Goal: Task Accomplishment & Management: Manage account settings

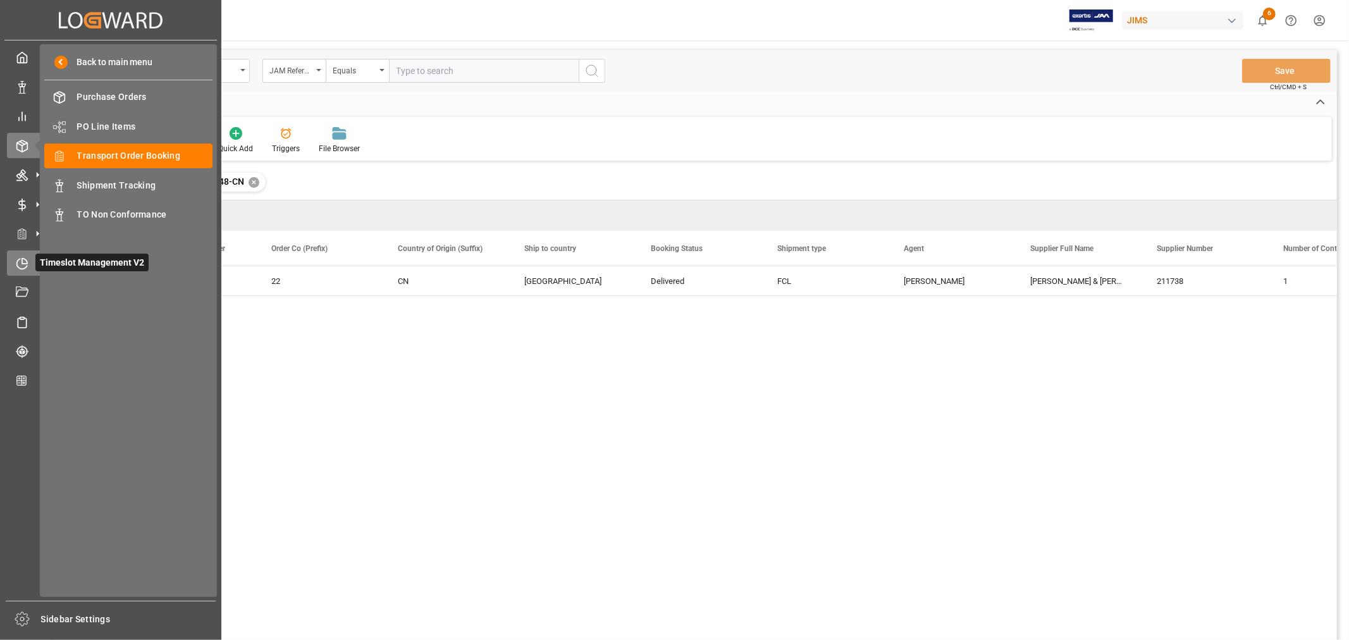
click at [23, 262] on icon at bounding box center [24, 260] width 5 height 5
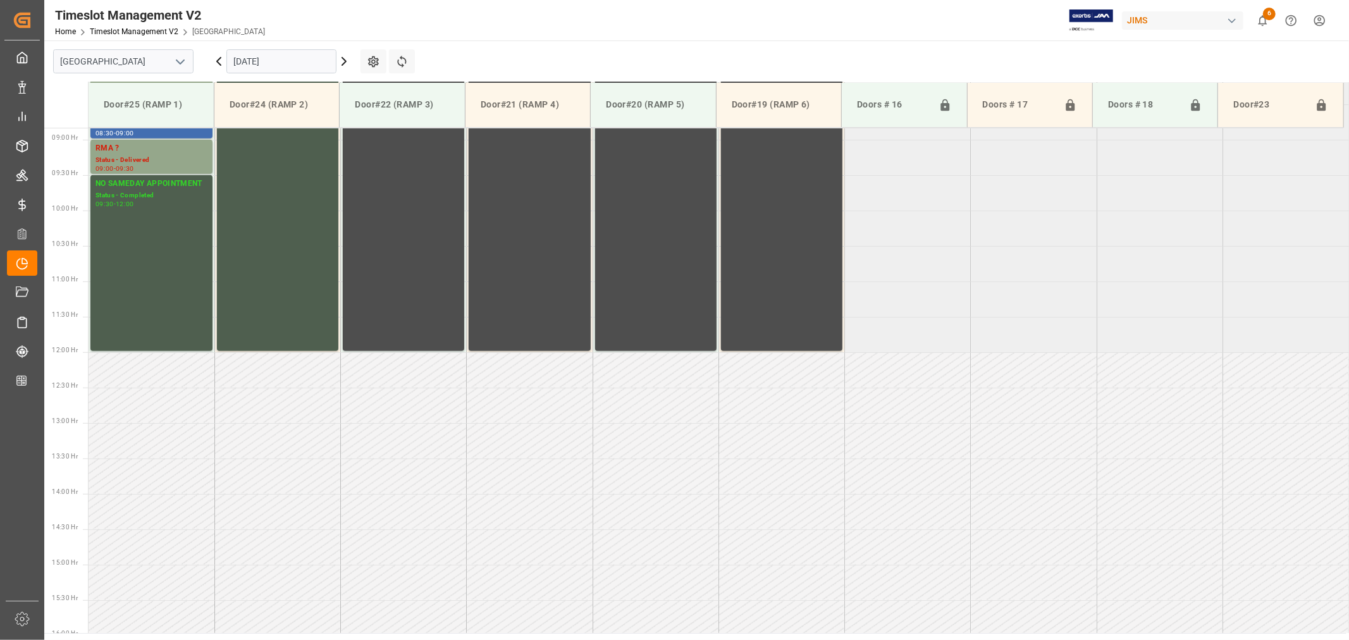
scroll to position [629, 0]
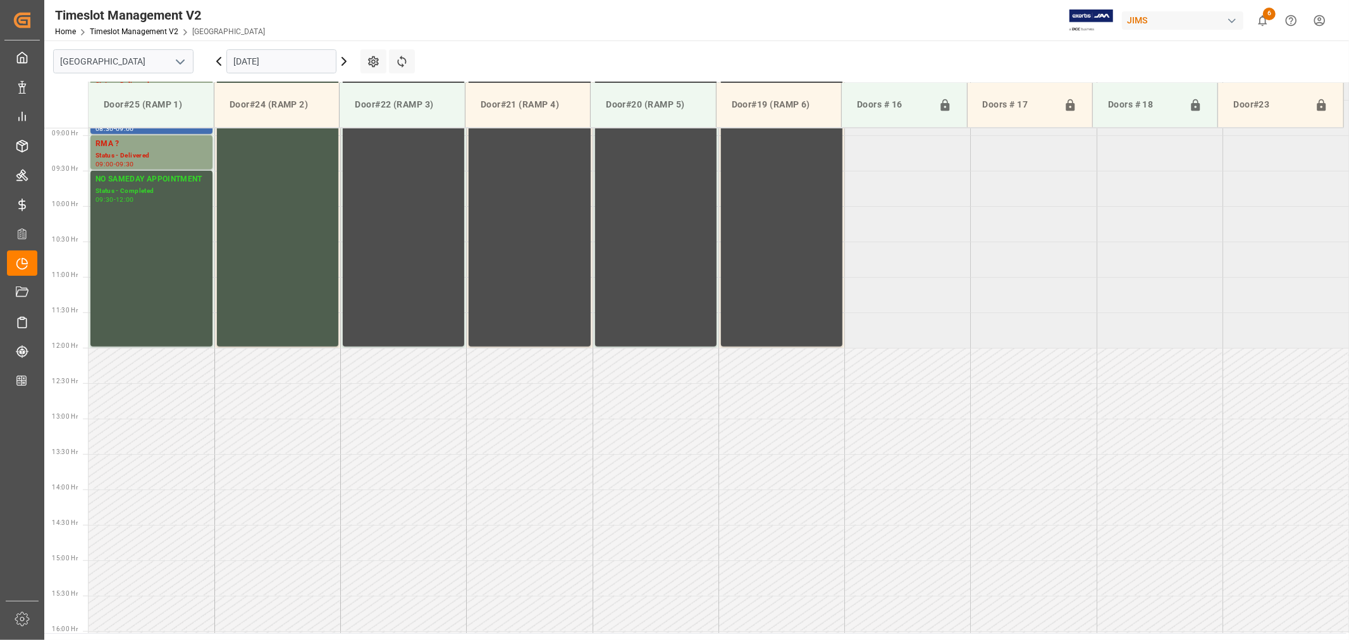
click at [179, 63] on polyline "open menu" at bounding box center [180, 62] width 8 height 4
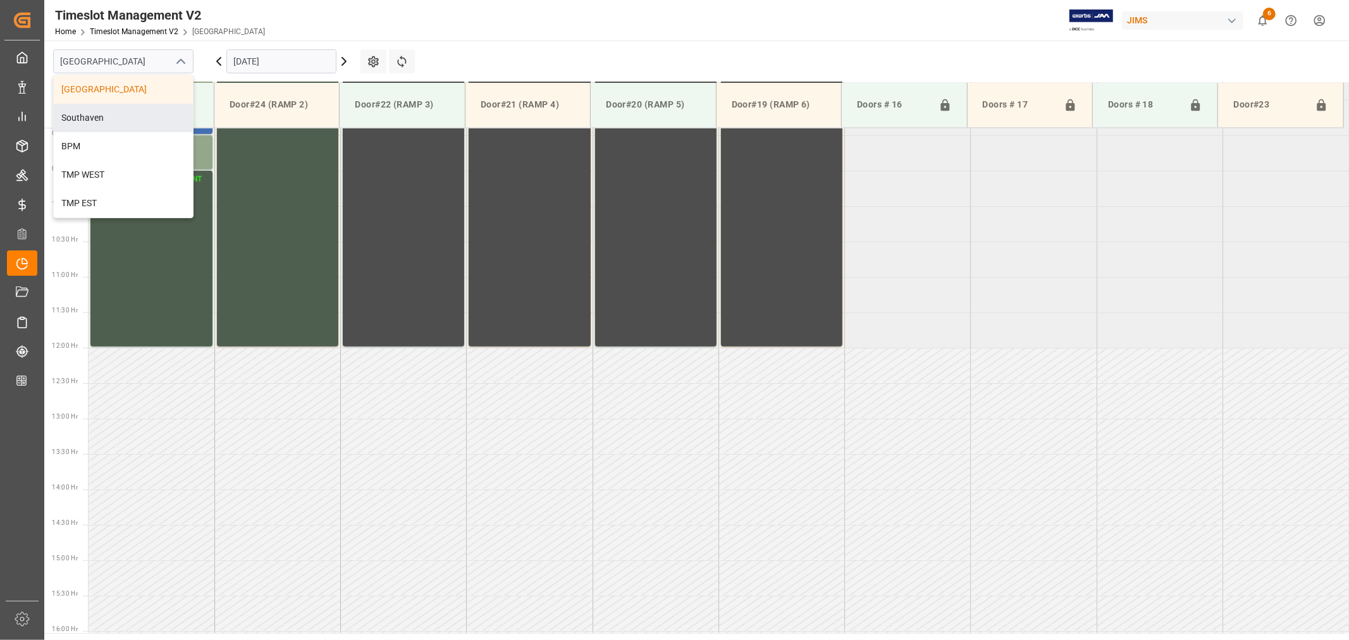
click at [114, 118] on div "Southaven" at bounding box center [123, 118] width 139 height 28
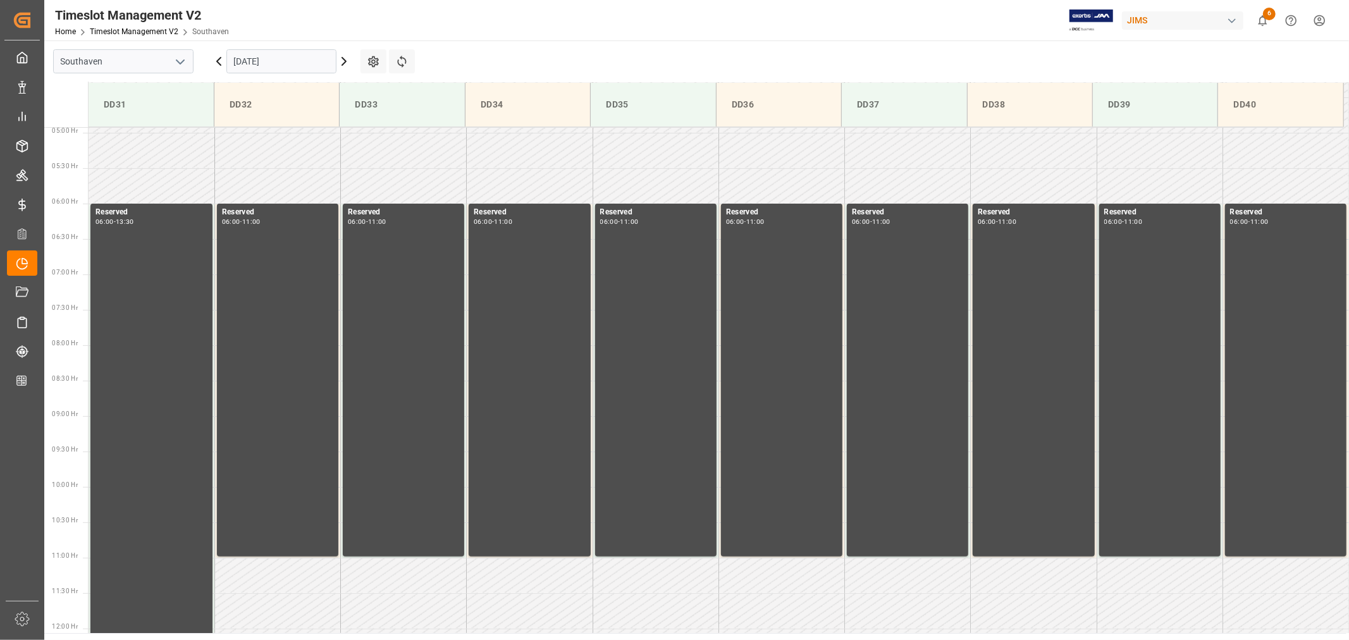
scroll to position [419, 0]
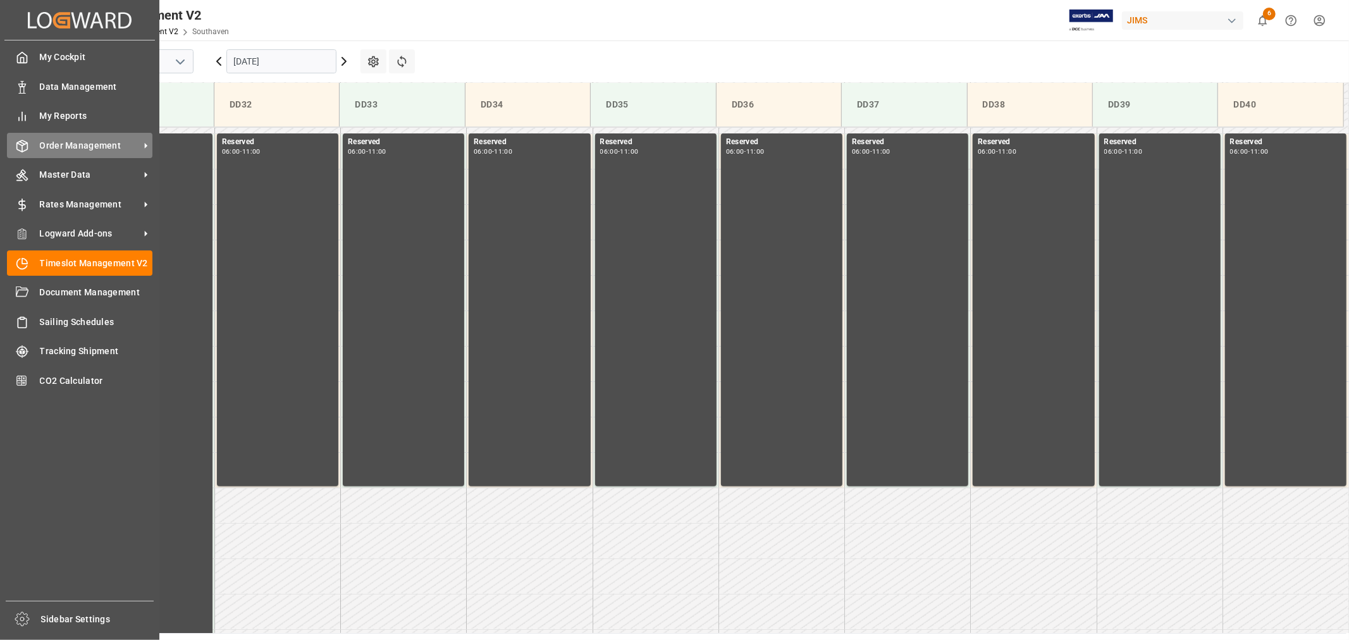
click at [85, 144] on span "Order Management" at bounding box center [90, 145] width 100 height 13
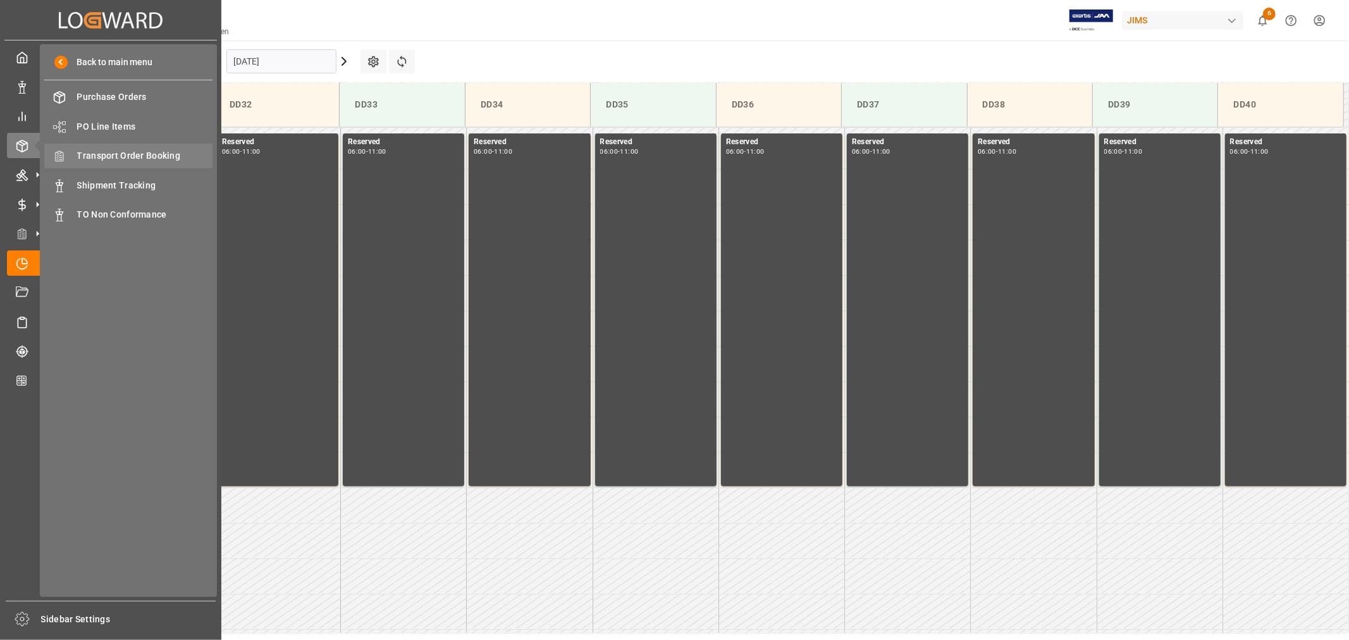
click at [143, 155] on span "Transport Order Booking" at bounding box center [145, 155] width 136 height 13
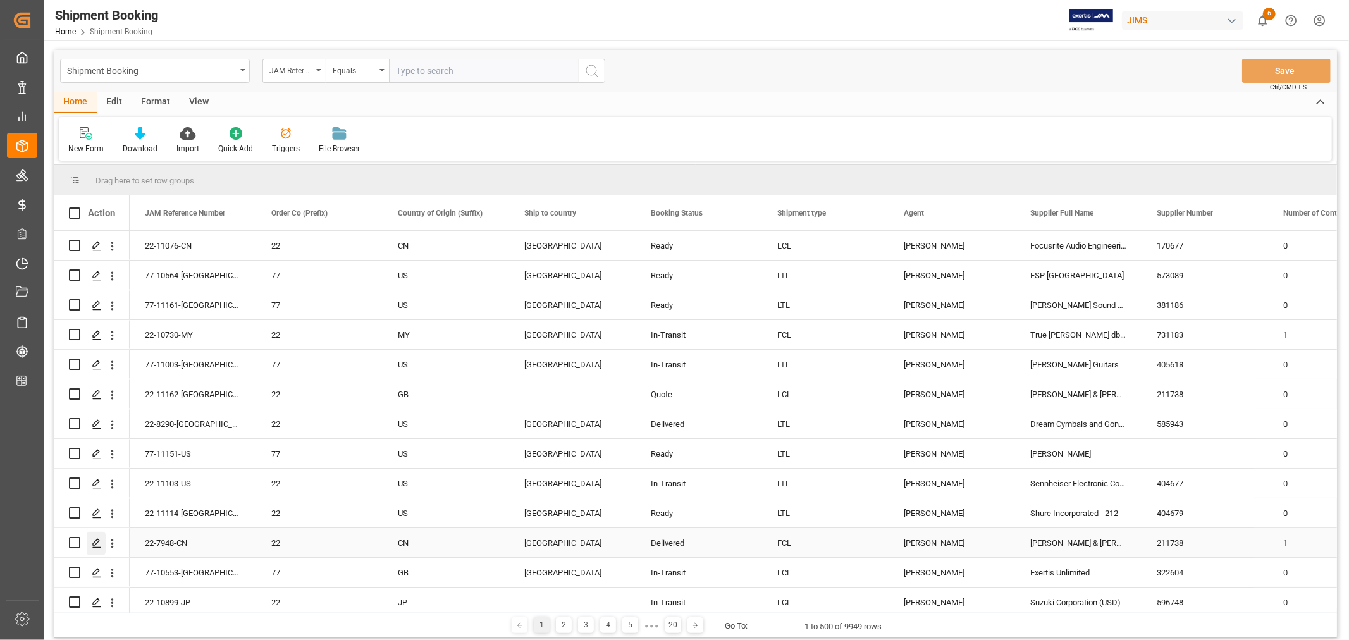
click at [98, 538] on icon "Press SPACE to select this row." at bounding box center [97, 543] width 10 height 10
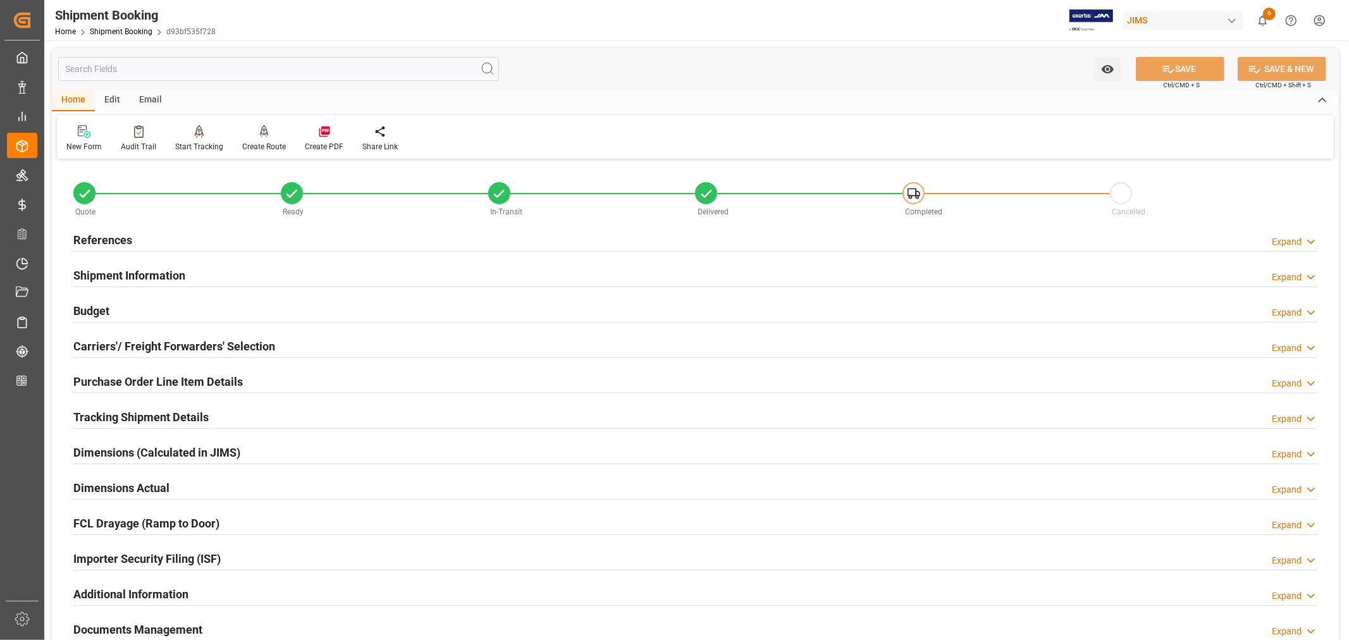
click at [115, 236] on h2 "References" at bounding box center [102, 239] width 59 height 17
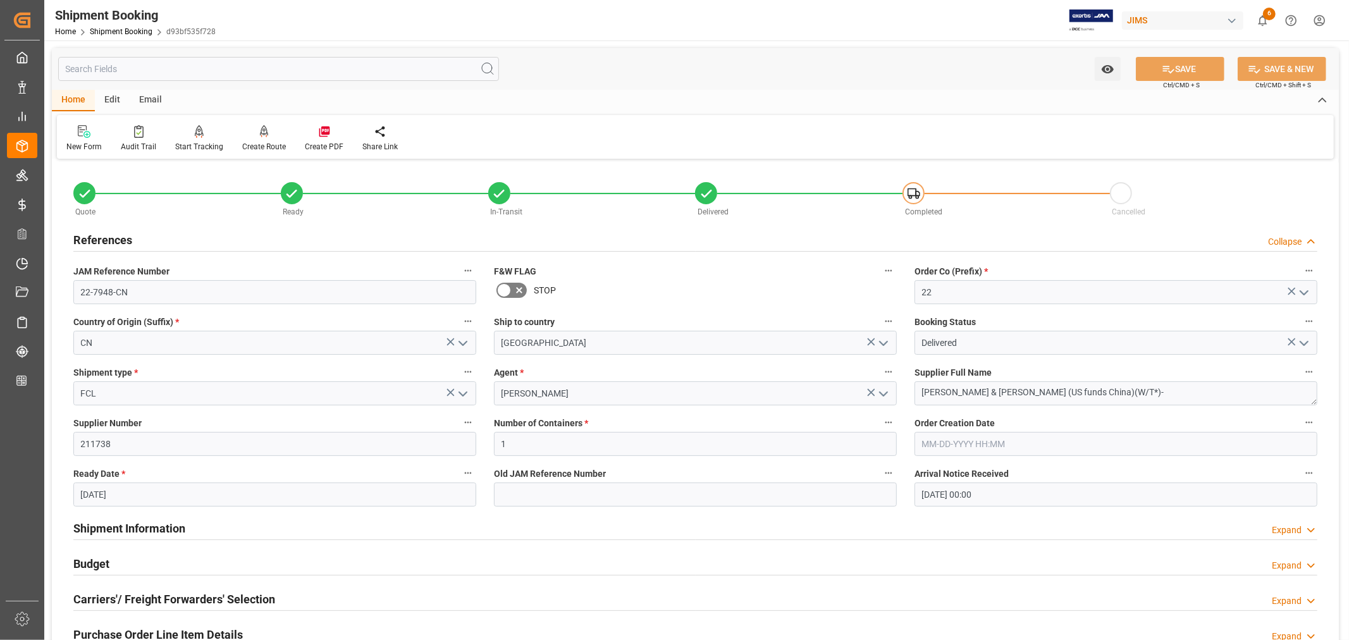
click at [115, 236] on h2 "References" at bounding box center [102, 239] width 59 height 17
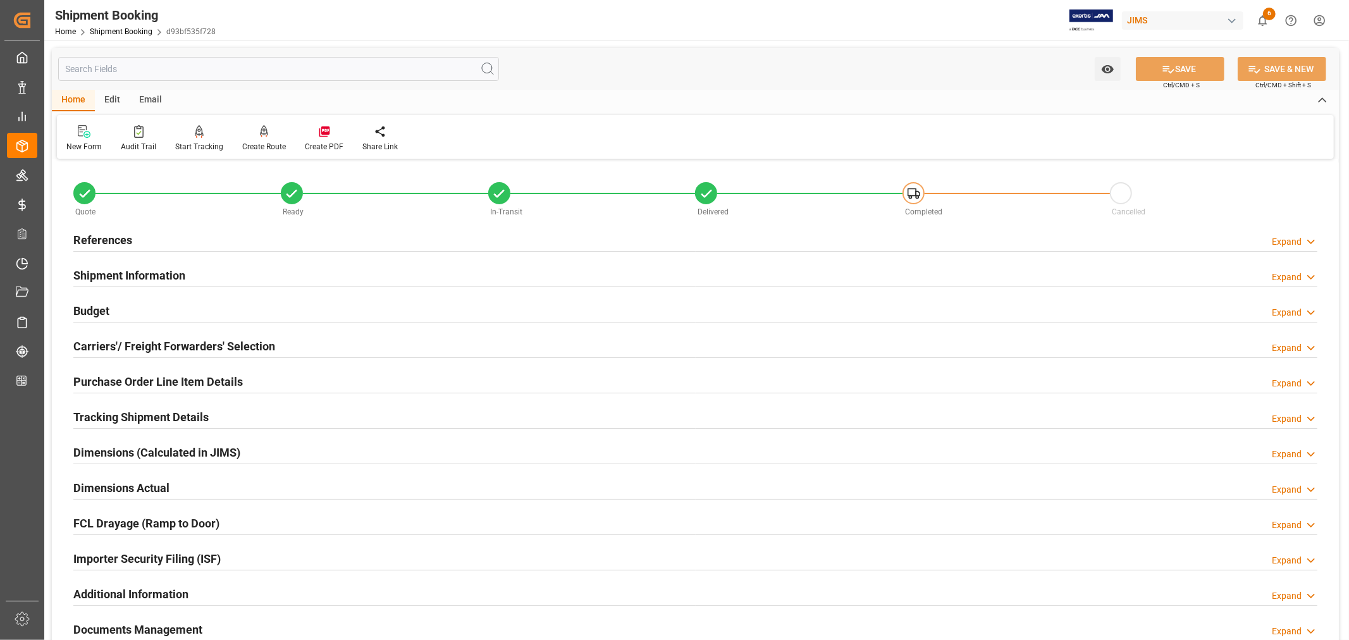
click at [113, 415] on h2 "Tracking Shipment Details" at bounding box center [140, 416] width 135 height 17
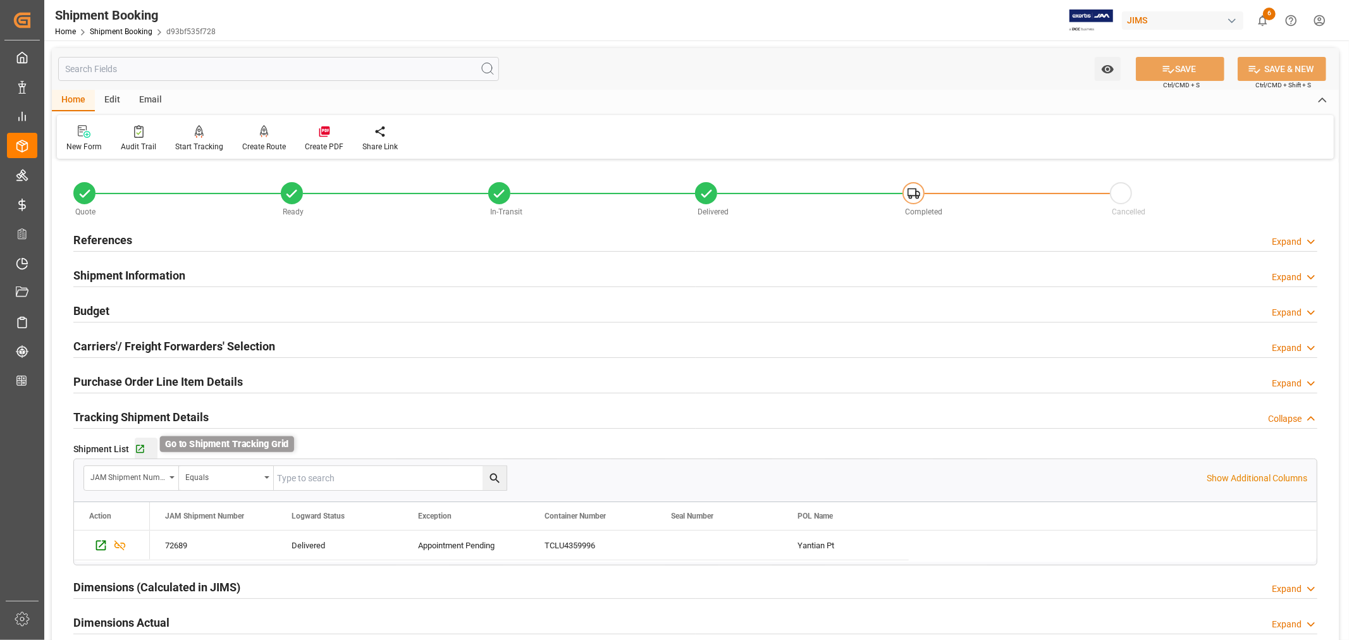
click at [140, 450] on icon "button" at bounding box center [140, 449] width 11 height 11
click at [126, 232] on h2 "References" at bounding box center [102, 239] width 59 height 17
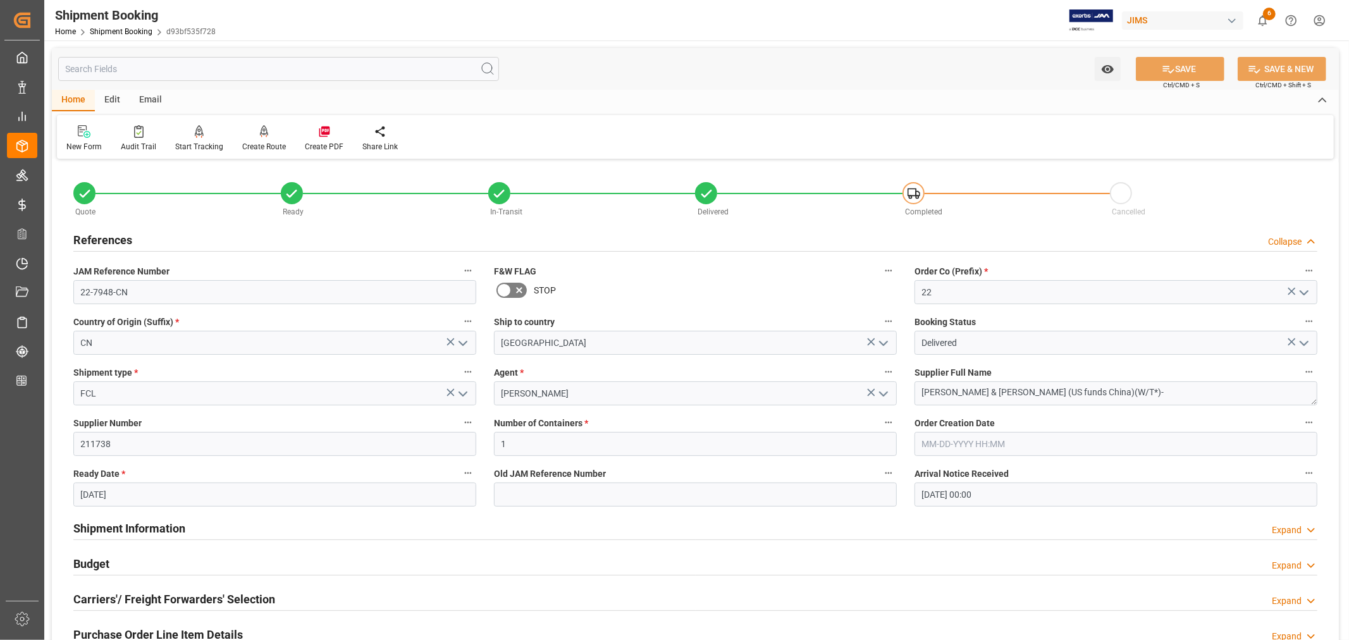
click at [126, 232] on h2 "References" at bounding box center [102, 239] width 59 height 17
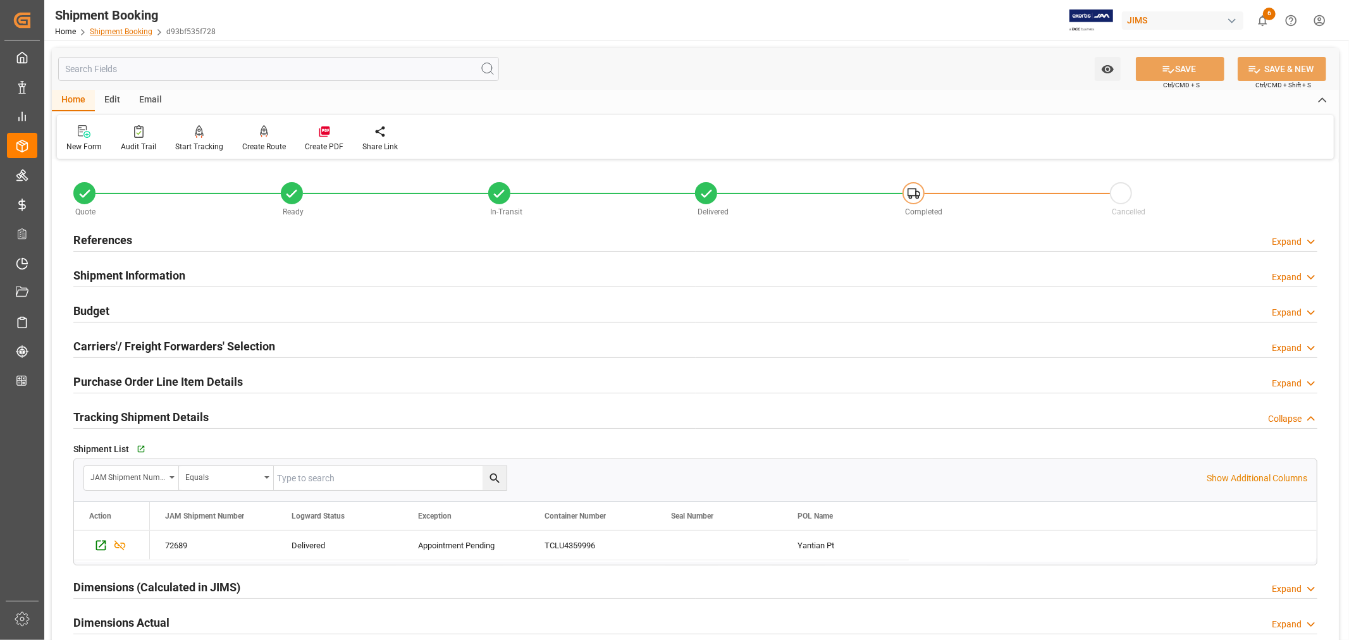
click at [124, 33] on link "Shipment Booking" at bounding box center [121, 31] width 63 height 9
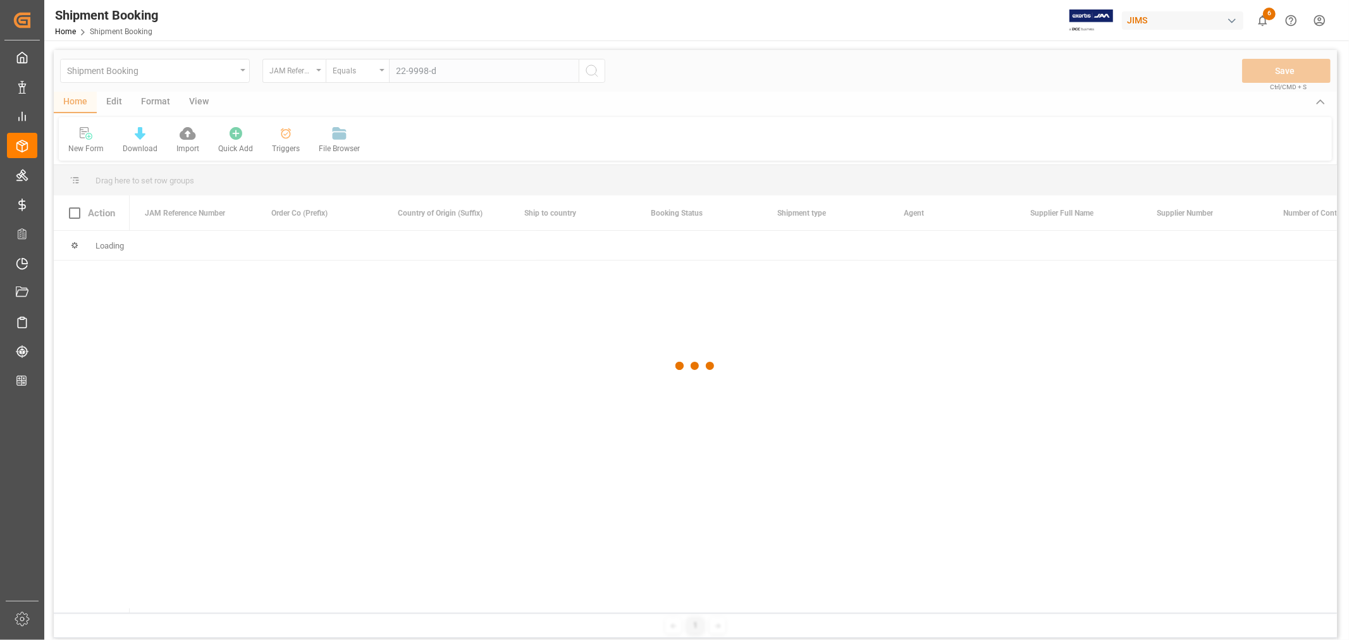
type input "22-9998-de"
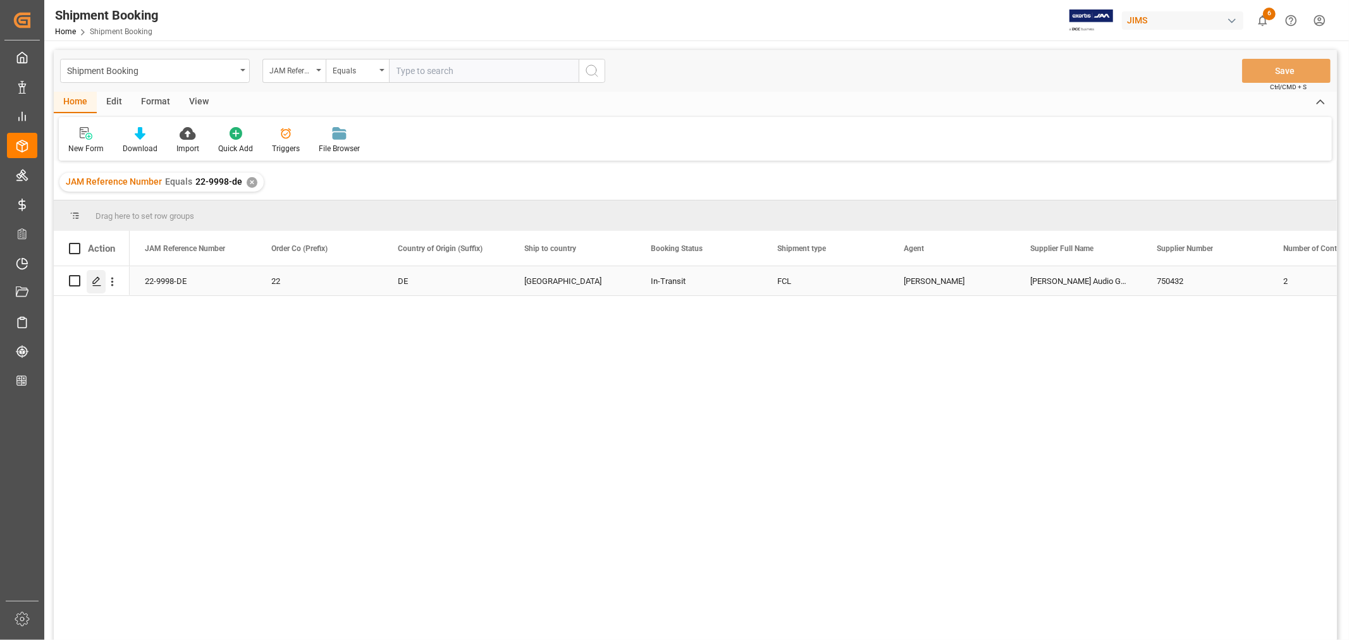
click at [100, 281] on icon "Press SPACE to select this row." at bounding box center [97, 281] width 10 height 10
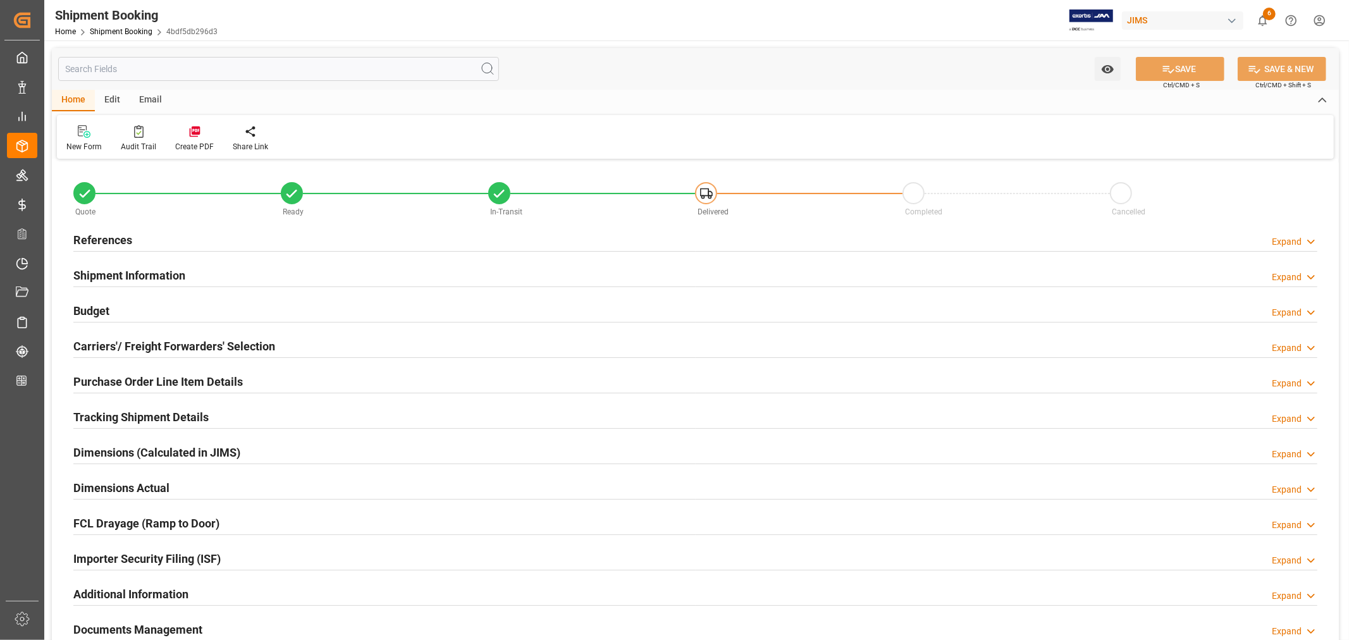
type input "0"
type input "1278.7692"
type input "12000"
type input "419085.91"
click at [96, 305] on h2 "Budget" at bounding box center [91, 310] width 36 height 17
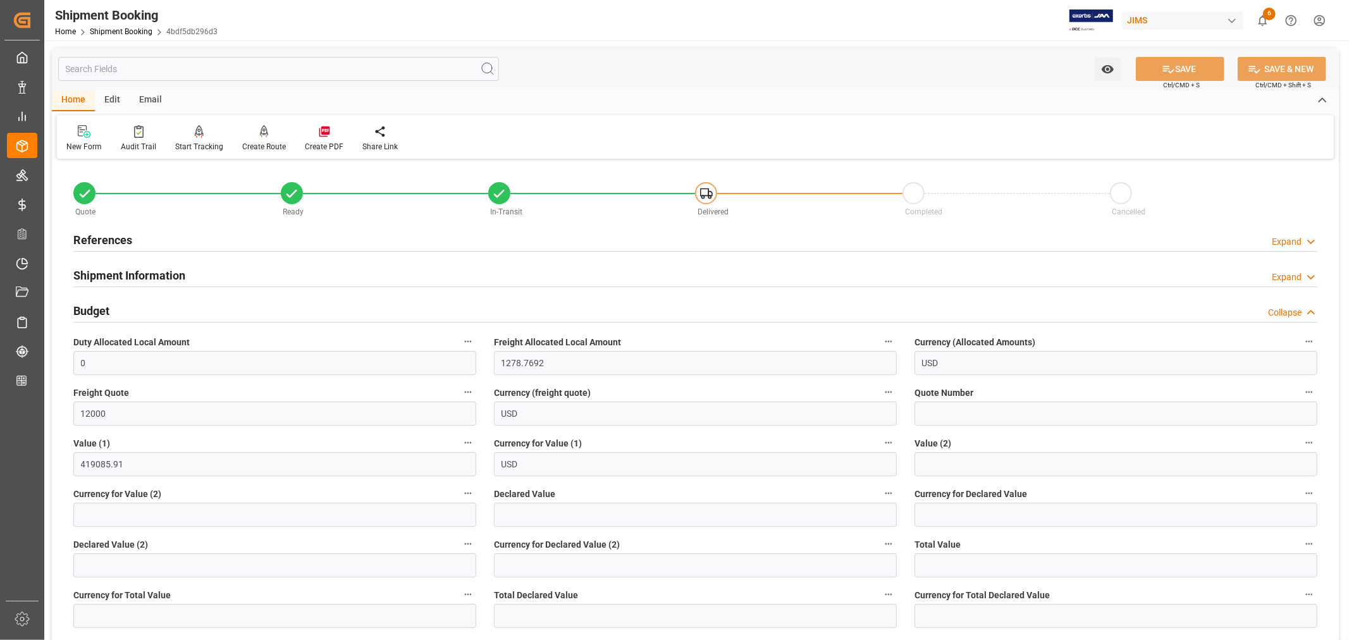
click at [100, 306] on h2 "Budget" at bounding box center [91, 310] width 36 height 17
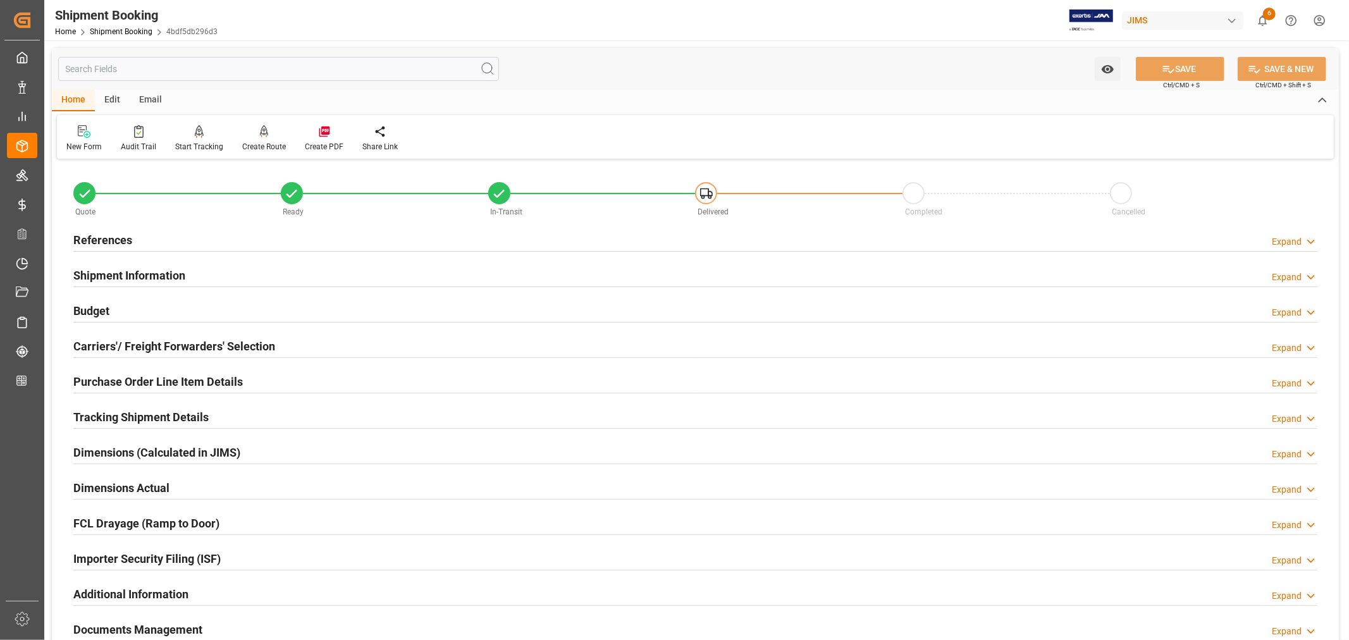
click at [109, 415] on h2 "Tracking Shipment Details" at bounding box center [140, 416] width 135 height 17
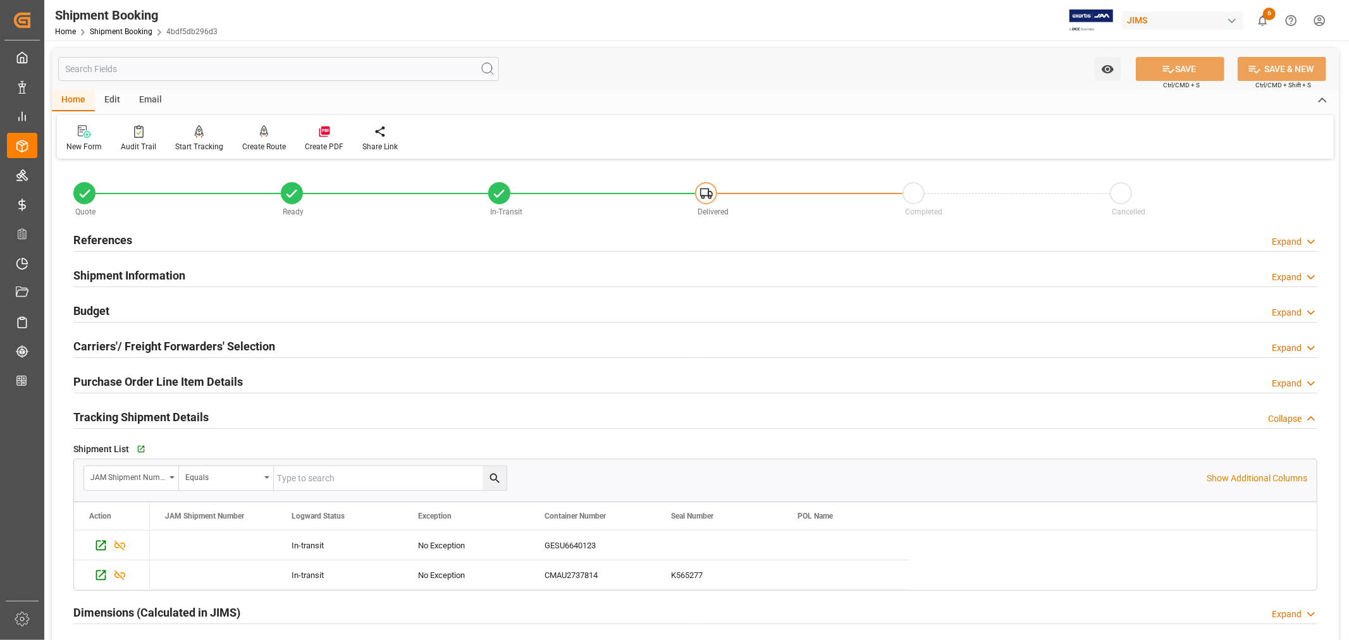
click at [109, 415] on h2 "Tracking Shipment Details" at bounding box center [140, 416] width 135 height 17
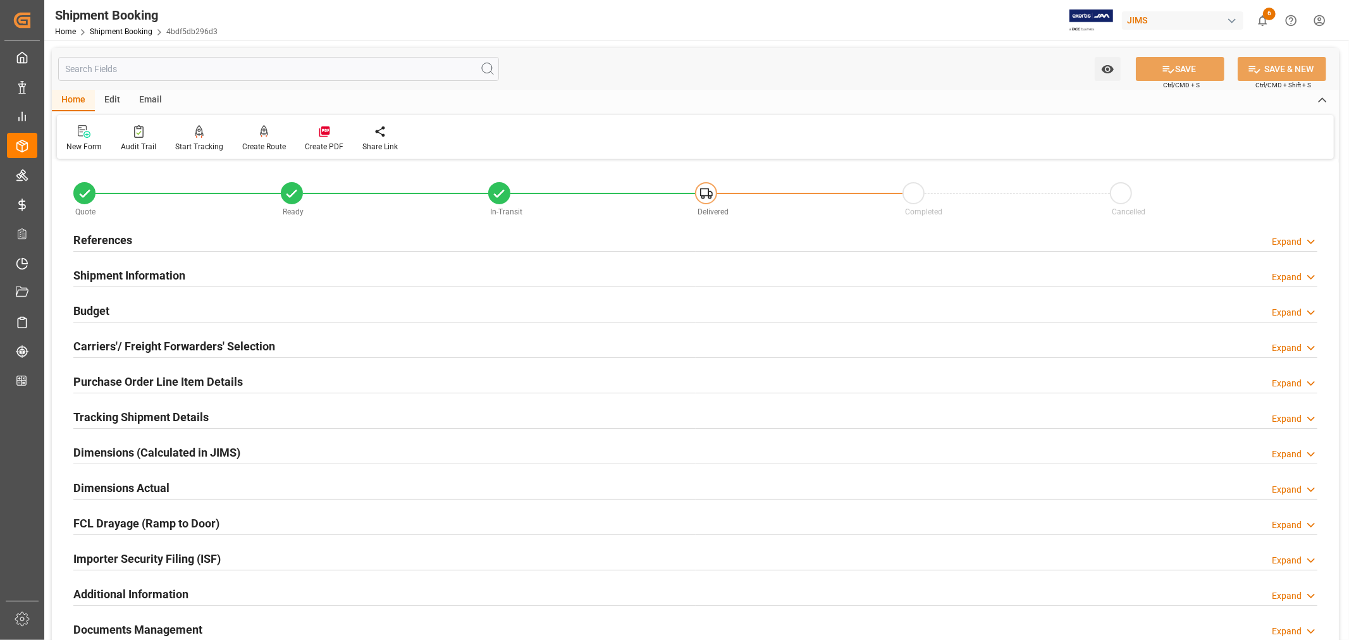
click at [99, 308] on h2 "Budget" at bounding box center [91, 310] width 36 height 17
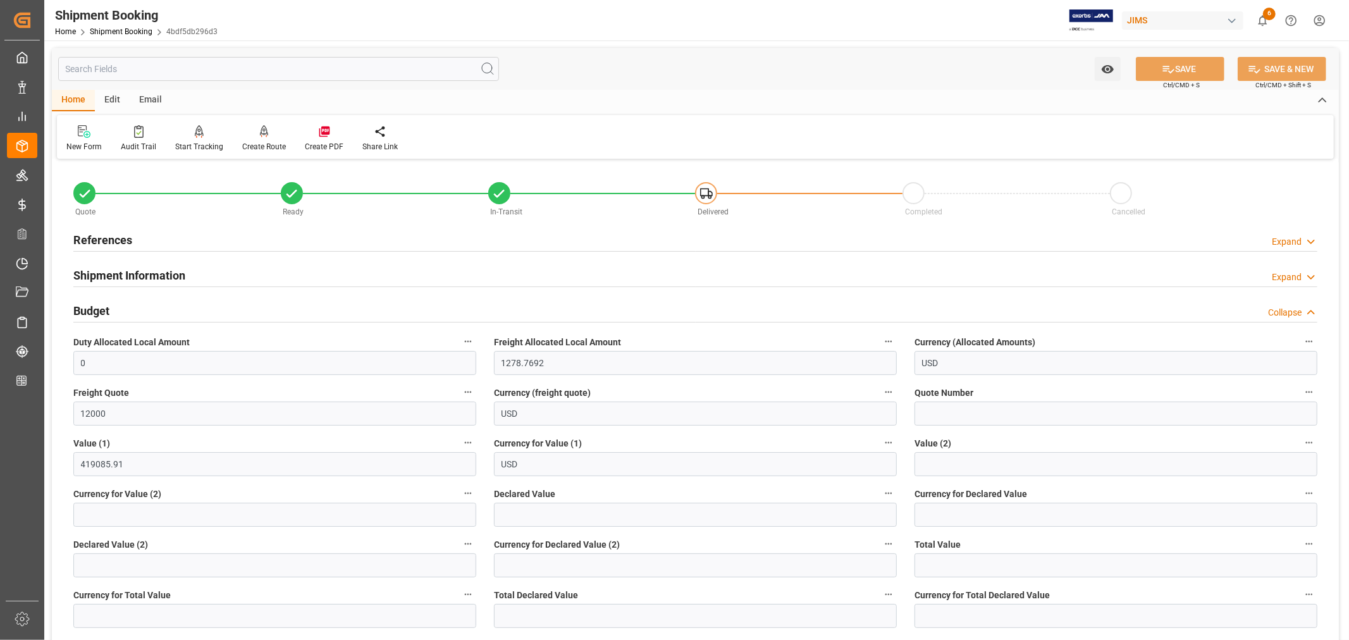
click at [99, 308] on h2 "Budget" at bounding box center [91, 310] width 36 height 17
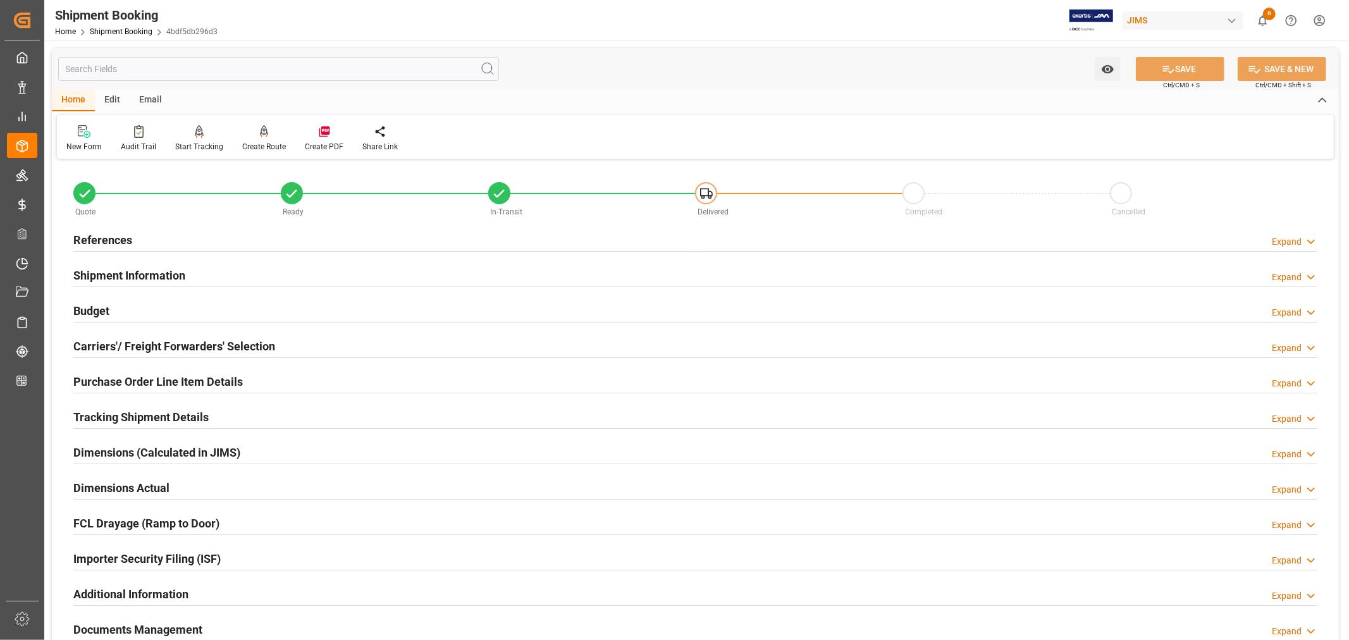
click at [125, 414] on h2 "Tracking Shipment Details" at bounding box center [140, 416] width 135 height 17
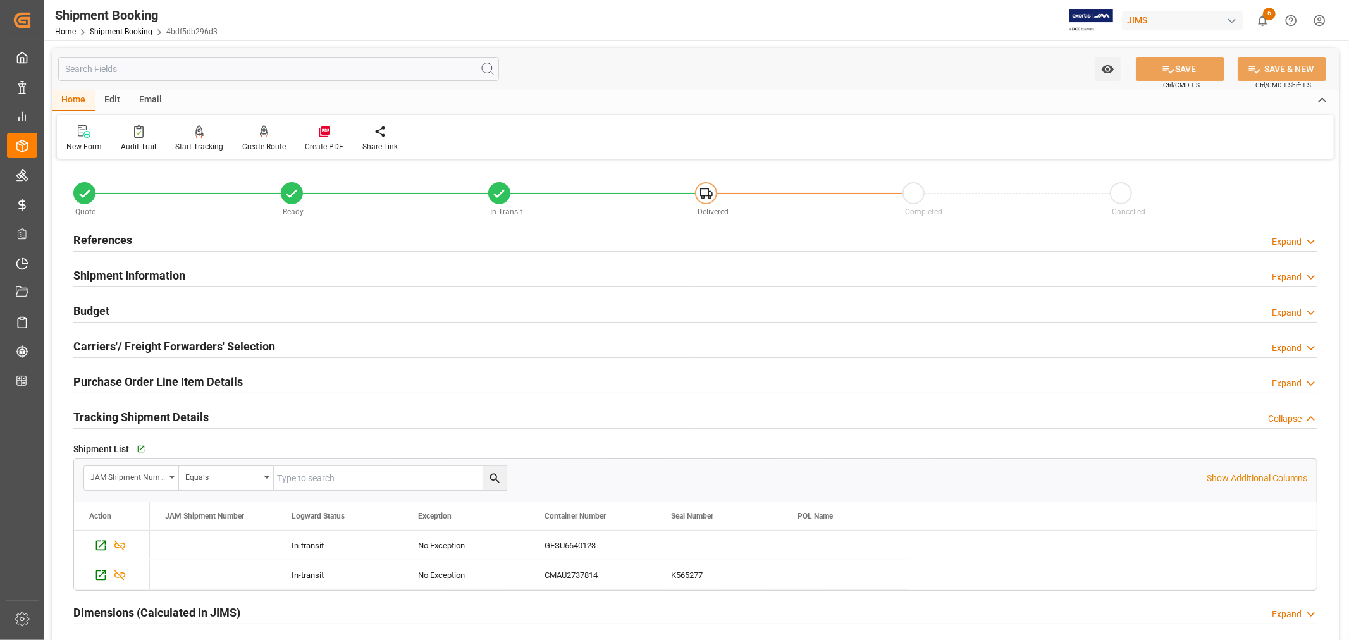
click at [125, 414] on h2 "Tracking Shipment Details" at bounding box center [140, 416] width 135 height 17
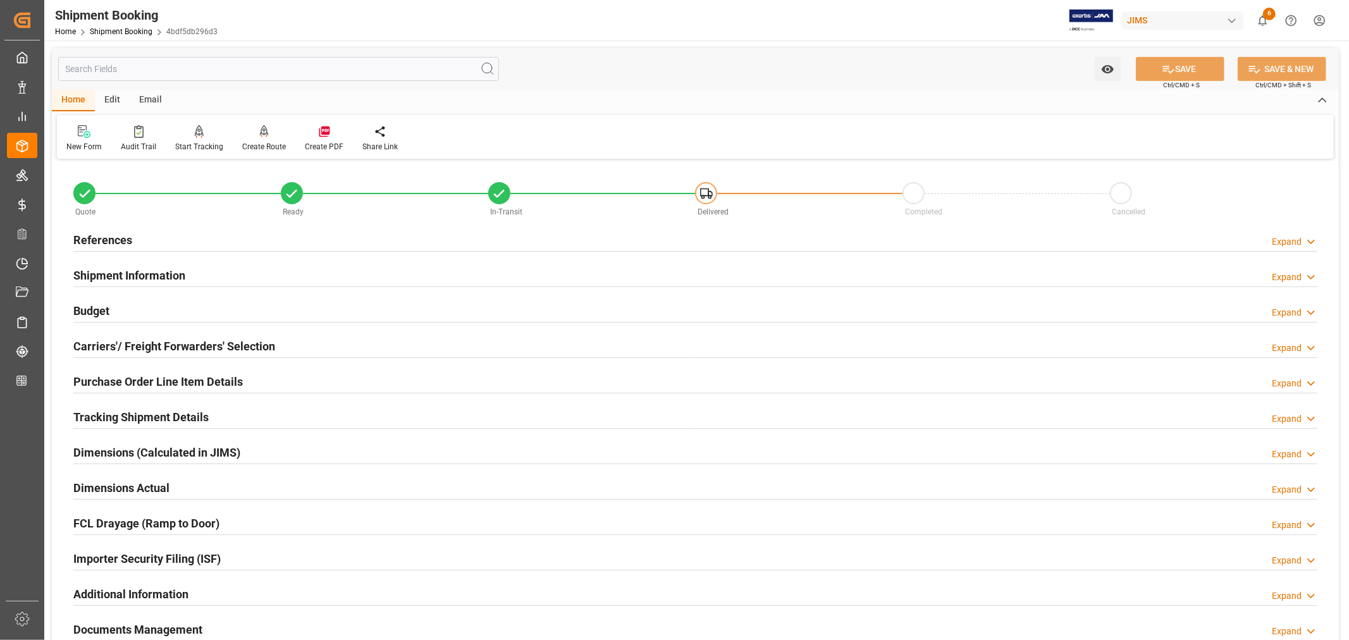
click at [118, 237] on h2 "References" at bounding box center [102, 239] width 59 height 17
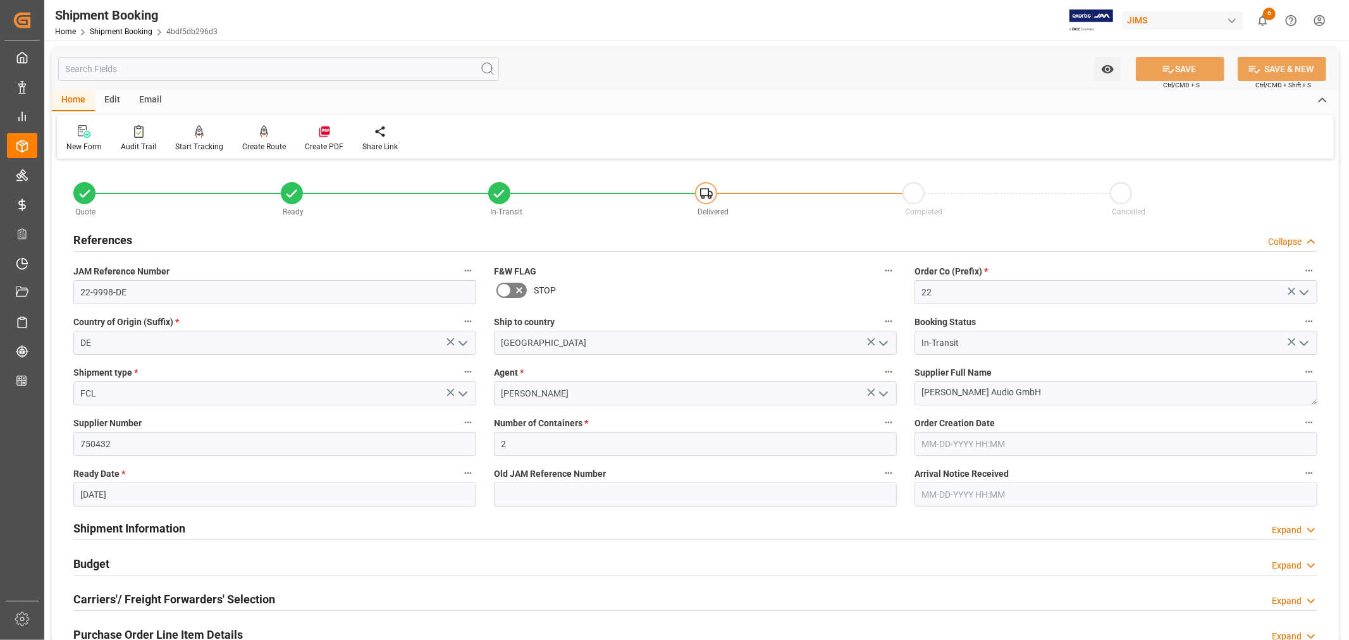
click at [118, 237] on h2 "References" at bounding box center [102, 239] width 59 height 17
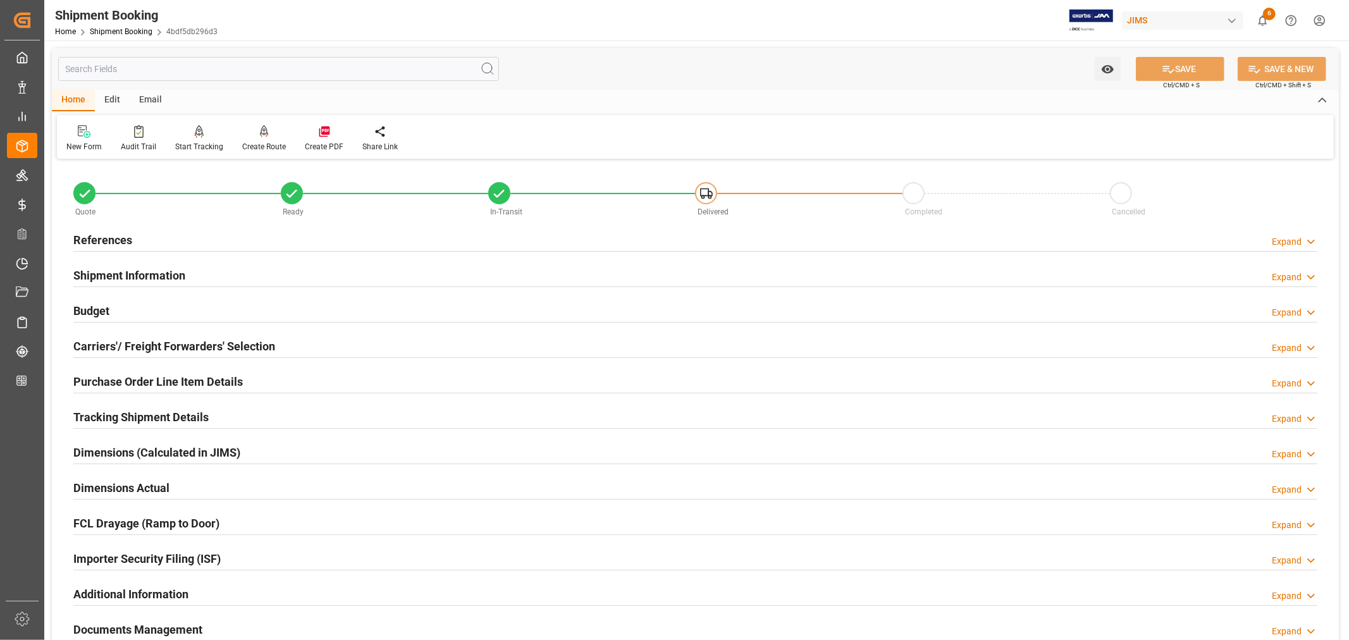
click at [147, 268] on h2 "Shipment Information" at bounding box center [129, 275] width 112 height 17
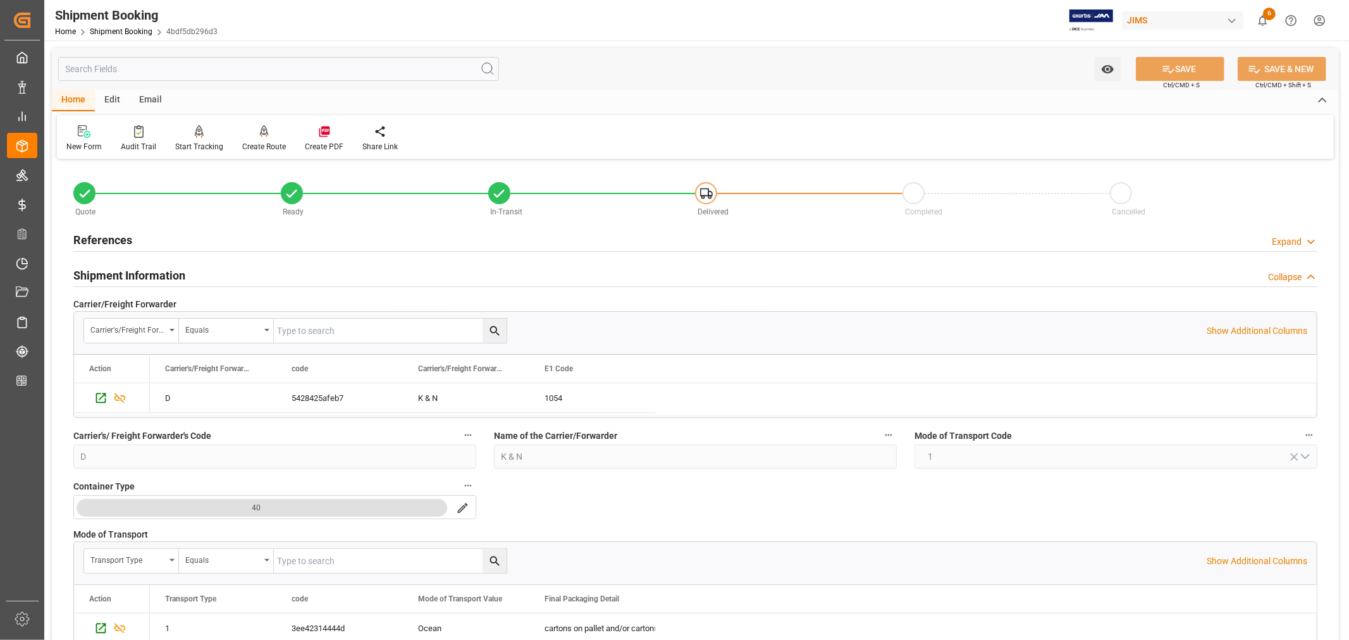
click at [171, 268] on h2 "Shipment Information" at bounding box center [129, 275] width 112 height 17
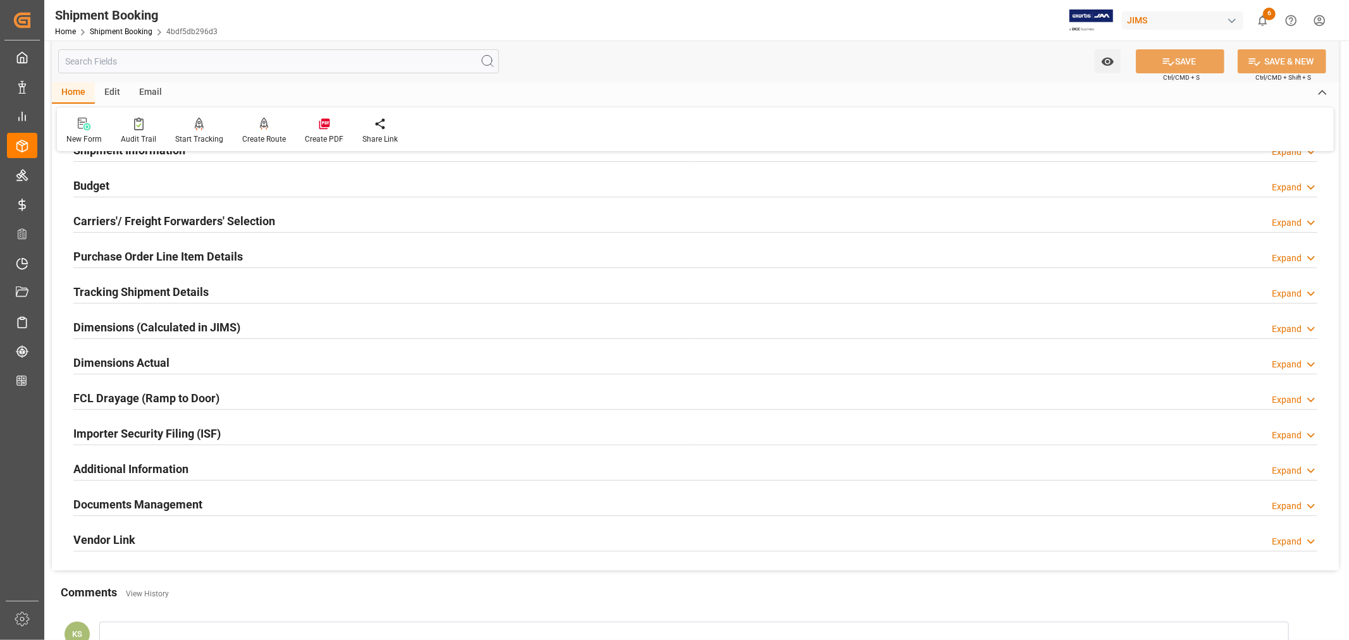
scroll to position [140, 0]
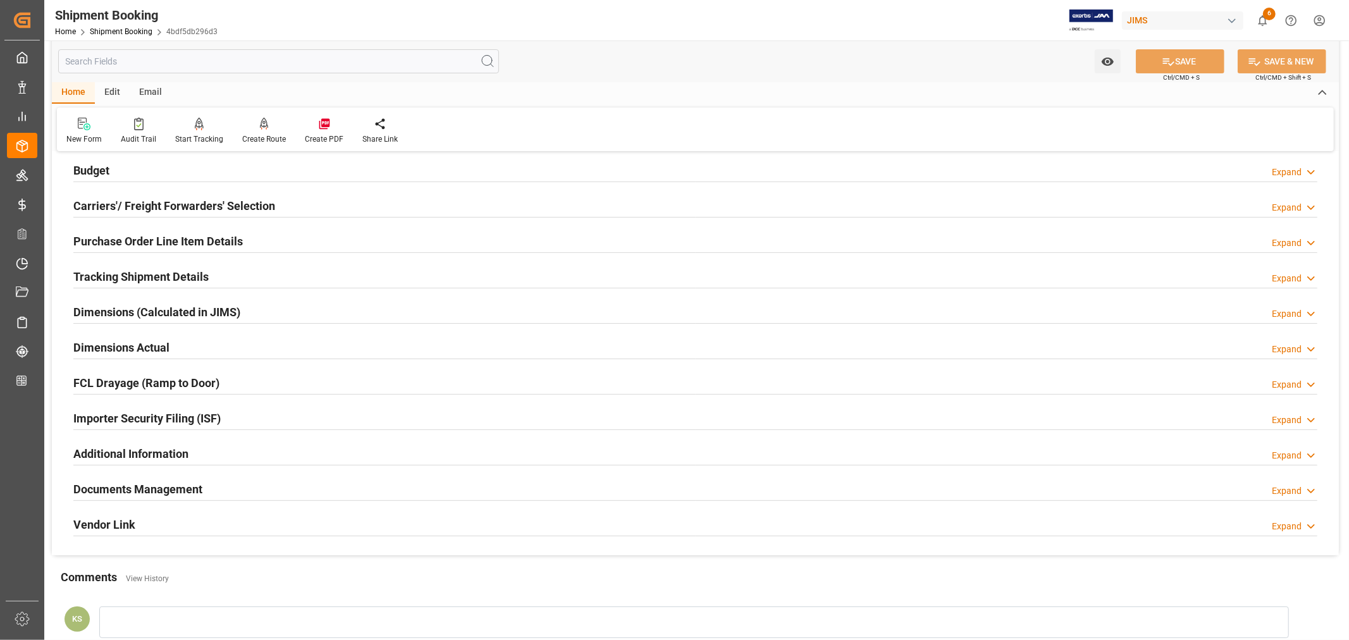
click at [262, 412] on div "Importer Security Filing (ISF) Expand" at bounding box center [695, 417] width 1244 height 24
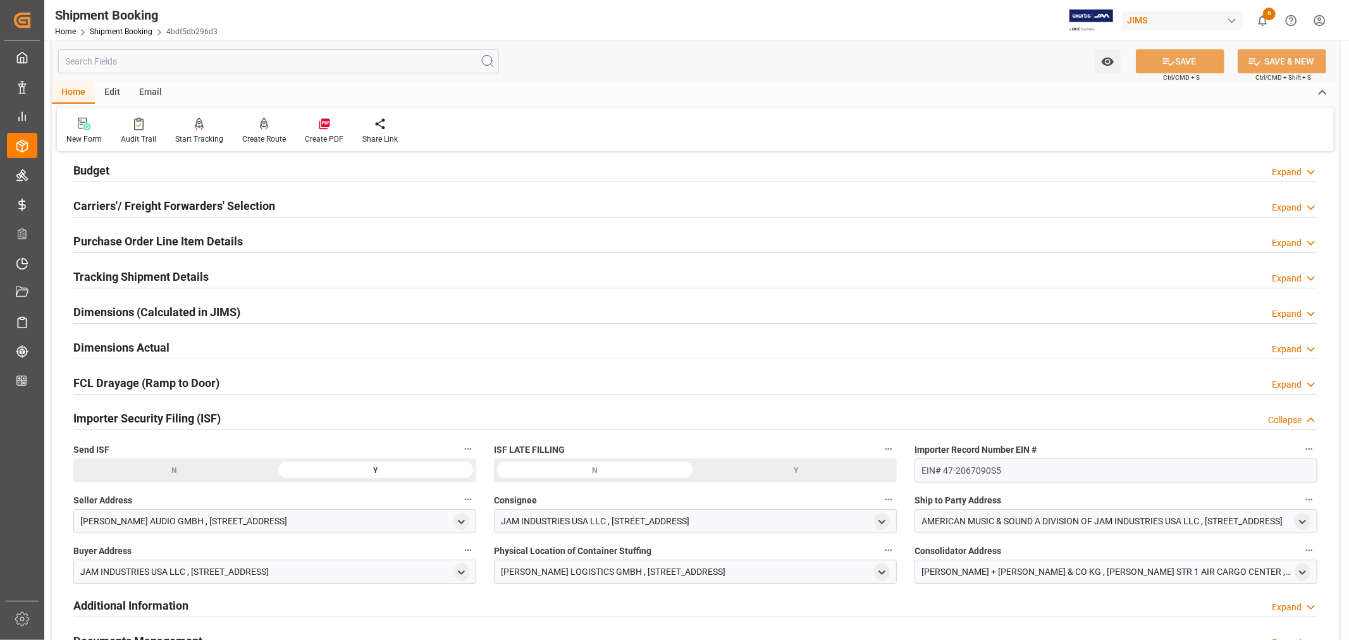
click at [262, 412] on div "Importer Security Filing (ISF) Collapse" at bounding box center [695, 417] width 1244 height 24
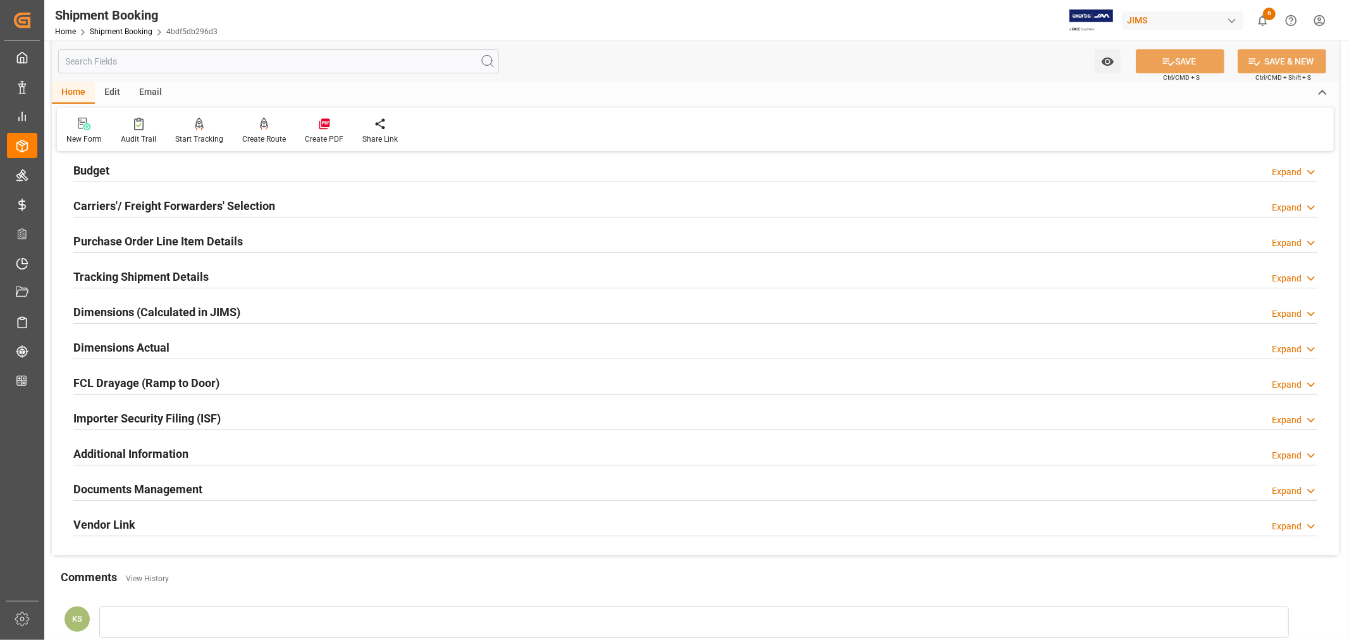
click at [212, 486] on div "Documents Management Expand" at bounding box center [695, 488] width 1244 height 24
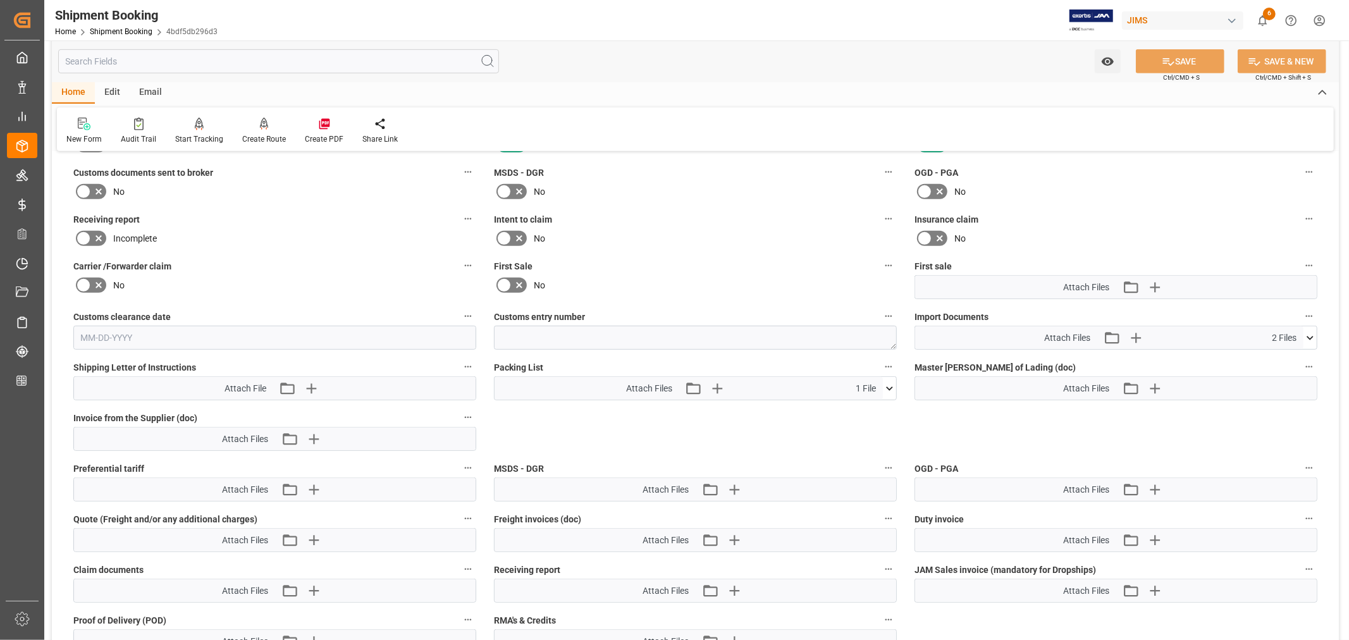
scroll to position [491, 0]
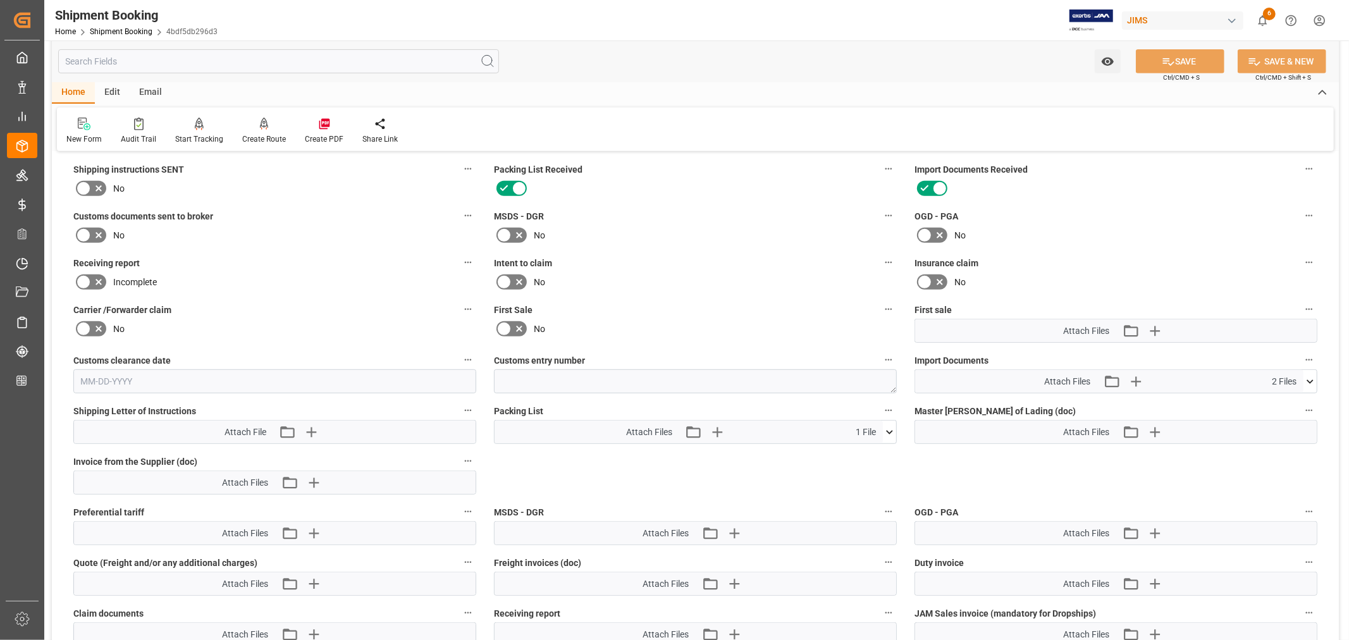
click at [1310, 377] on icon at bounding box center [1309, 381] width 13 height 13
click at [1310, 378] on icon at bounding box center [1309, 381] width 13 height 13
click at [1136, 376] on icon "button" at bounding box center [1135, 381] width 20 height 20
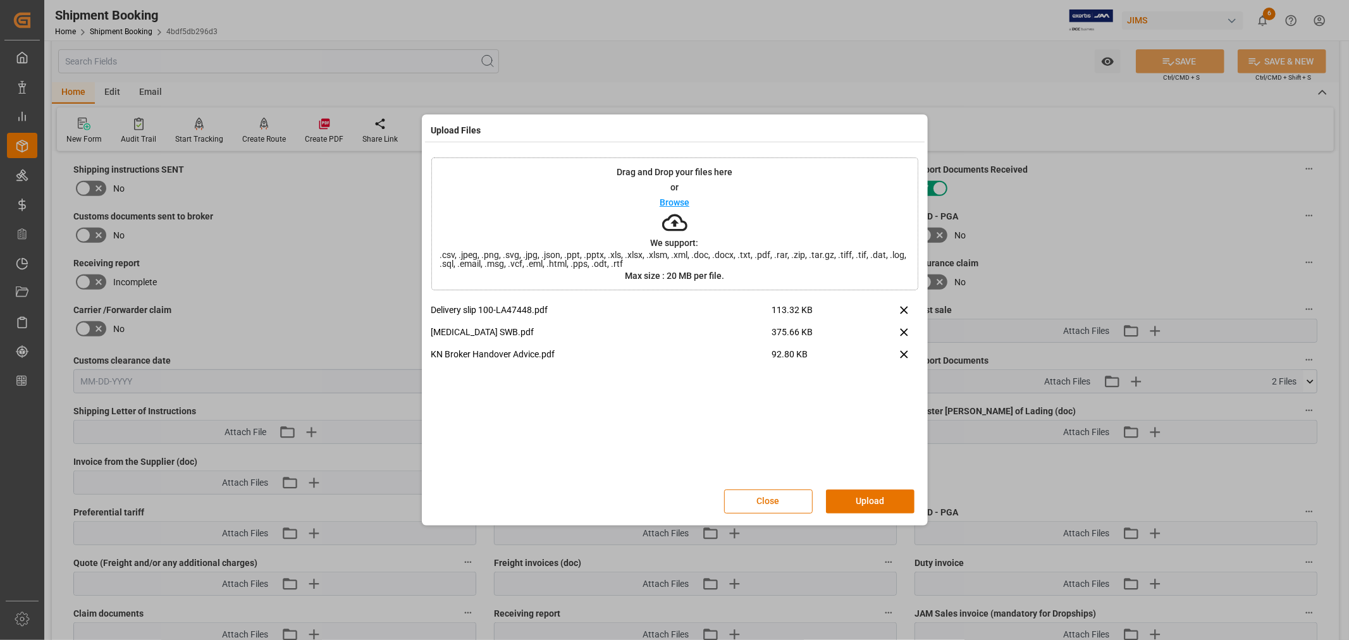
click at [855, 498] on button "Upload" at bounding box center [870, 501] width 89 height 24
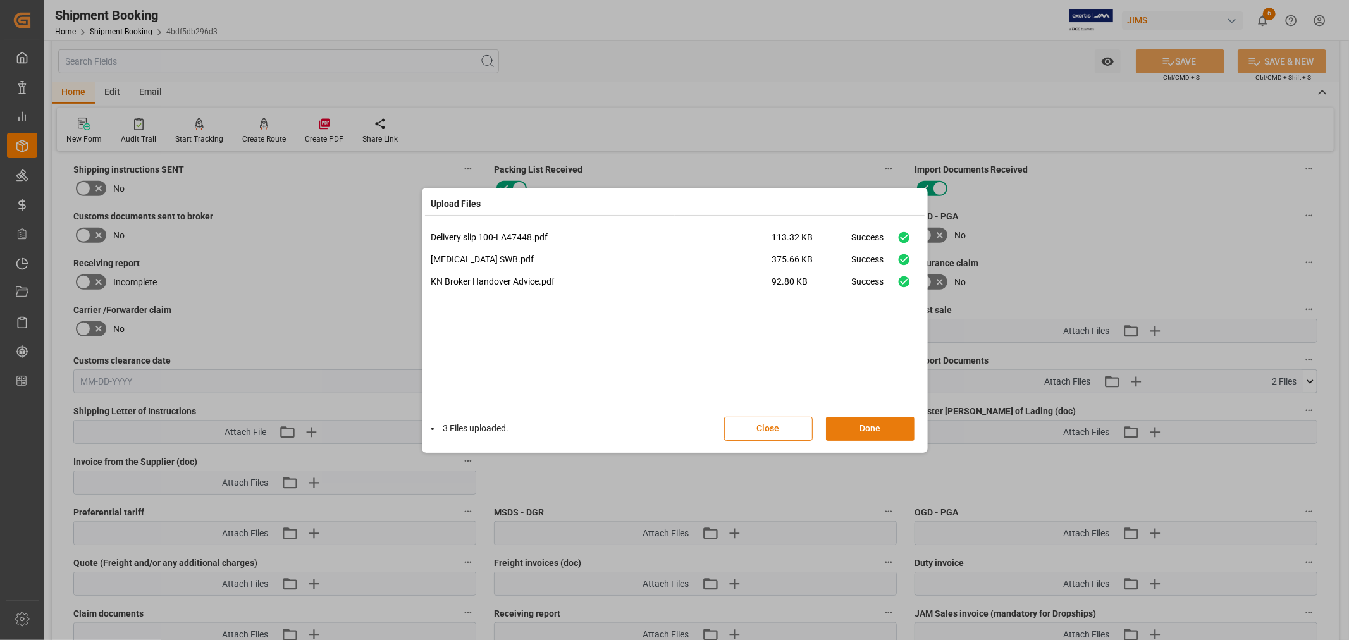
click at [868, 426] on button "Done" at bounding box center [870, 429] width 89 height 24
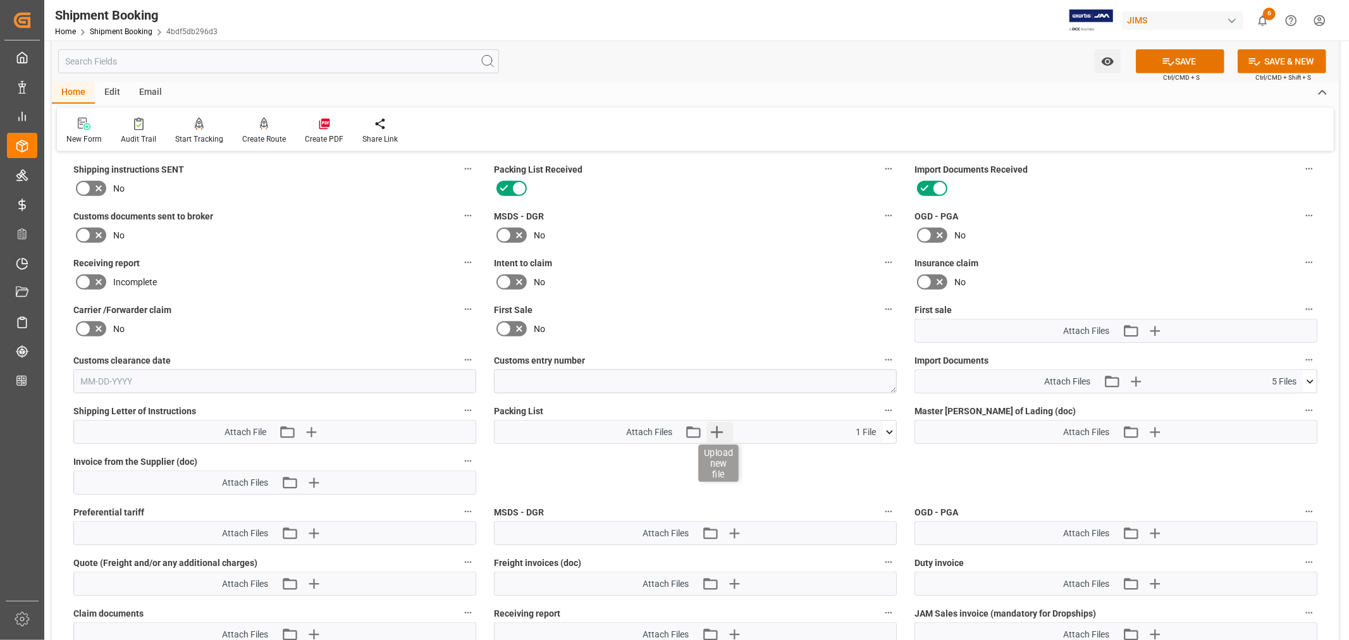
click at [716, 431] on icon "button" at bounding box center [717, 432] width 12 height 12
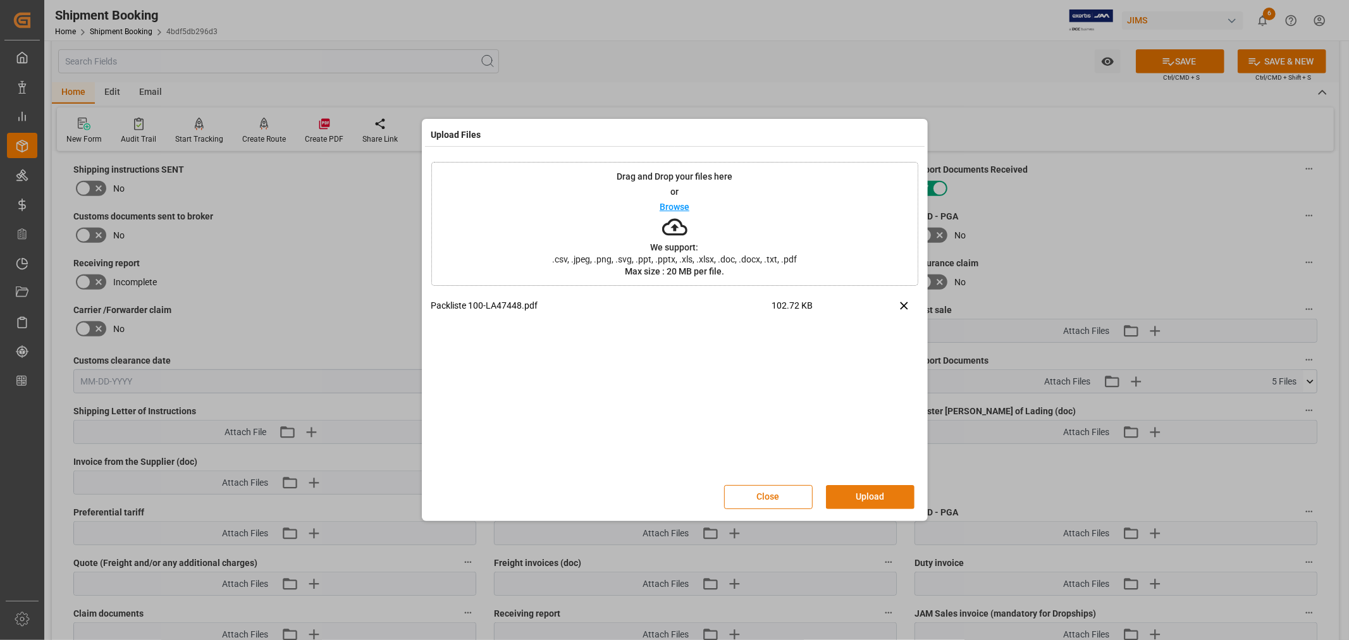
click at [859, 495] on button "Upload" at bounding box center [870, 497] width 89 height 24
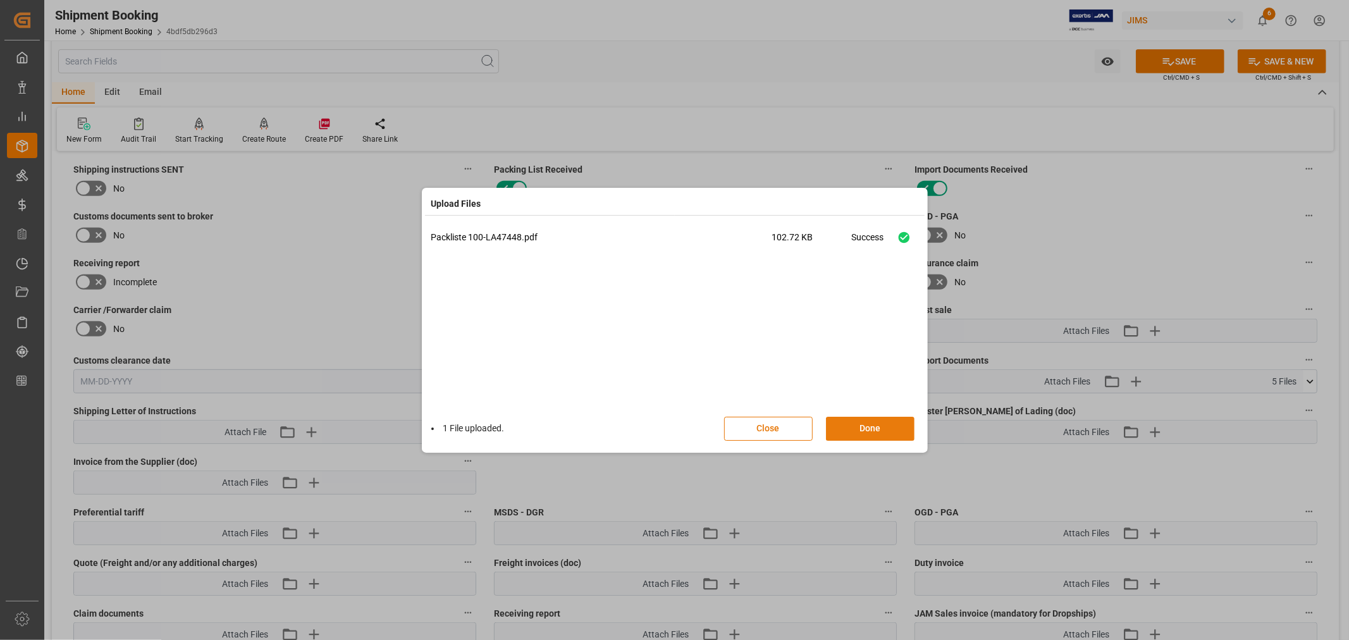
click at [867, 428] on button "Done" at bounding box center [870, 429] width 89 height 24
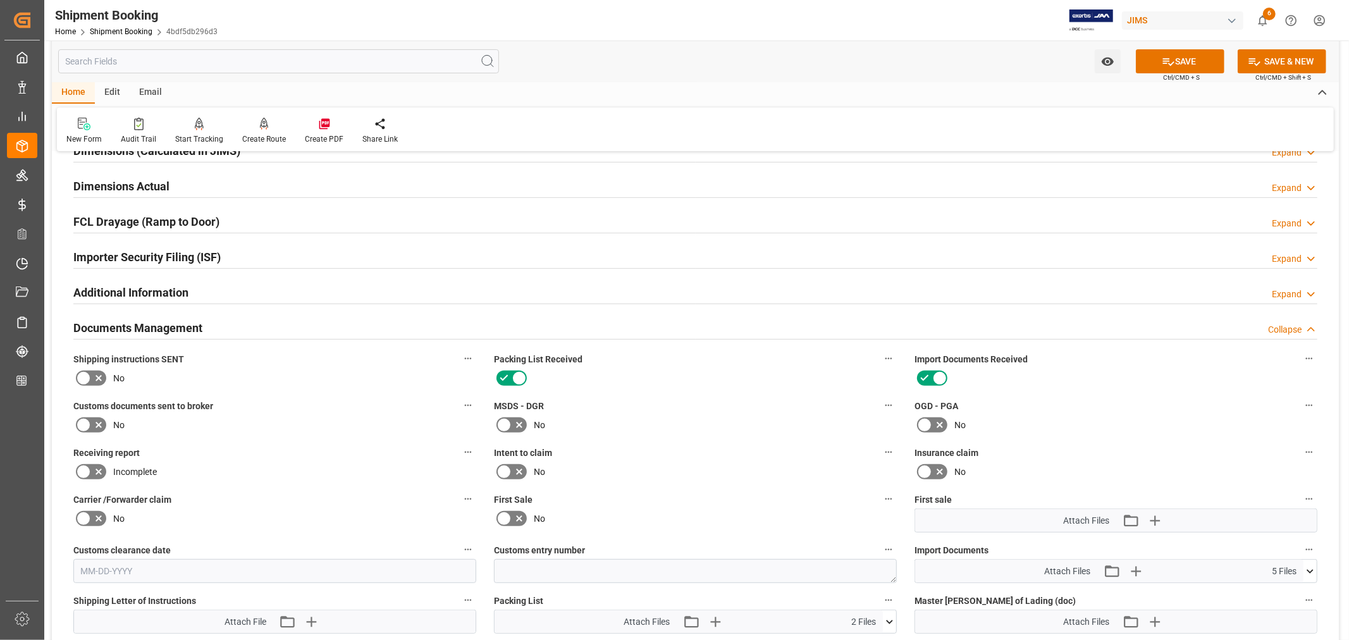
scroll to position [281, 0]
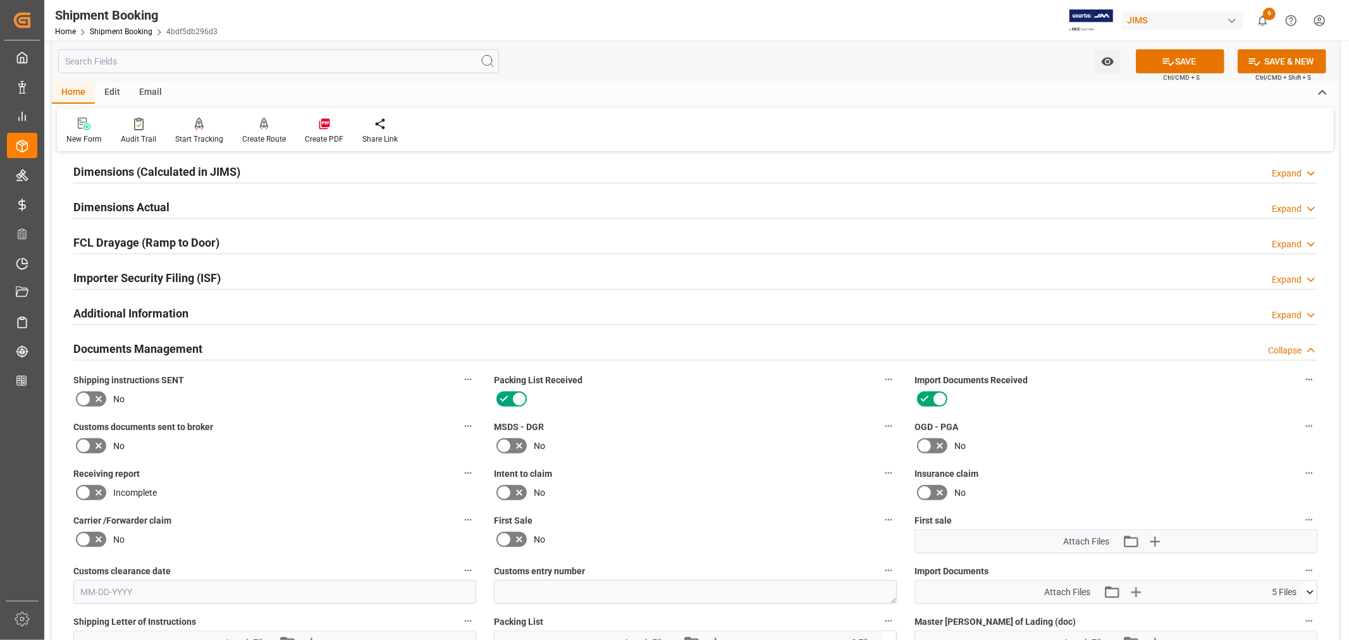
click at [135, 346] on h2 "Documents Management" at bounding box center [137, 348] width 129 height 17
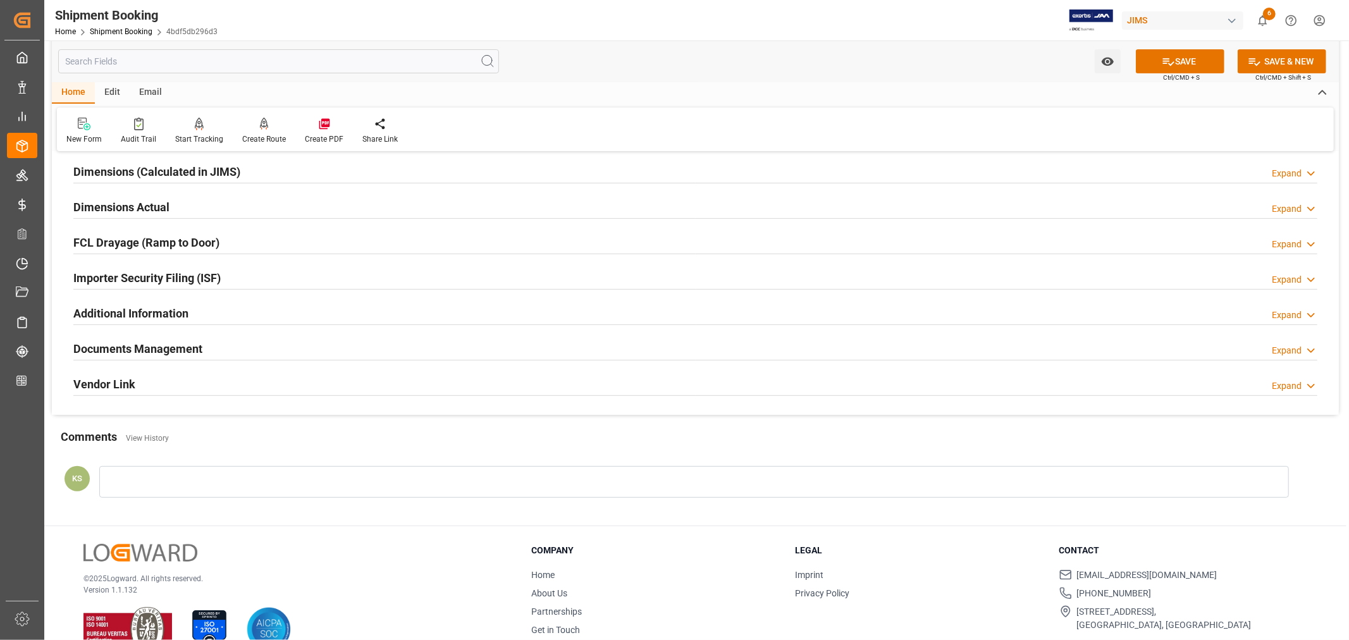
click at [135, 346] on h2 "Documents Management" at bounding box center [137, 348] width 129 height 17
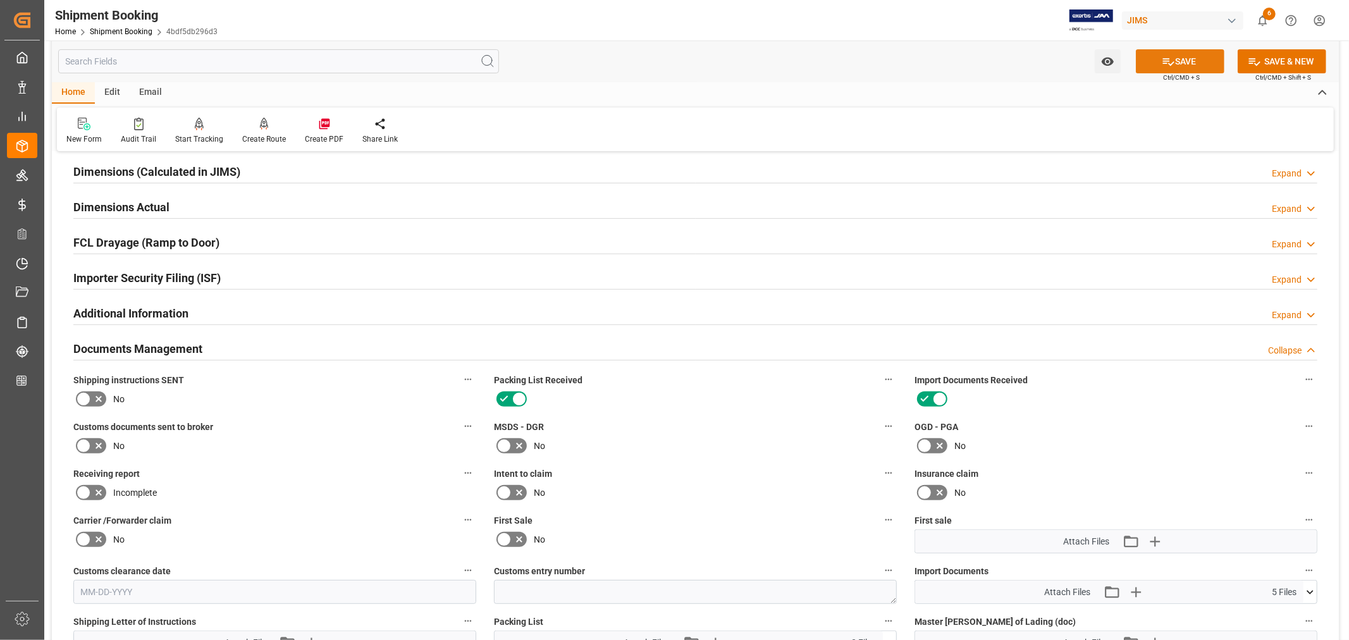
click at [1177, 57] on button "SAVE" at bounding box center [1180, 61] width 89 height 24
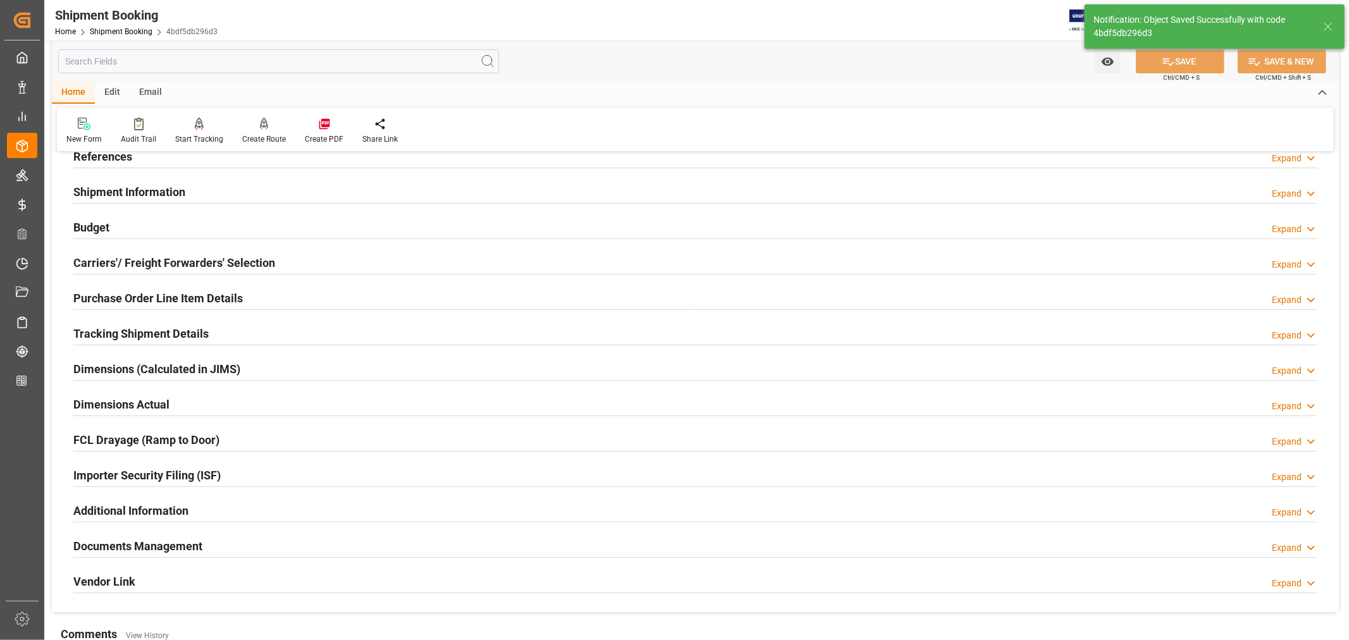
scroll to position [70, 0]
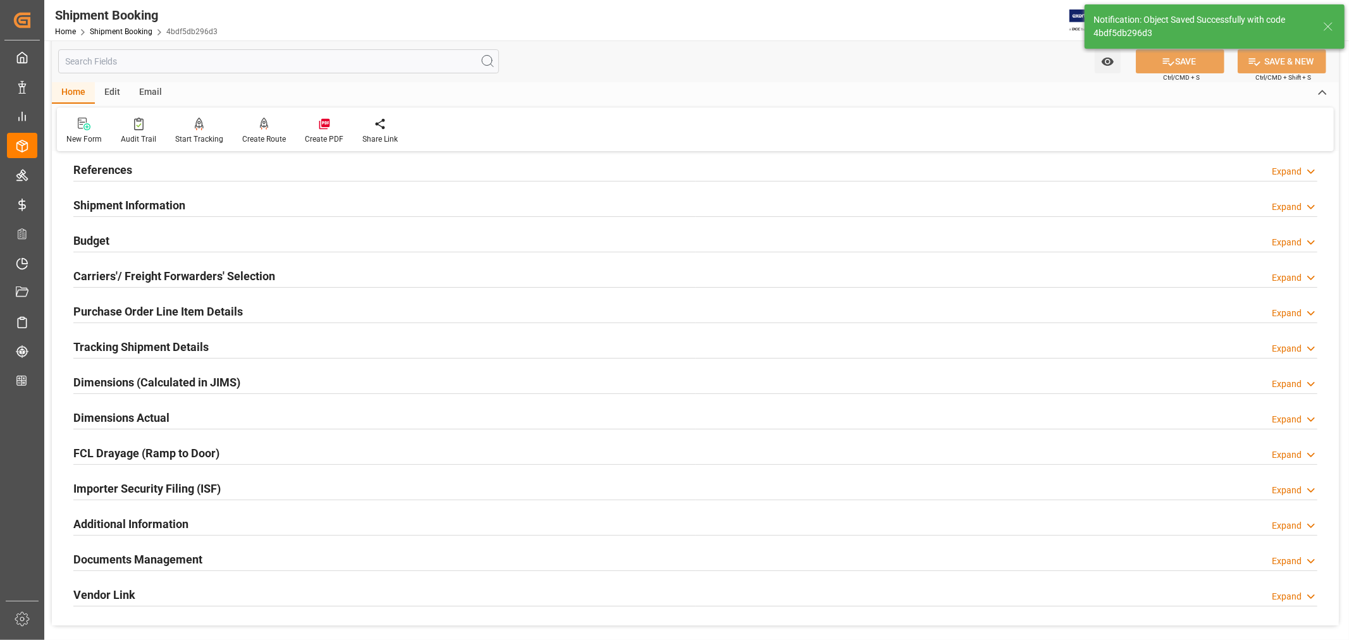
click at [130, 341] on h2 "Tracking Shipment Details" at bounding box center [140, 346] width 135 height 17
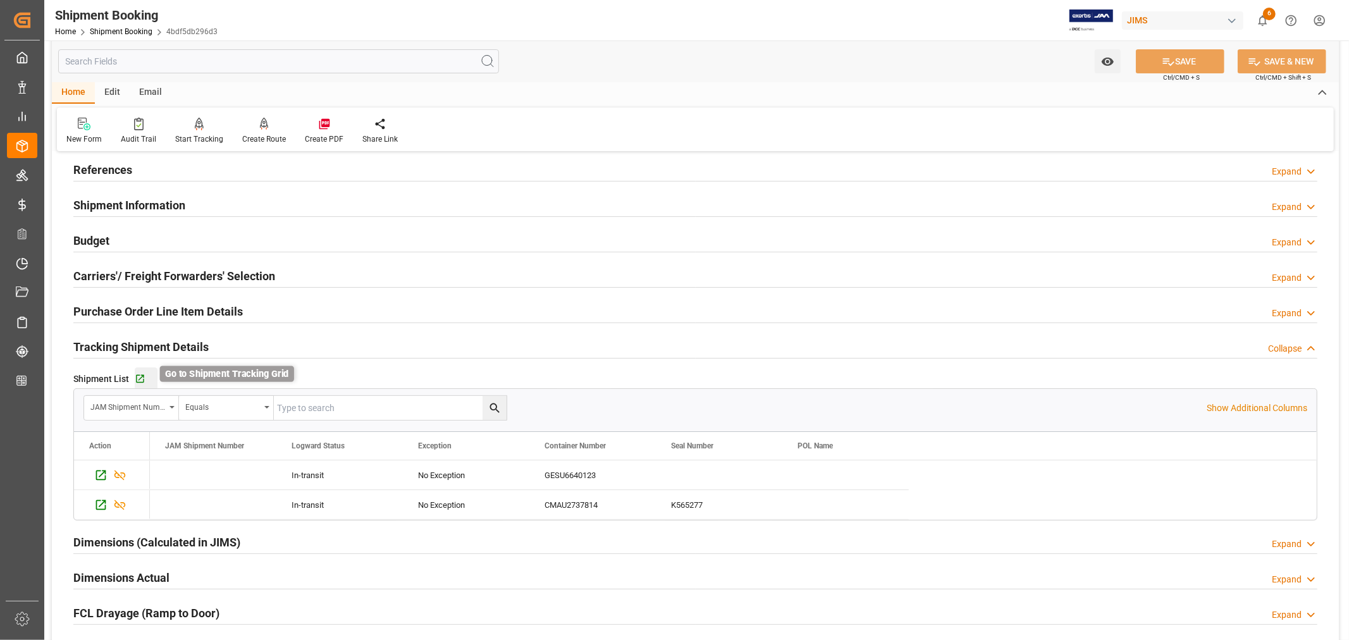
click at [137, 376] on icon "button" at bounding box center [140, 379] width 11 height 11
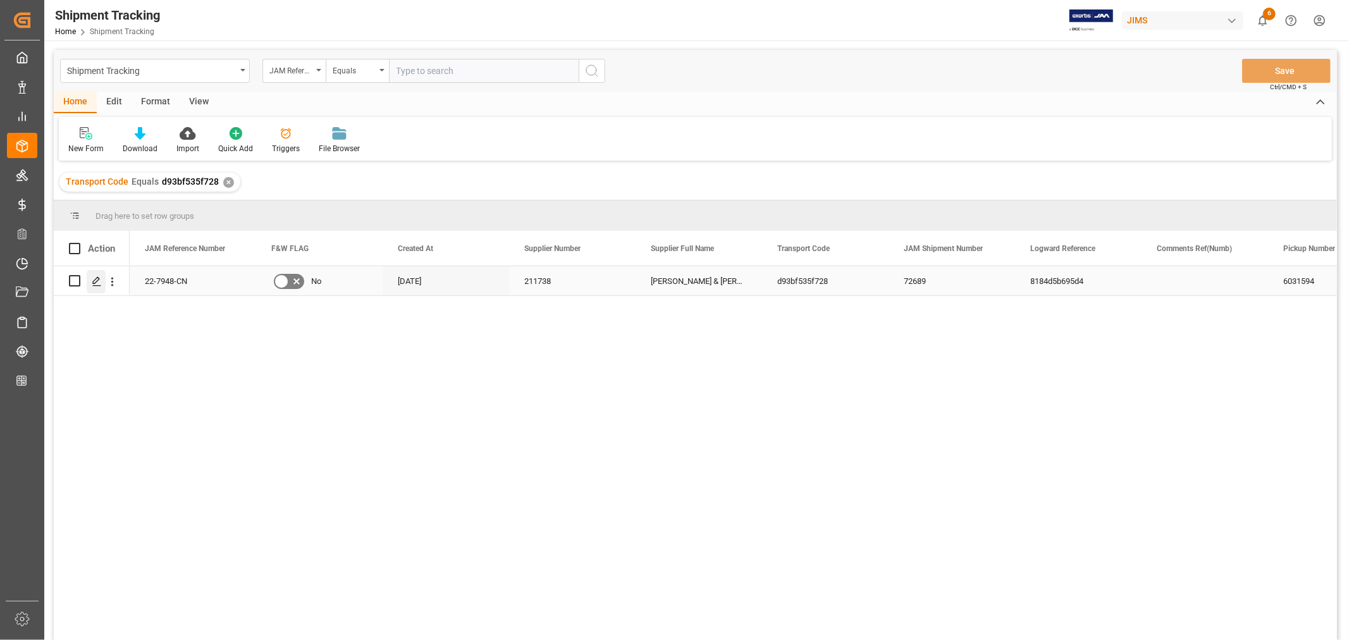
click at [95, 281] on icon "Press SPACE to select this row." at bounding box center [97, 281] width 10 height 10
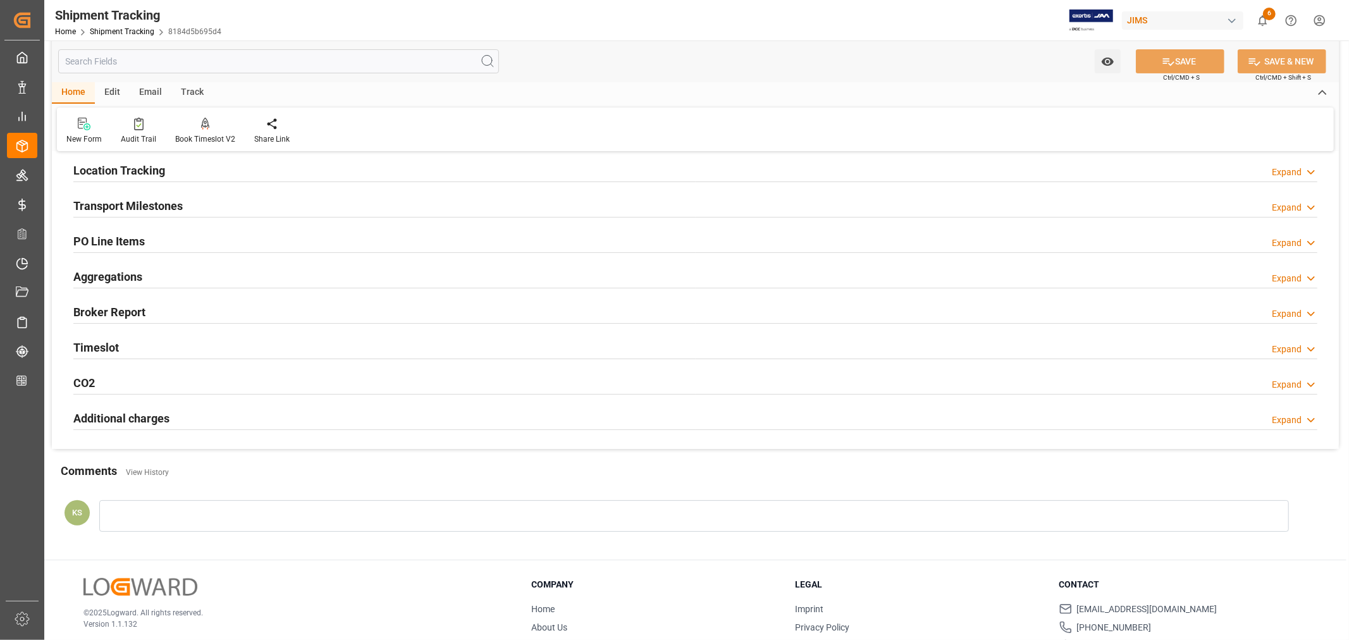
scroll to position [211, 0]
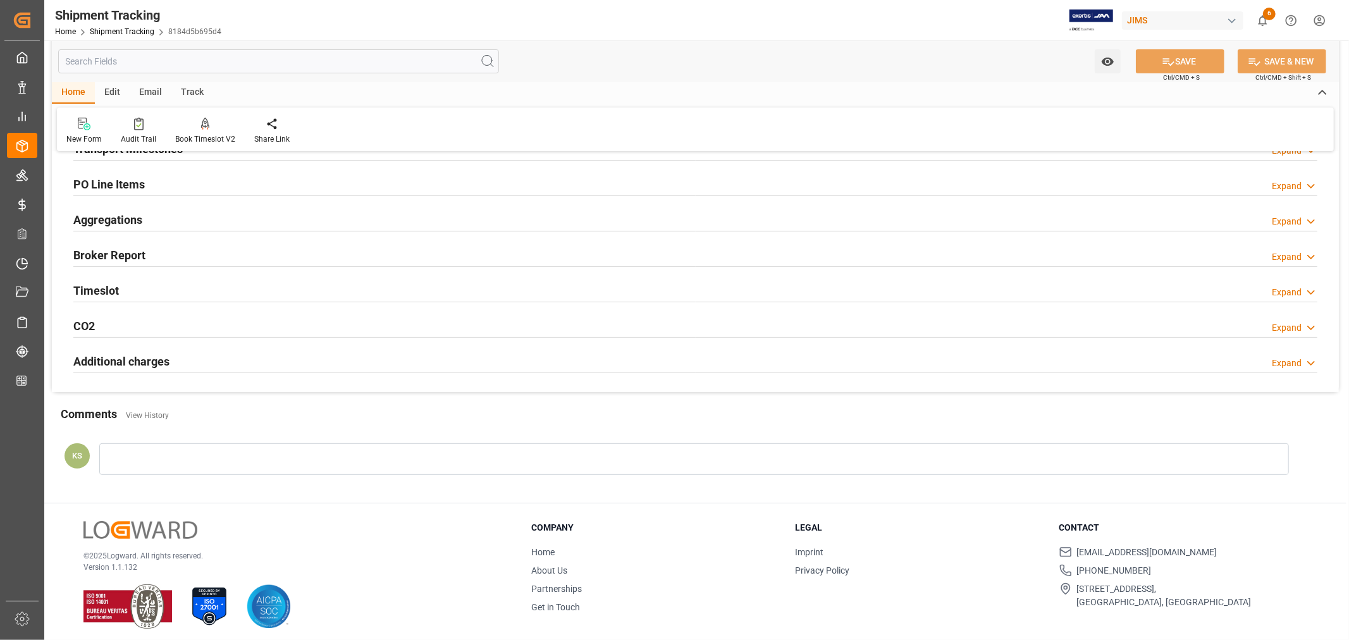
click at [180, 292] on div "Timeslot Expand" at bounding box center [695, 290] width 1244 height 24
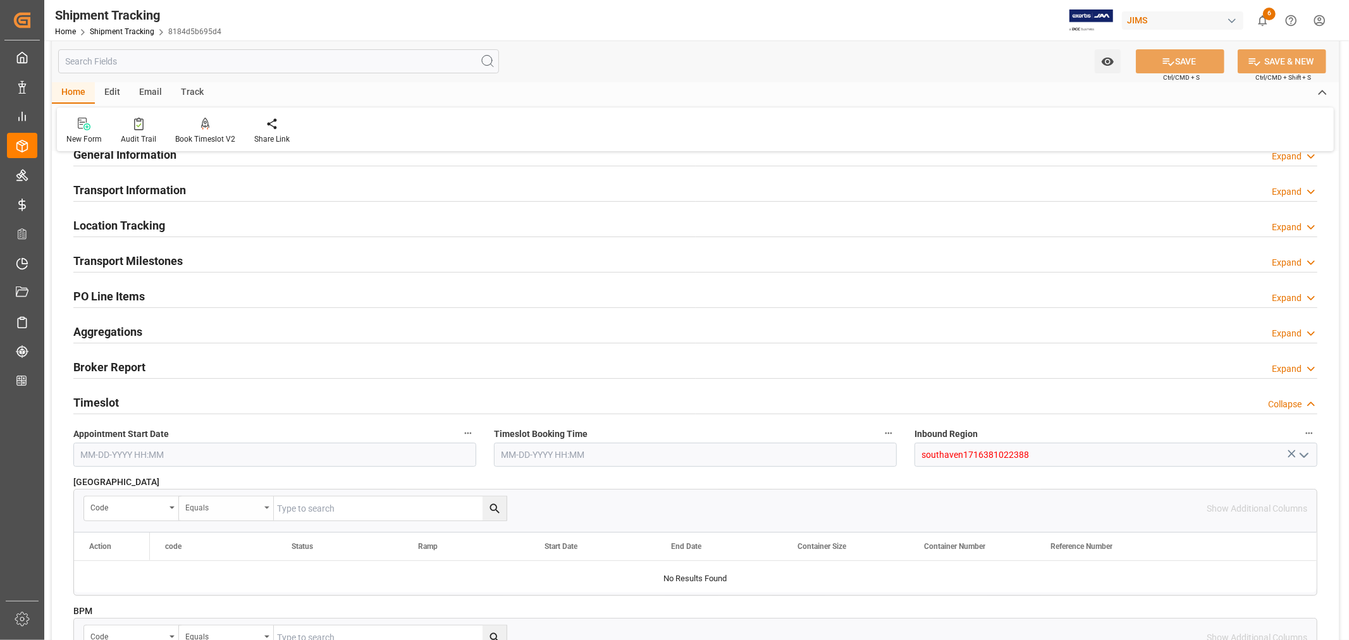
scroll to position [70, 0]
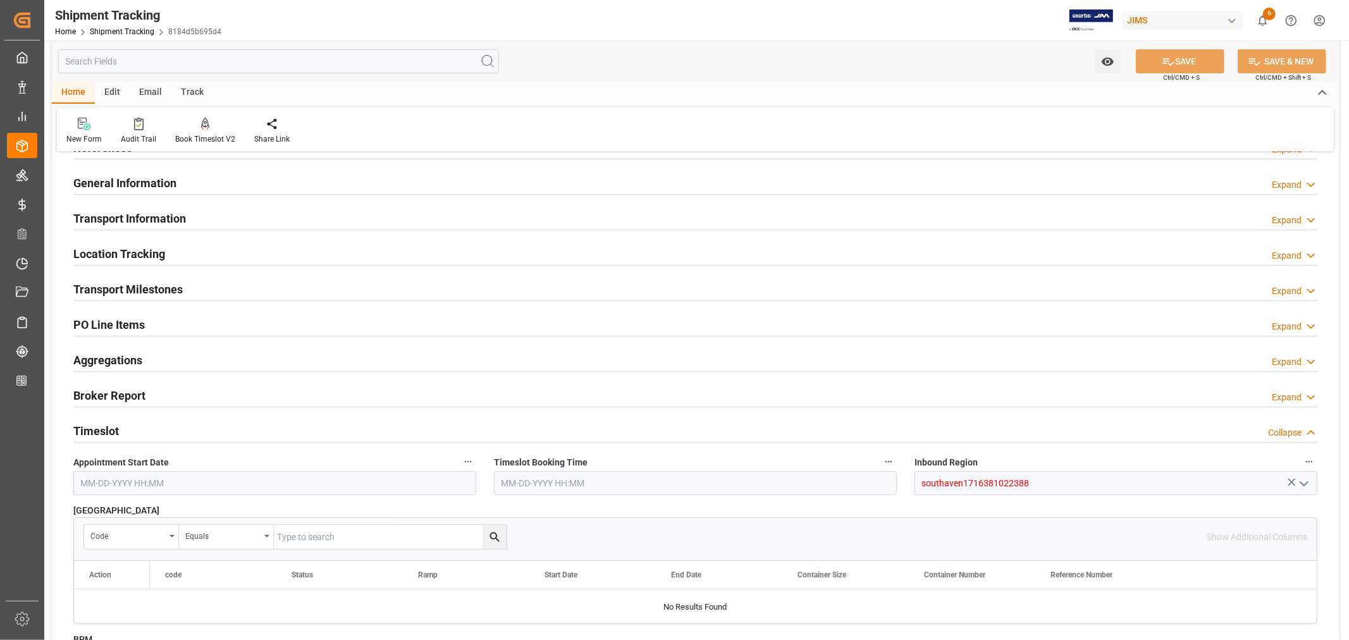
click at [168, 428] on div "Timeslot Collapse" at bounding box center [695, 430] width 1244 height 24
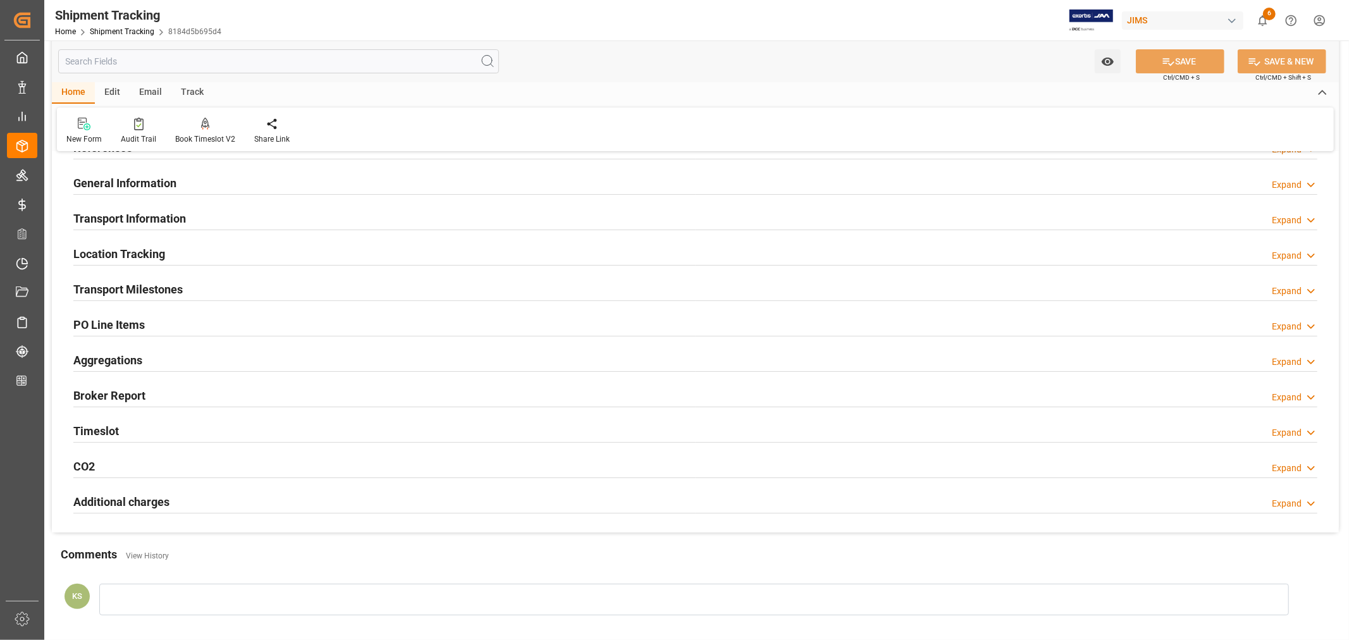
click at [201, 283] on div "Transport Milestones Expand" at bounding box center [695, 288] width 1244 height 24
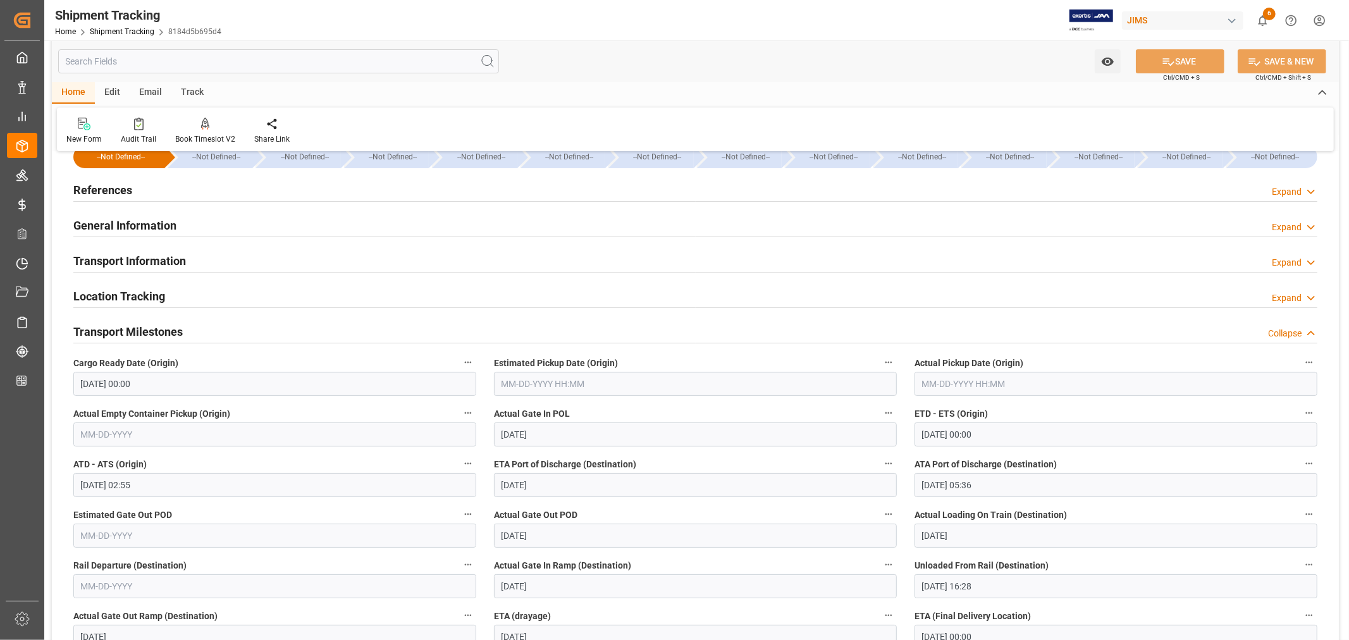
scroll to position [0, 0]
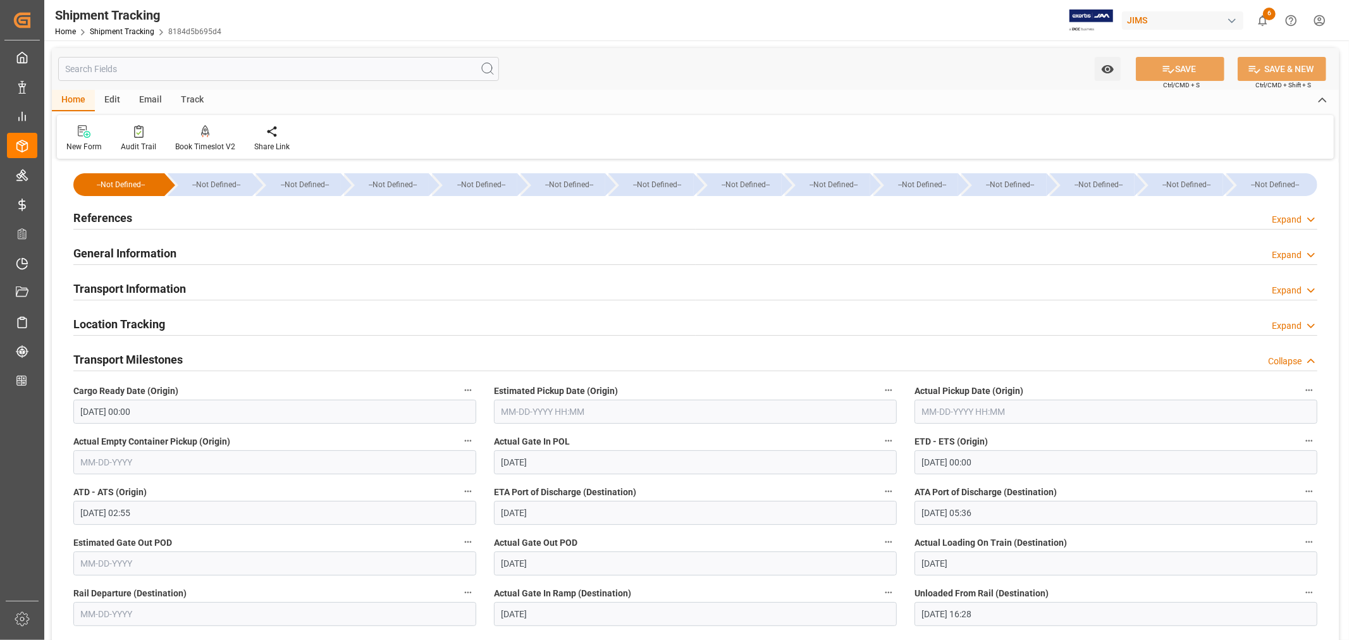
click at [152, 359] on h2 "Transport Milestones" at bounding box center [127, 359] width 109 height 17
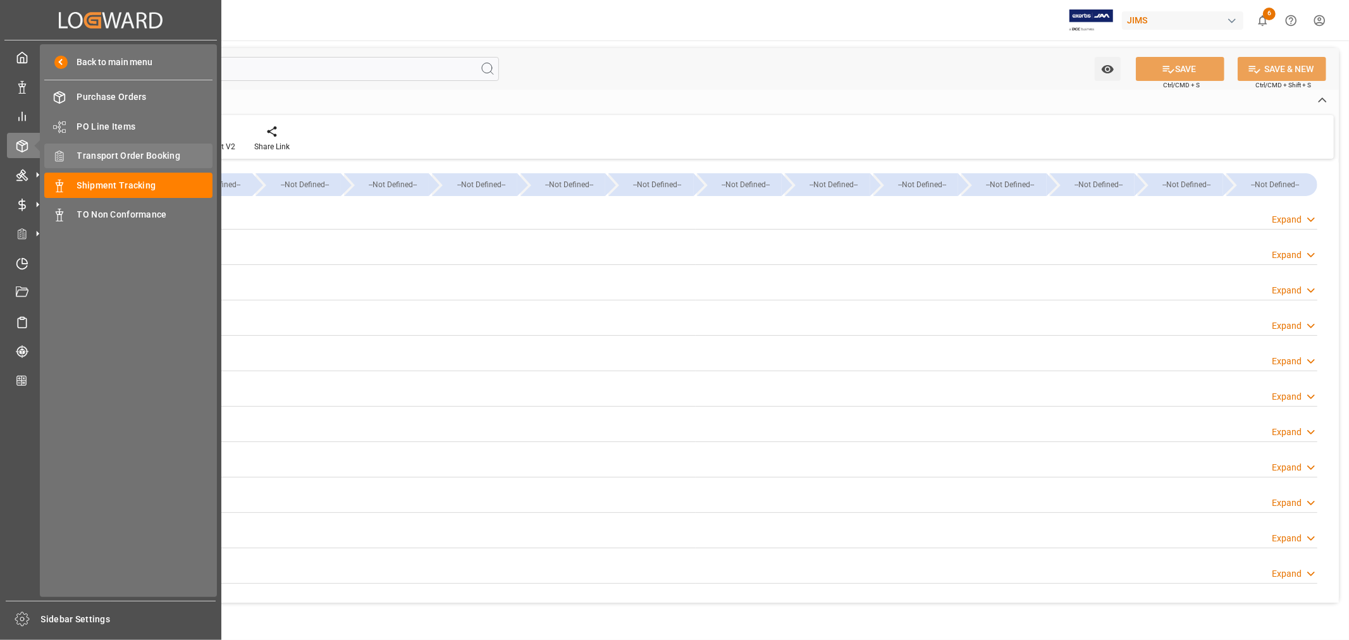
click at [150, 153] on span "Transport Order Booking" at bounding box center [145, 155] width 136 height 13
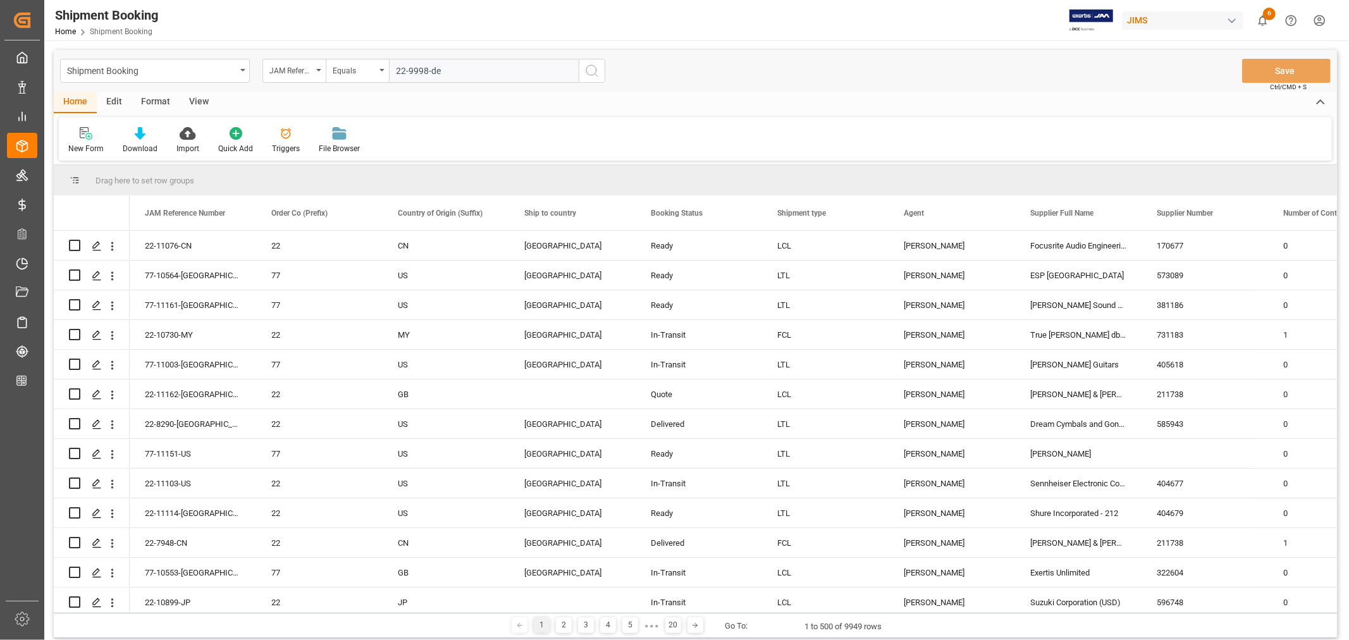
type input "22-9998-de"
click at [591, 71] on icon "search button" at bounding box center [591, 70] width 15 height 15
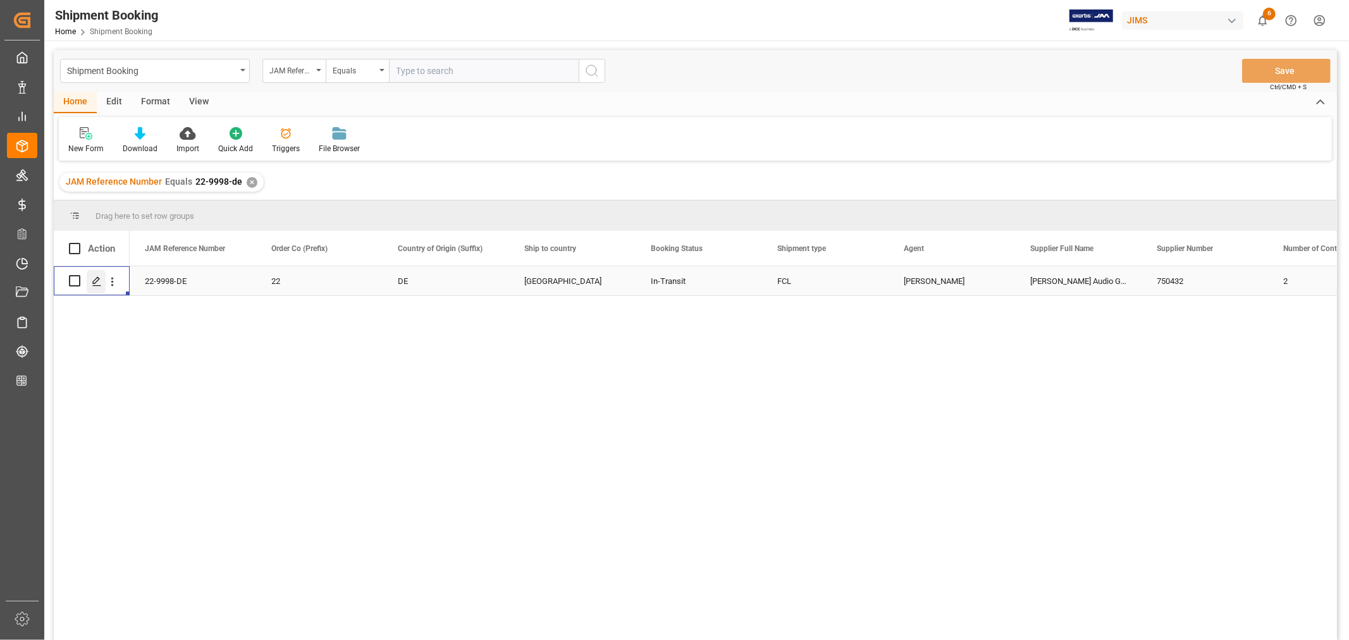
click at [95, 279] on icon "Press SPACE to select this row." at bounding box center [97, 281] width 10 height 10
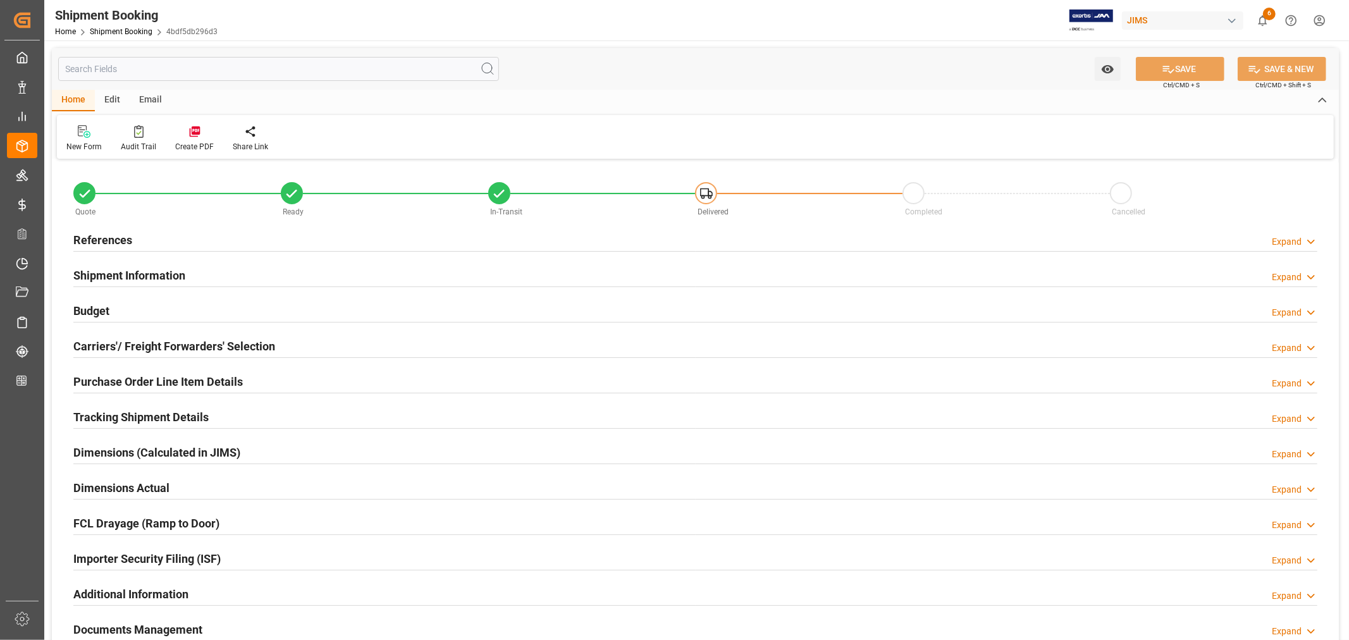
type input "51"
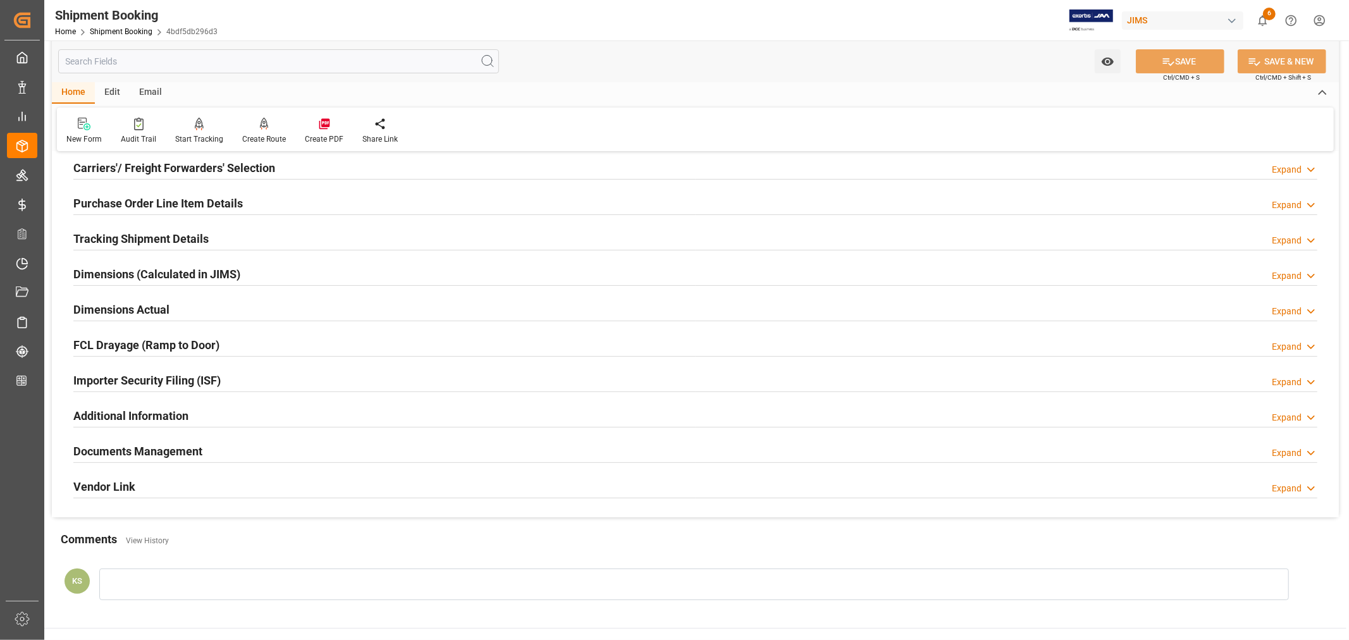
scroll to position [281, 0]
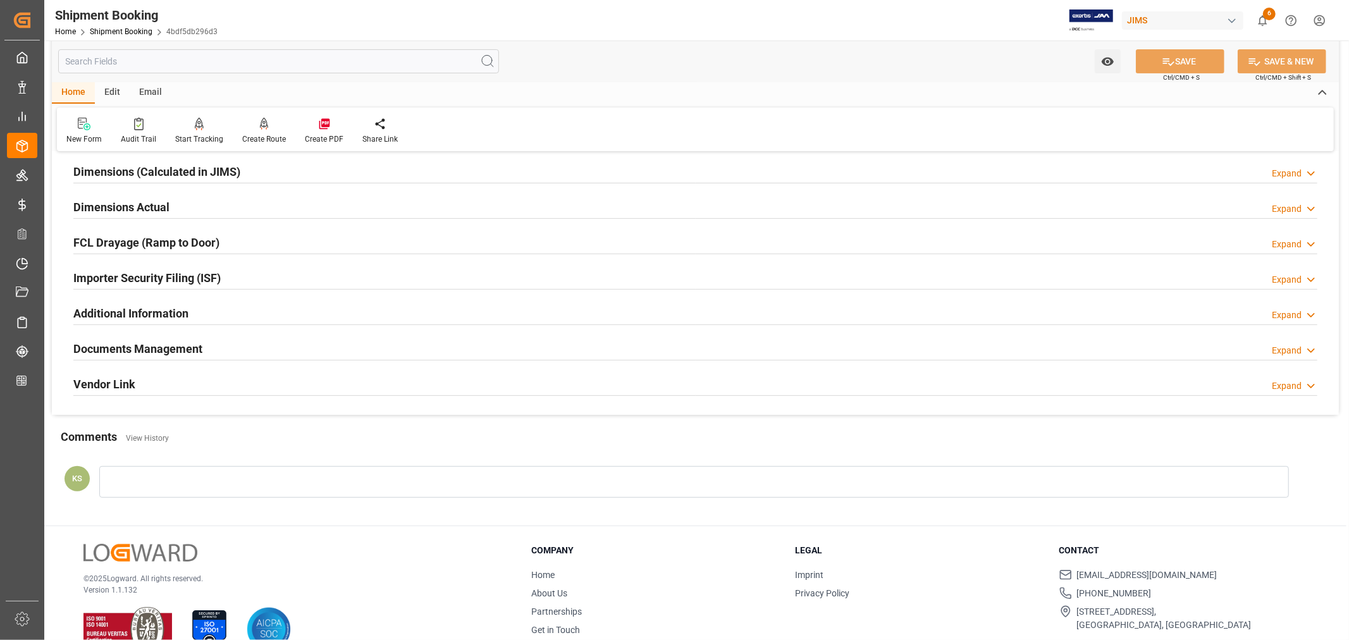
click at [181, 341] on h2 "Documents Management" at bounding box center [137, 348] width 129 height 17
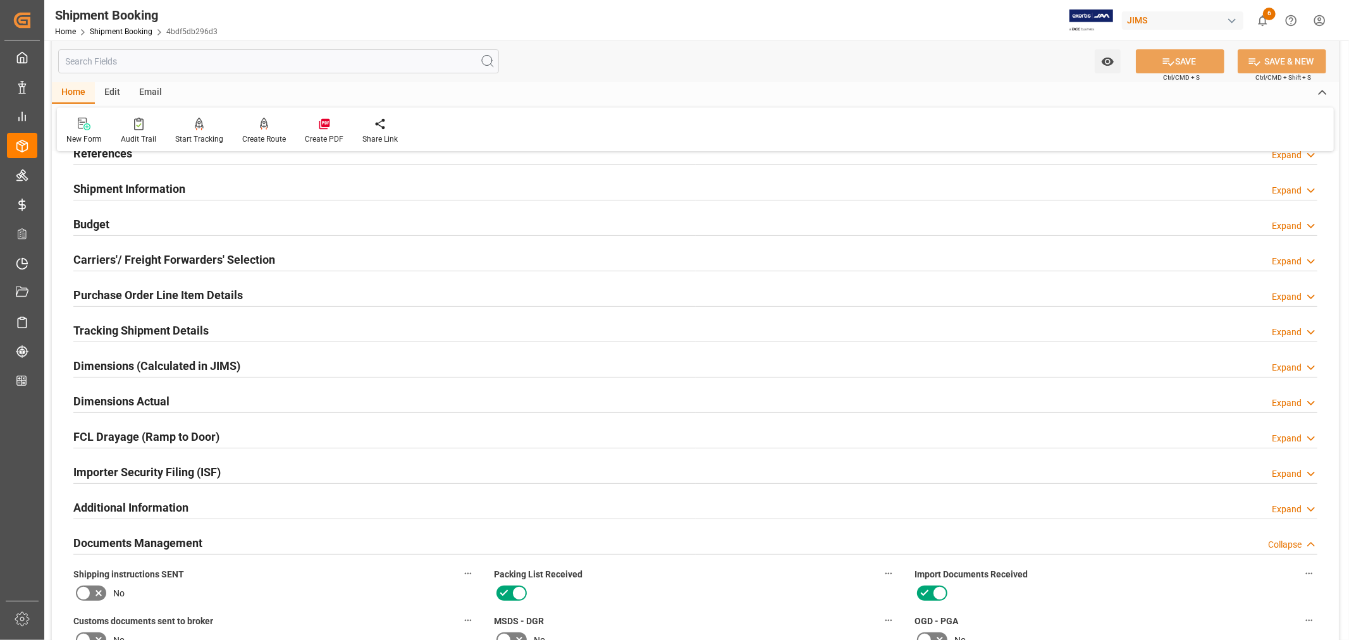
scroll to position [0, 0]
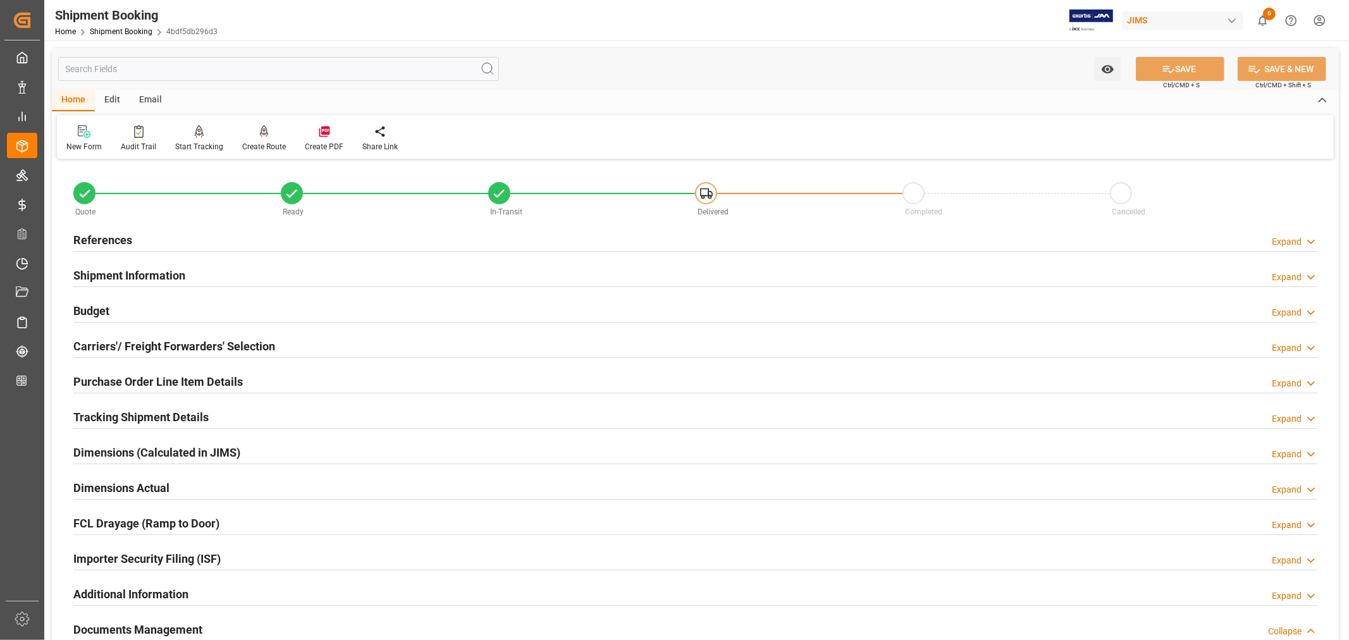
click at [177, 267] on h2 "Shipment Information" at bounding box center [129, 275] width 112 height 17
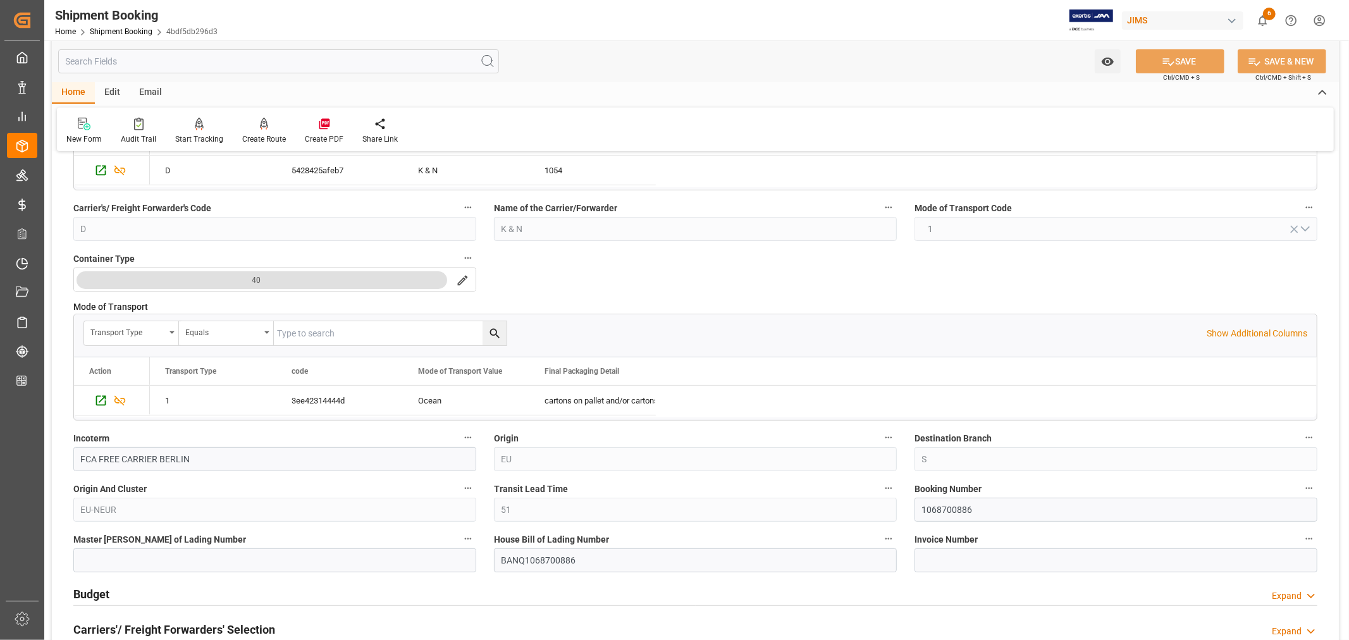
scroll to position [351, 0]
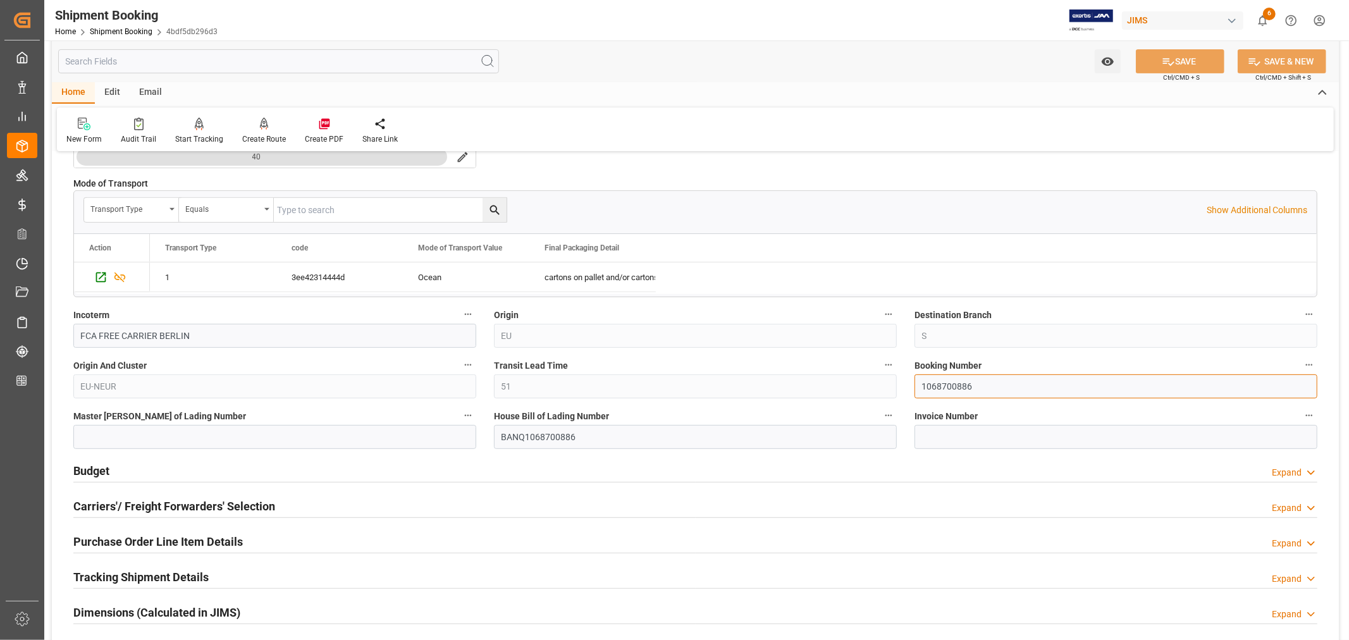
click at [941, 386] on input "1068700886" at bounding box center [1115, 386] width 403 height 24
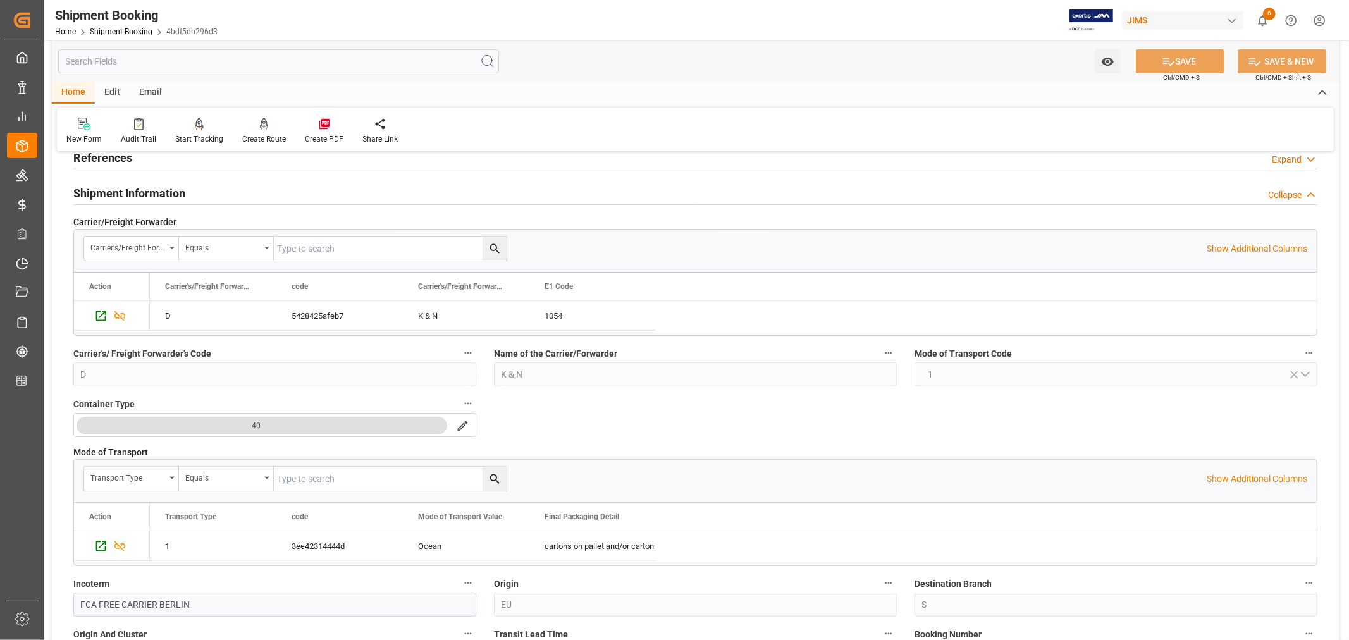
scroll to position [0, 0]
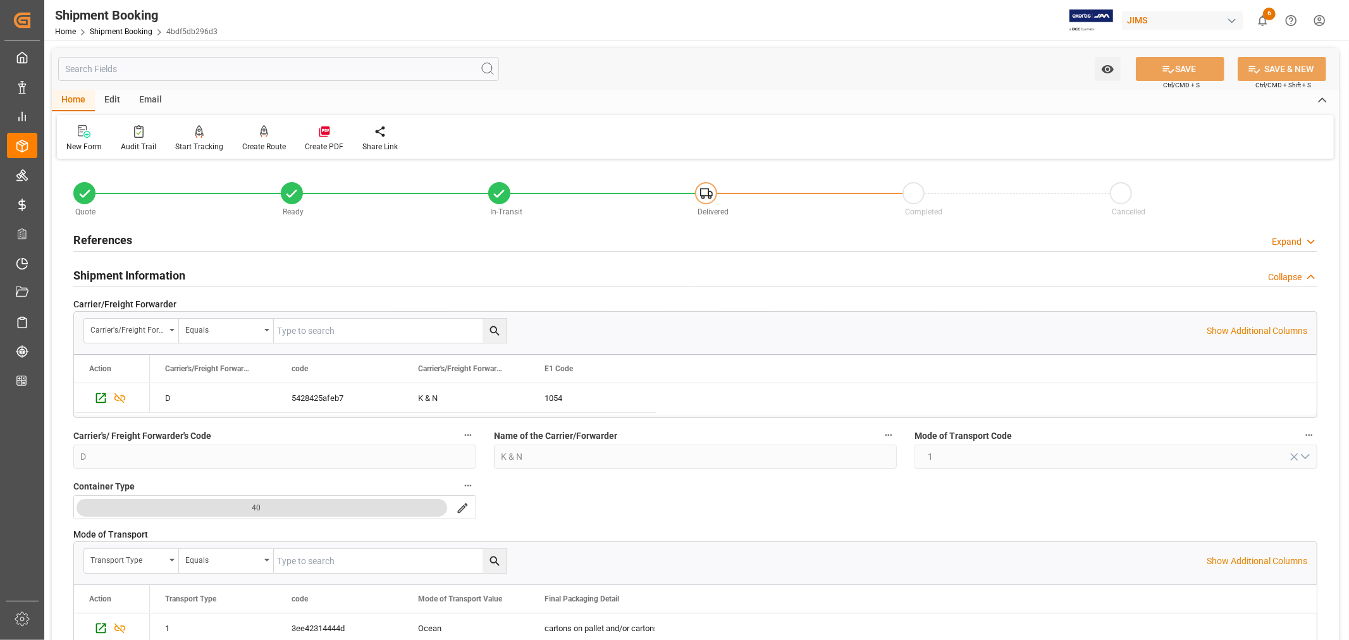
click at [125, 273] on h2 "Shipment Information" at bounding box center [129, 275] width 112 height 17
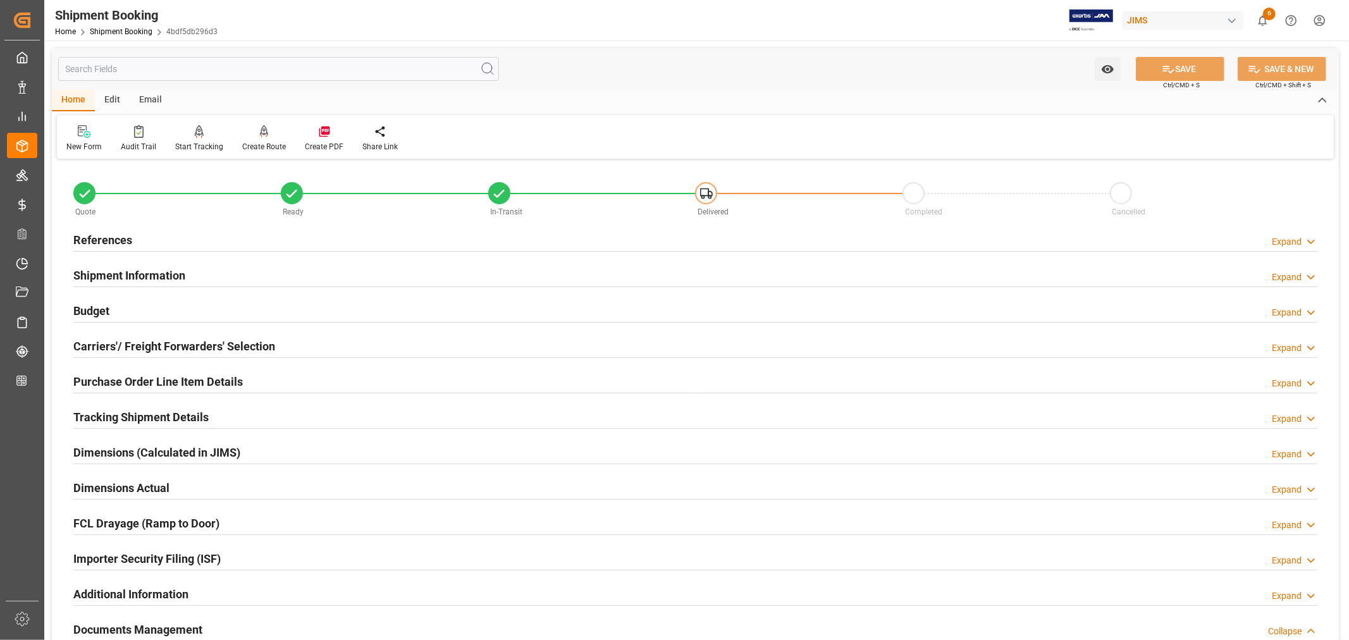
click at [109, 239] on h2 "References" at bounding box center [102, 239] width 59 height 17
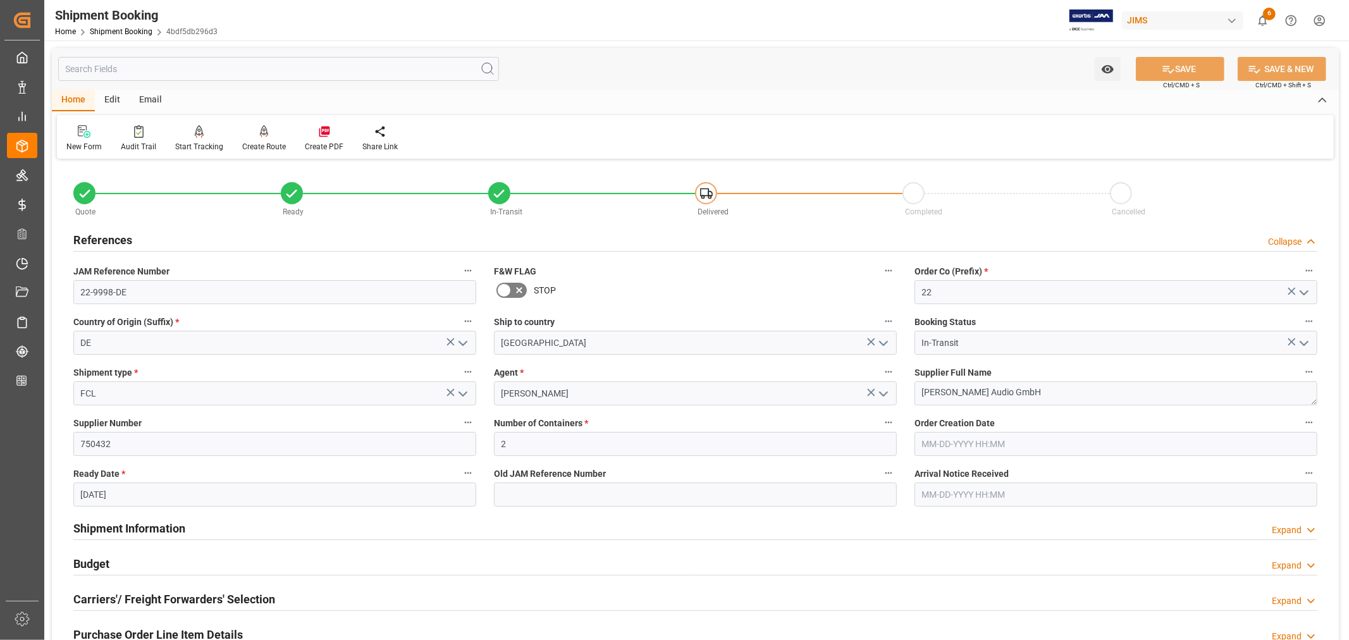
click at [109, 239] on h2 "References" at bounding box center [102, 239] width 59 height 17
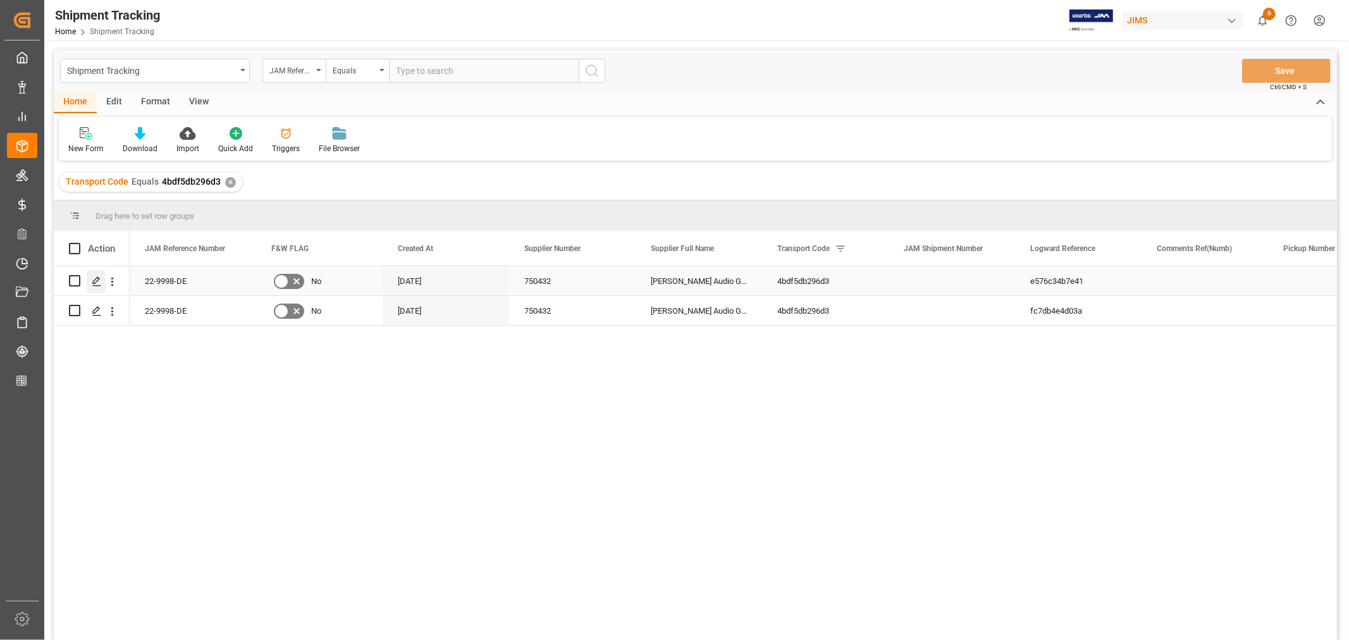
click at [98, 280] on icon "Press SPACE to select this row." at bounding box center [97, 281] width 10 height 10
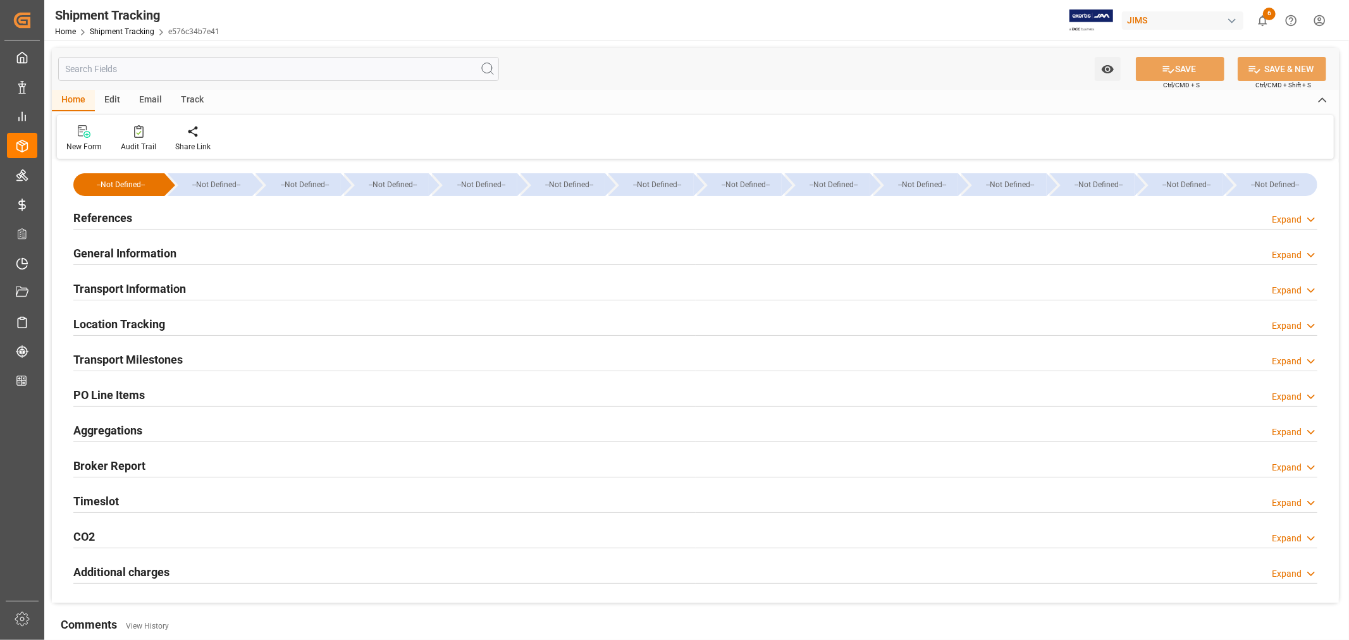
type input "209542.955"
click at [166, 293] on h2 "Transport Information" at bounding box center [129, 288] width 113 height 17
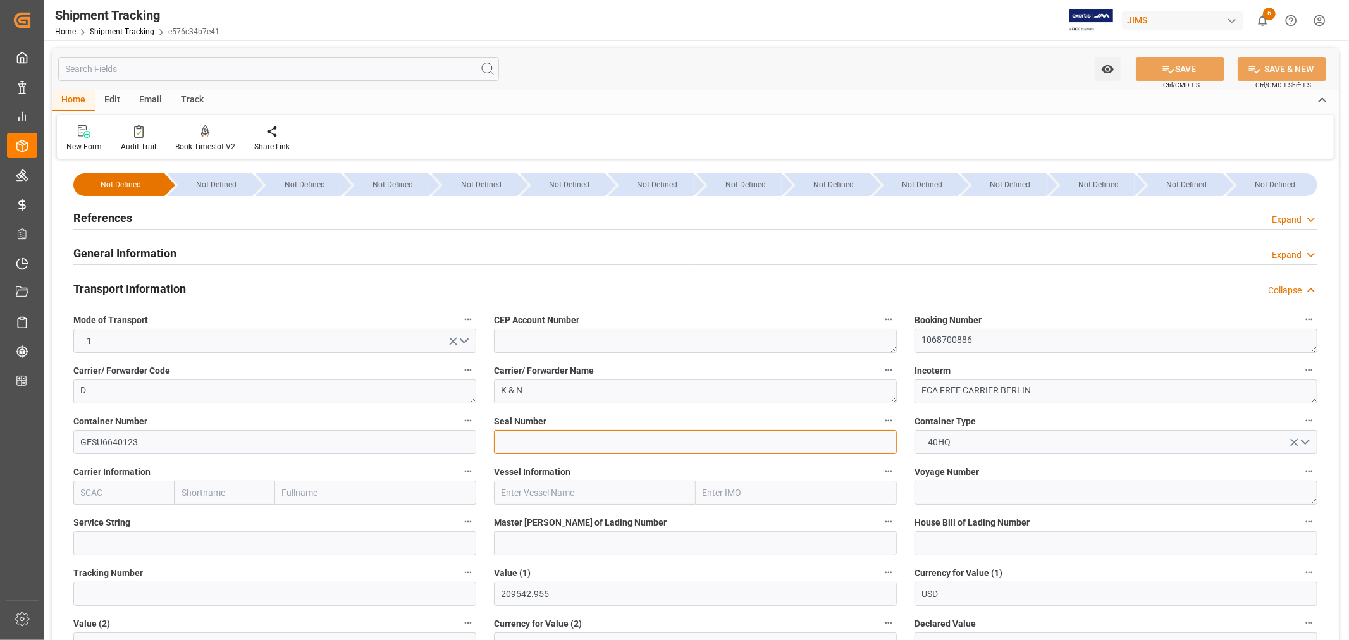
click at [503, 440] on input at bounding box center [695, 442] width 403 height 24
paste input "K565180"
type input "K565180"
click at [1173, 70] on button "SAVE" at bounding box center [1180, 69] width 89 height 24
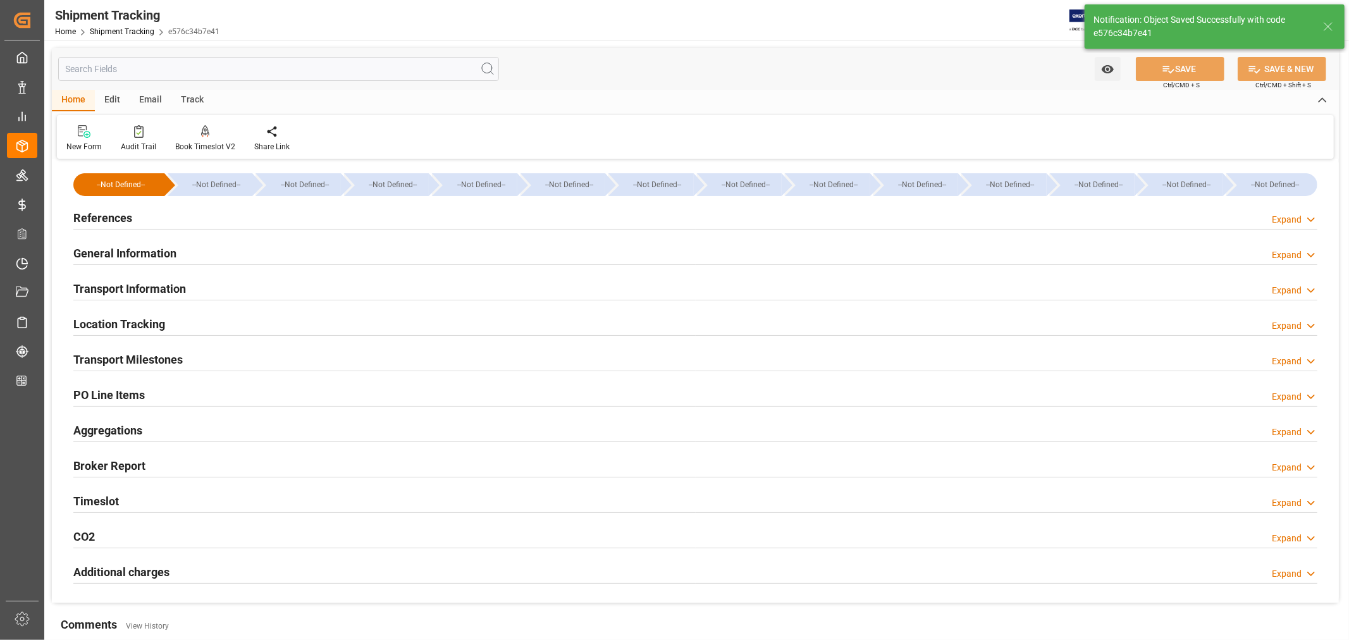
click at [122, 431] on h2 "Aggregations" at bounding box center [107, 430] width 69 height 17
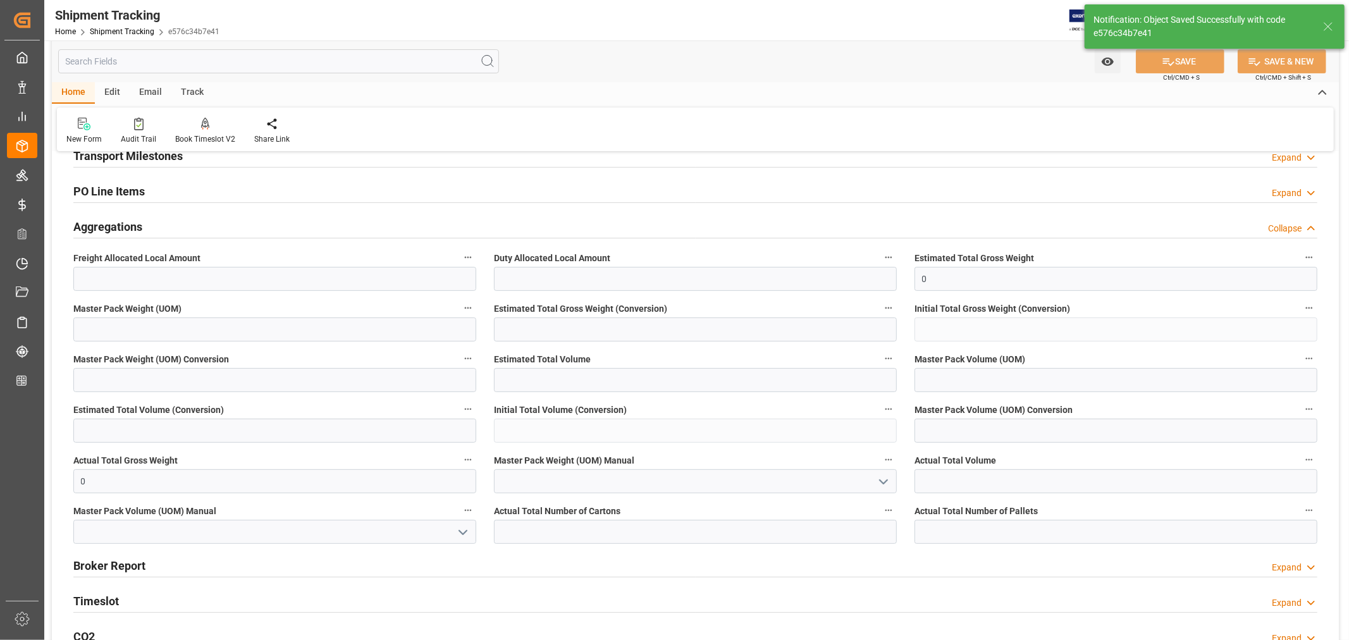
scroll to position [211, 0]
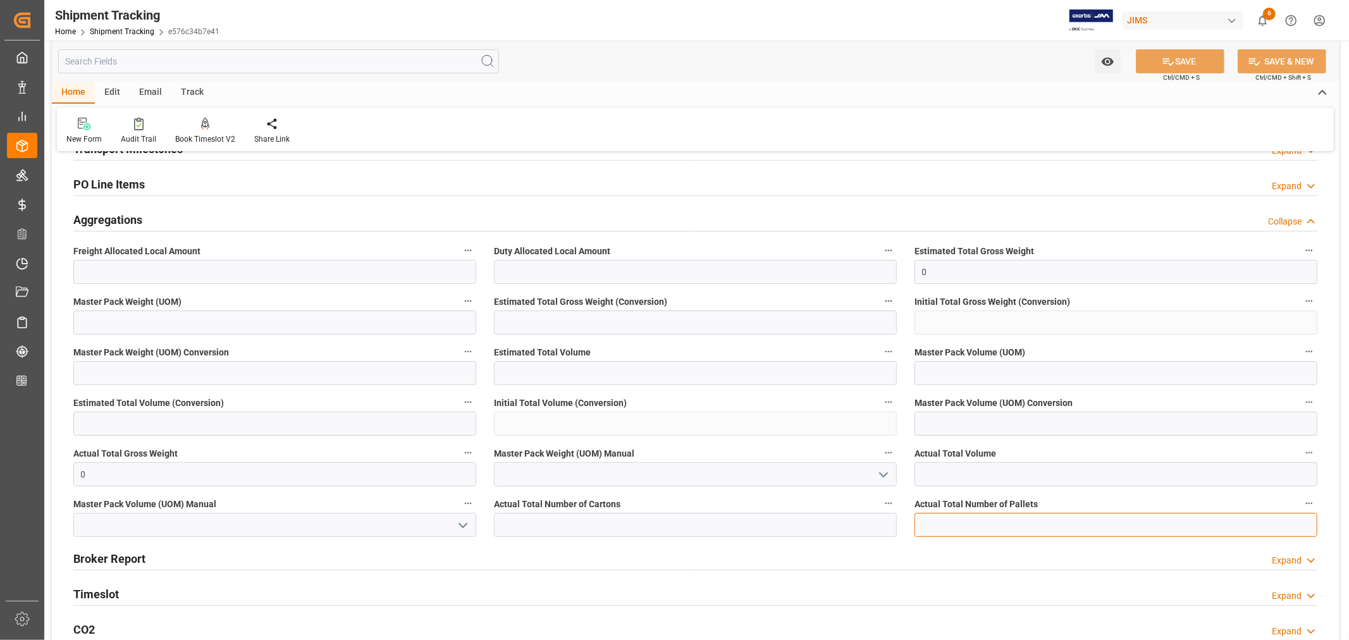
click at [932, 527] on input "text" at bounding box center [1115, 525] width 403 height 24
type input "21"
click at [1172, 64] on button "SAVE" at bounding box center [1180, 61] width 89 height 24
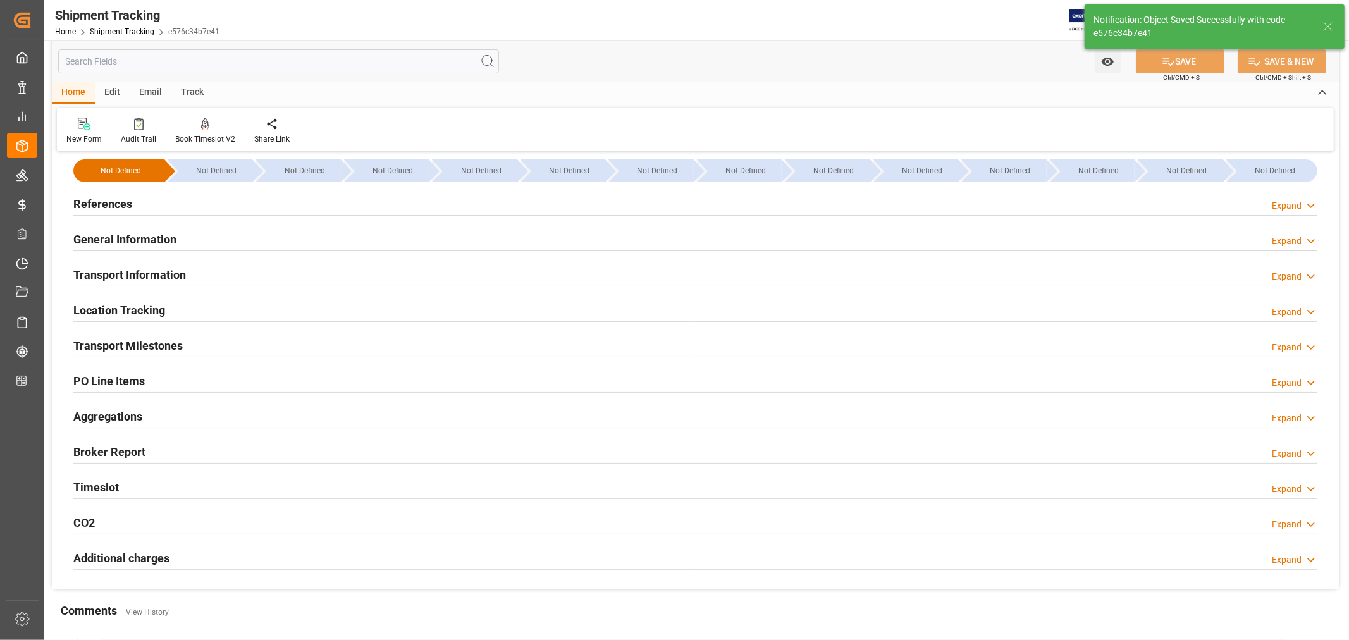
scroll to position [0, 0]
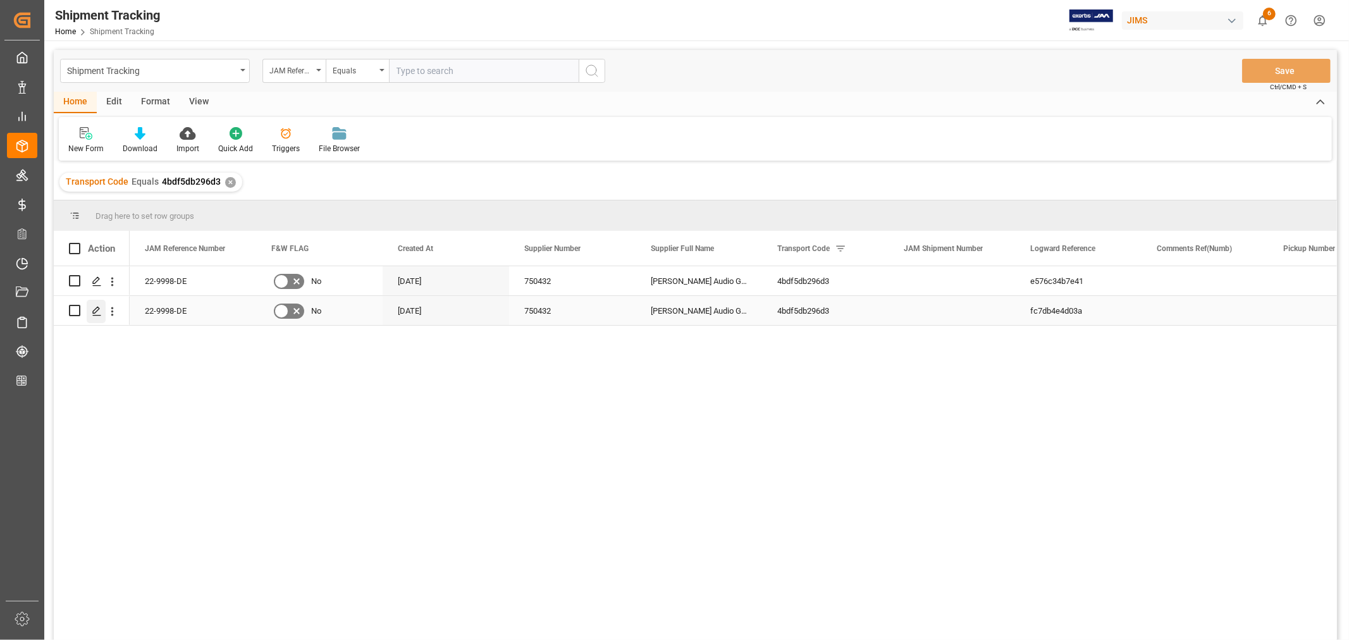
click at [95, 307] on icon "Press SPACE to select this row." at bounding box center [97, 311] width 10 height 10
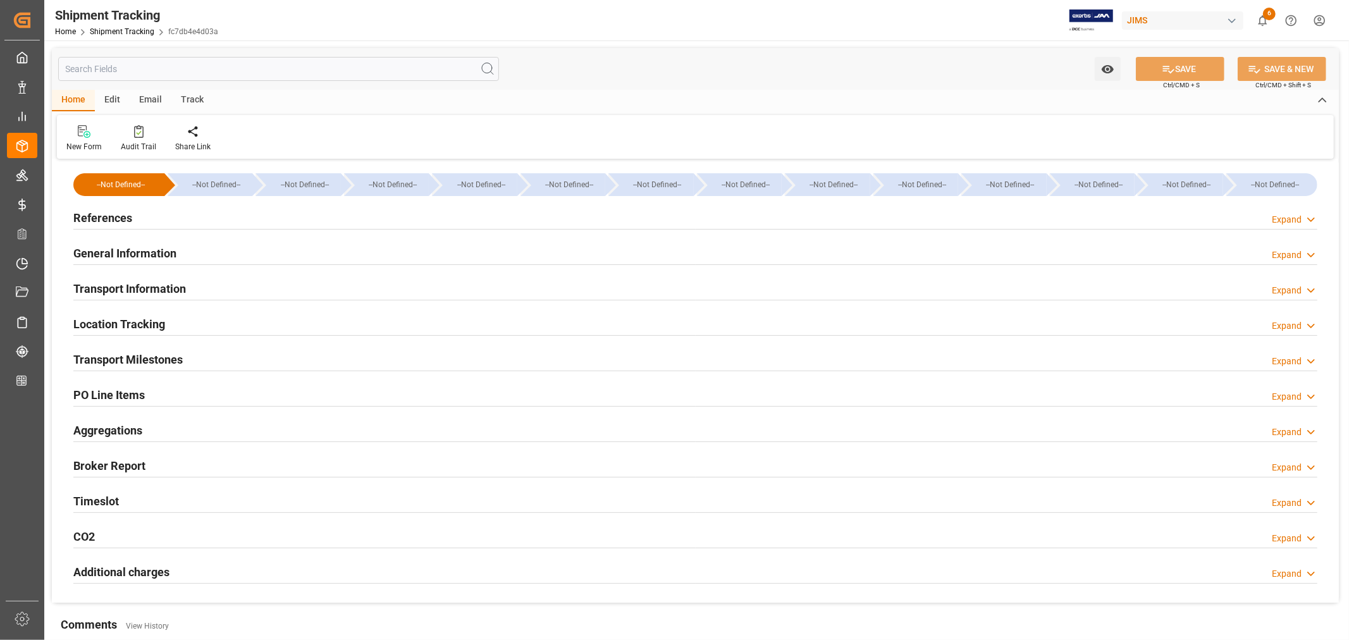
type input "0"
click at [133, 433] on h2 "Aggregations" at bounding box center [107, 430] width 69 height 17
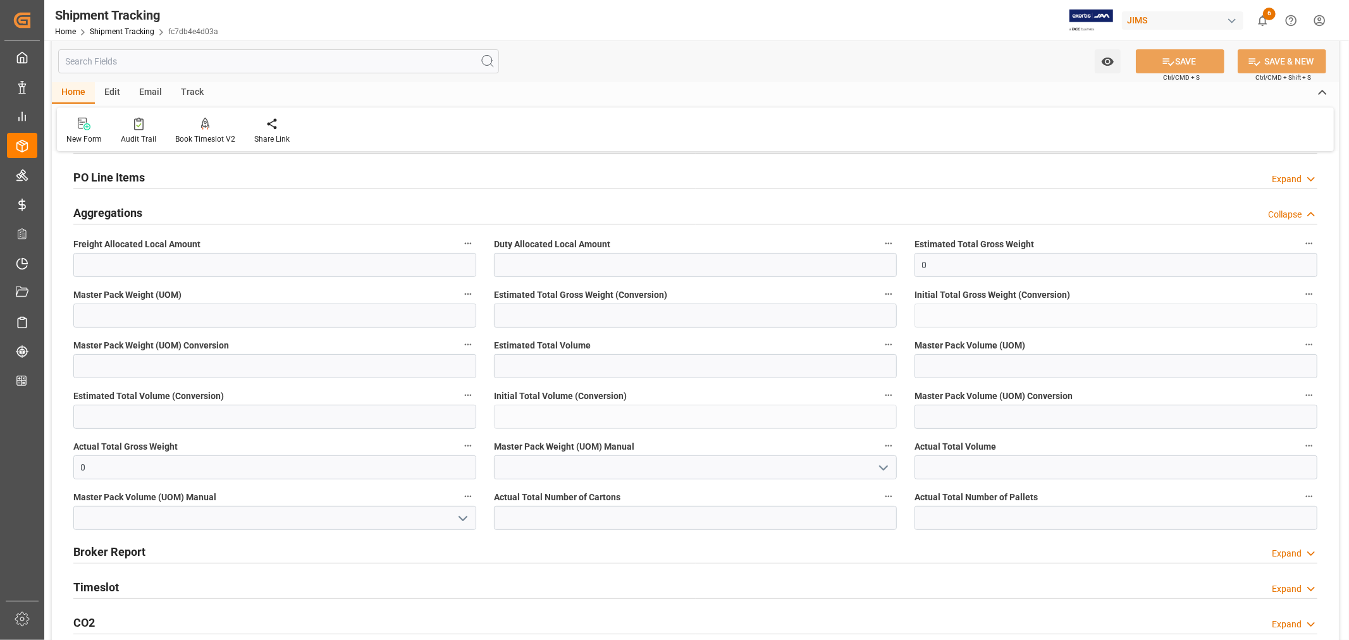
scroll to position [281, 0]
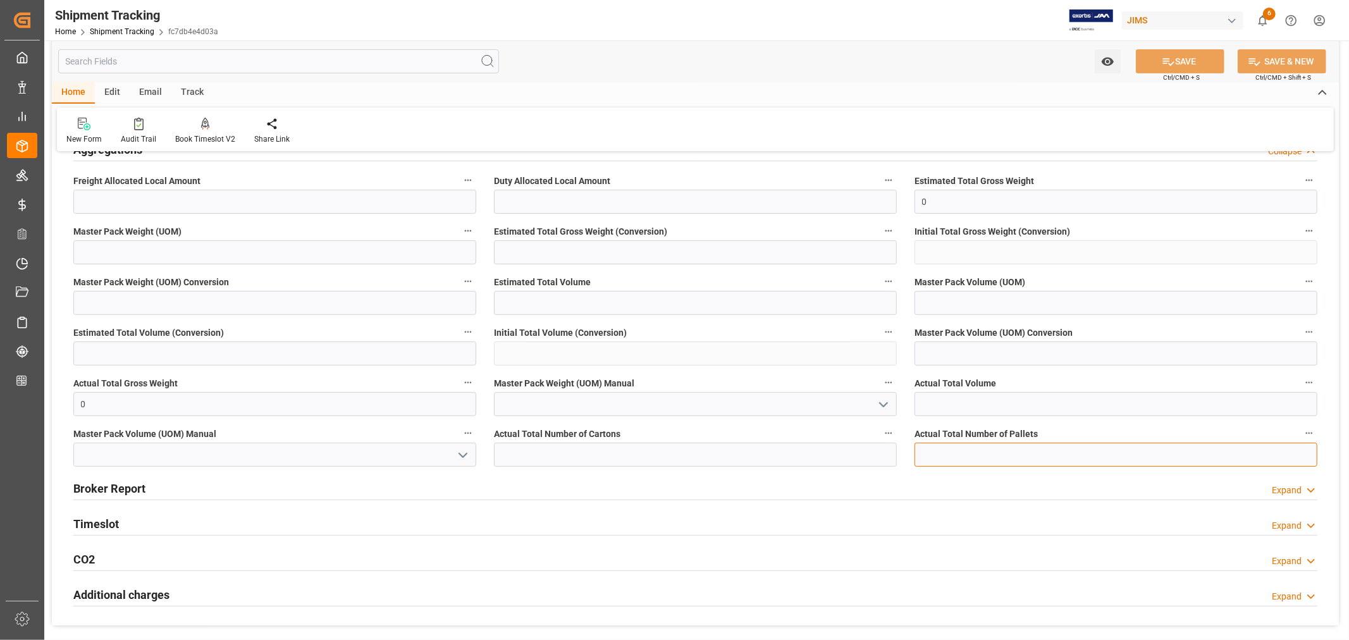
click at [928, 454] on input "text" at bounding box center [1115, 455] width 403 height 24
type input "6"
click at [1175, 58] on button "SAVE" at bounding box center [1180, 61] width 89 height 24
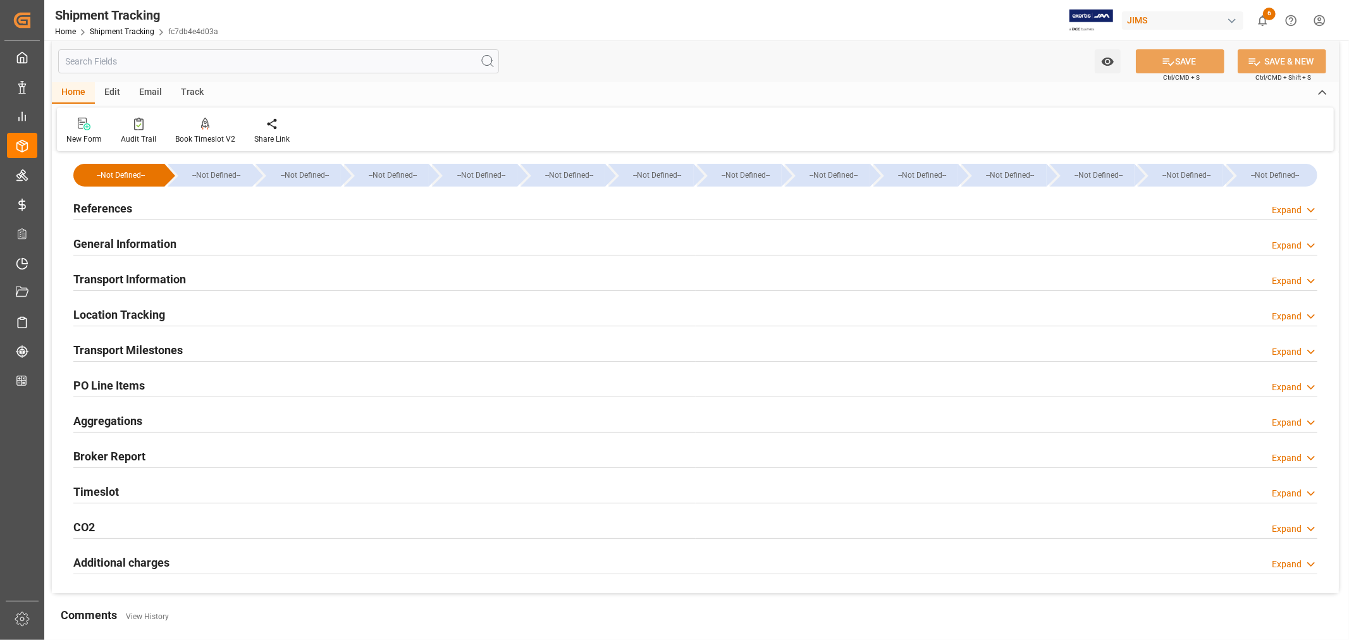
scroll to position [7, 0]
click at [163, 282] on h2 "Transport Information" at bounding box center [129, 281] width 113 height 17
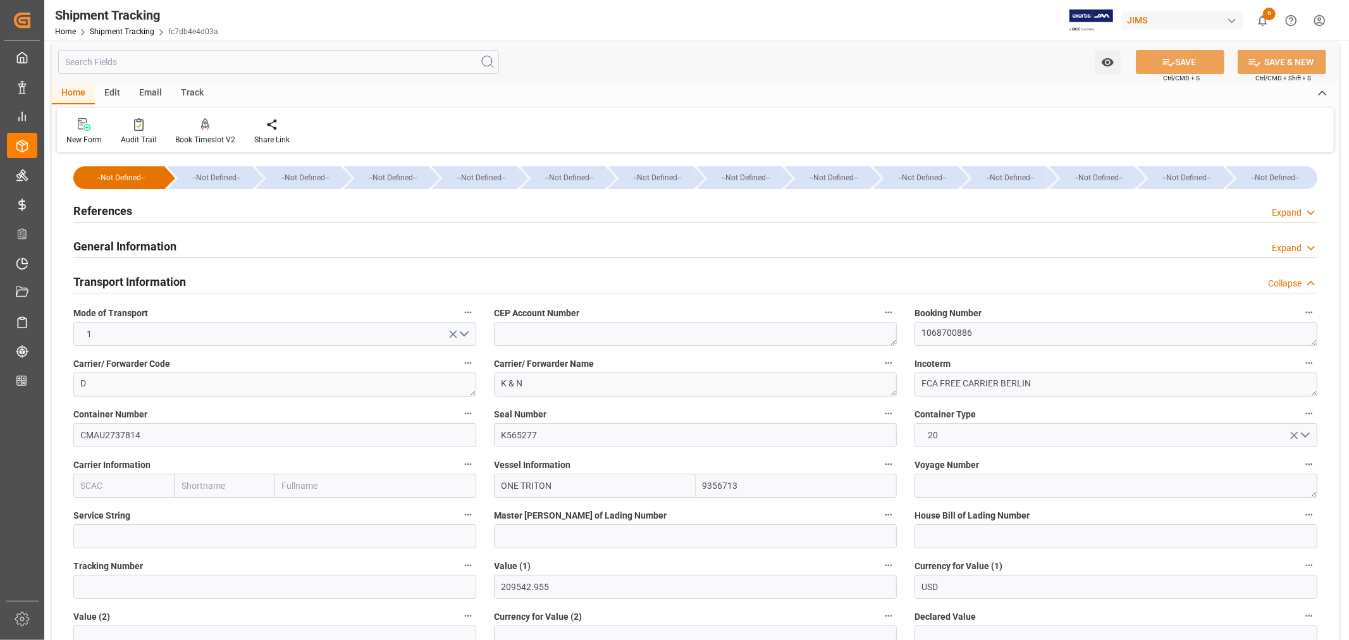
click at [135, 283] on h2 "Transport Information" at bounding box center [129, 281] width 113 height 17
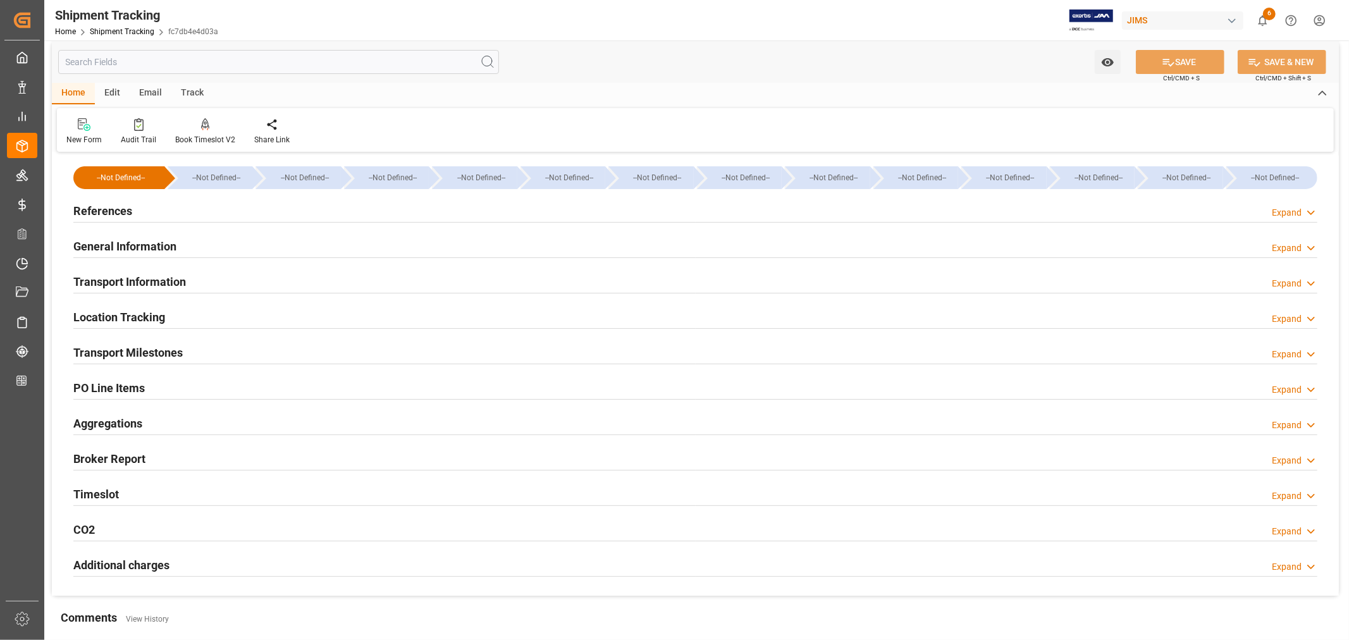
click at [135, 283] on h2 "Transport Information" at bounding box center [129, 281] width 113 height 17
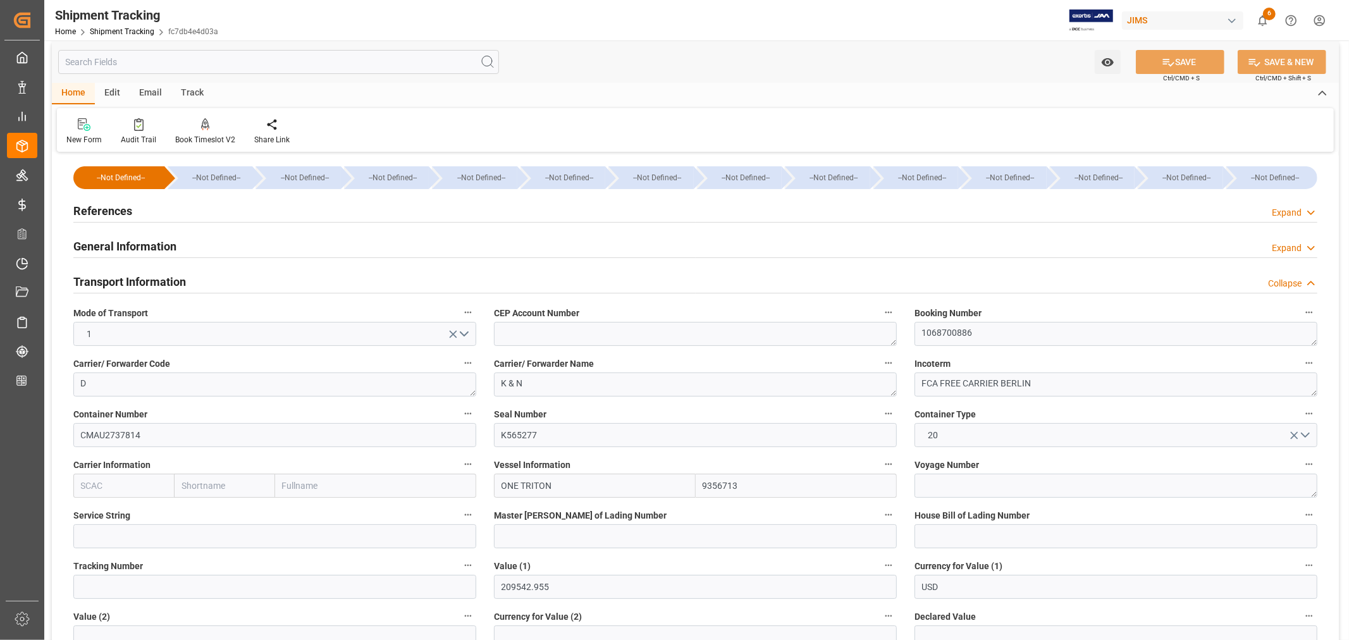
click at [135, 283] on h2 "Transport Information" at bounding box center [129, 281] width 113 height 17
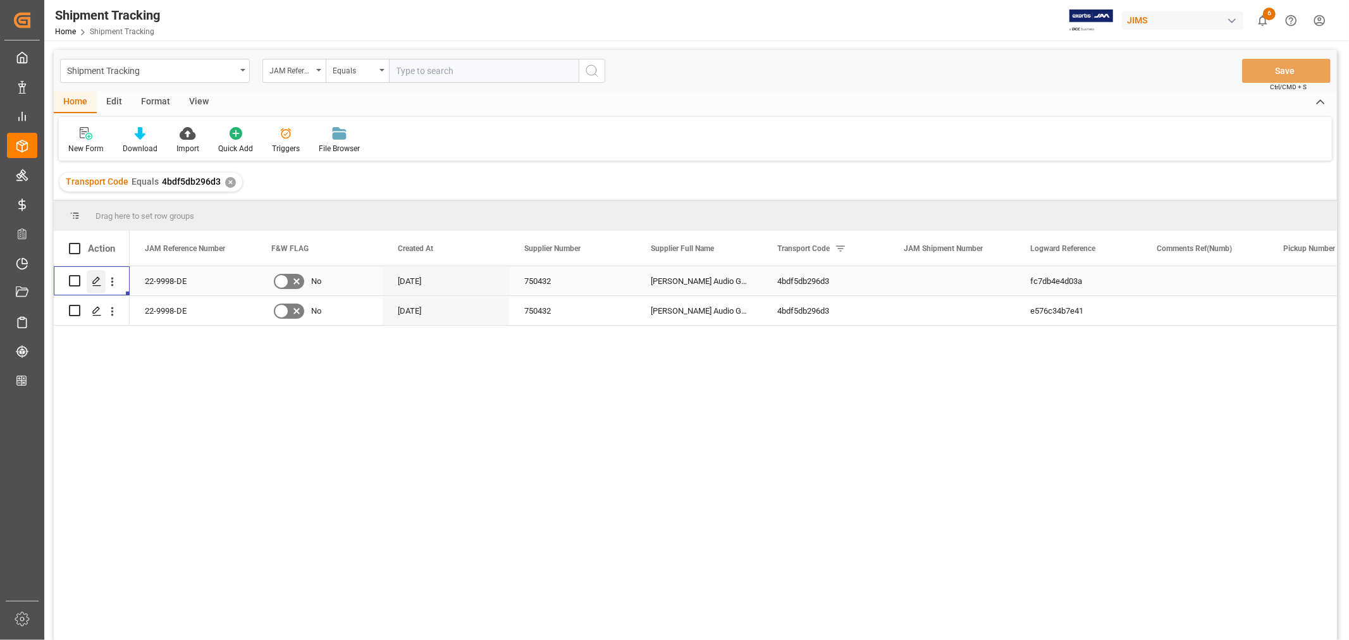
click at [98, 281] on icon "Press SPACE to select this row." at bounding box center [97, 281] width 10 height 10
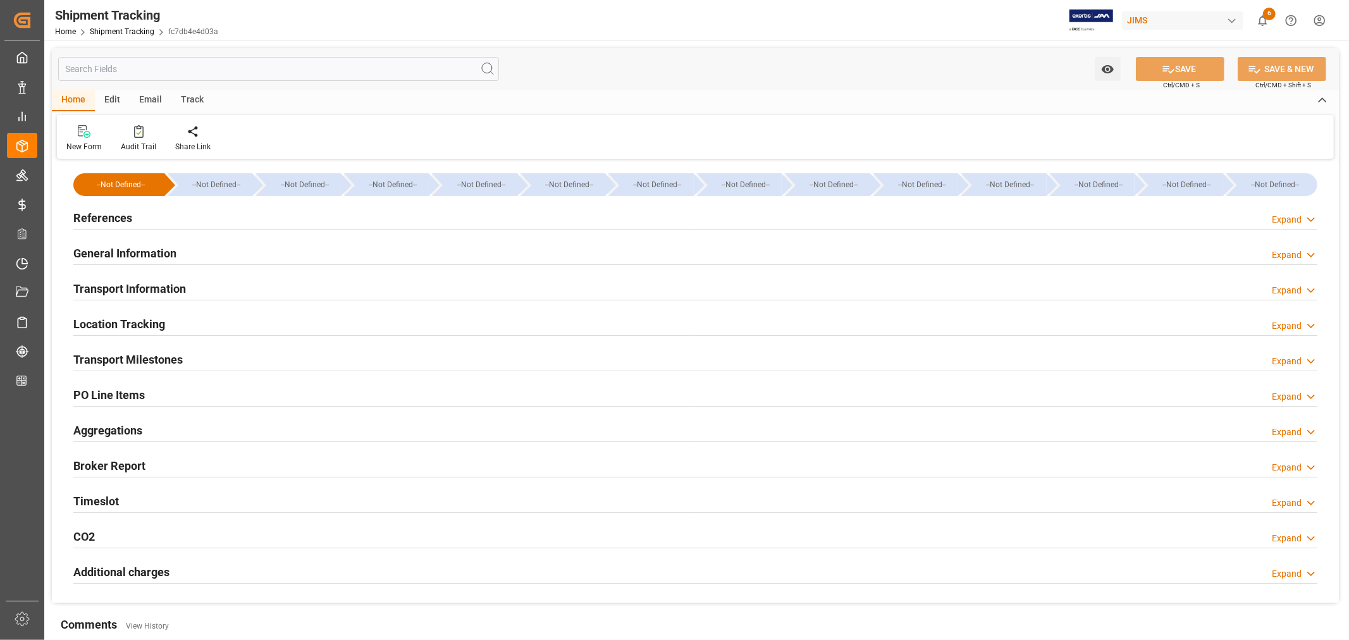
type input "9356713"
type input "209542.955"
click at [181, 292] on h2 "Transport Information" at bounding box center [129, 288] width 113 height 17
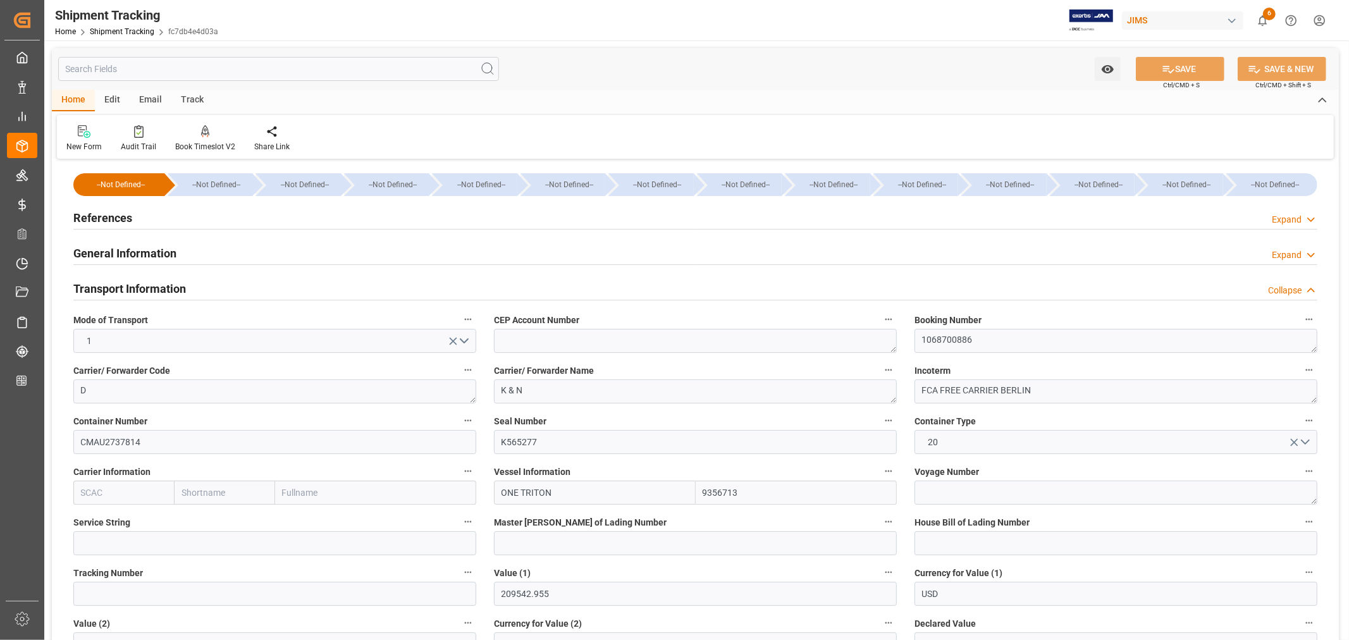
click at [181, 292] on h2 "Transport Information" at bounding box center [129, 288] width 113 height 17
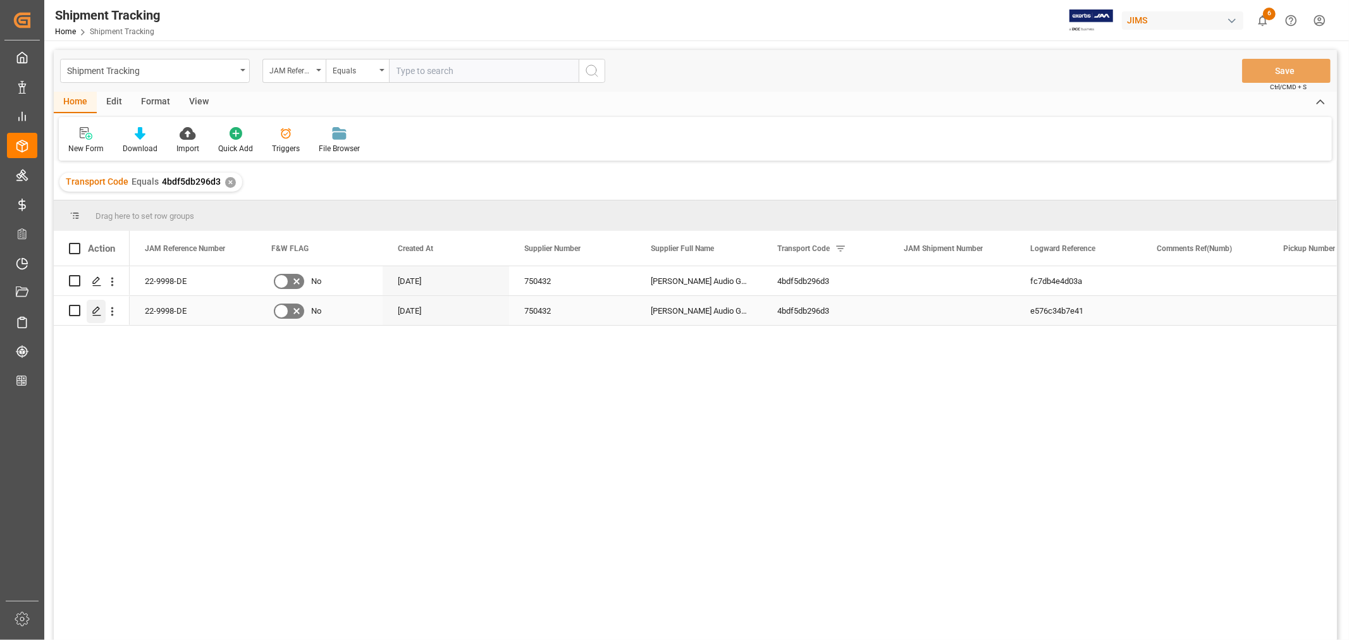
click at [97, 312] on icon "Press SPACE to select this row." at bounding box center [97, 311] width 10 height 10
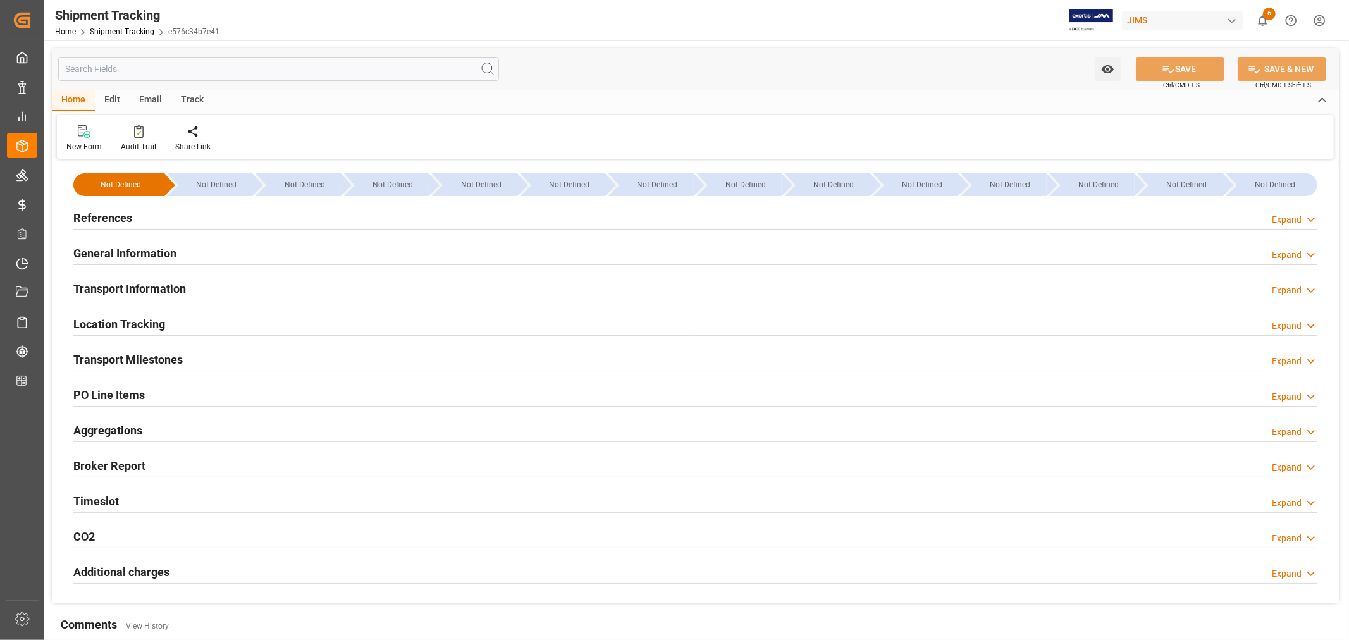
type input "209542.955"
click at [263, 289] on div "Transport Information Expand" at bounding box center [695, 288] width 1244 height 24
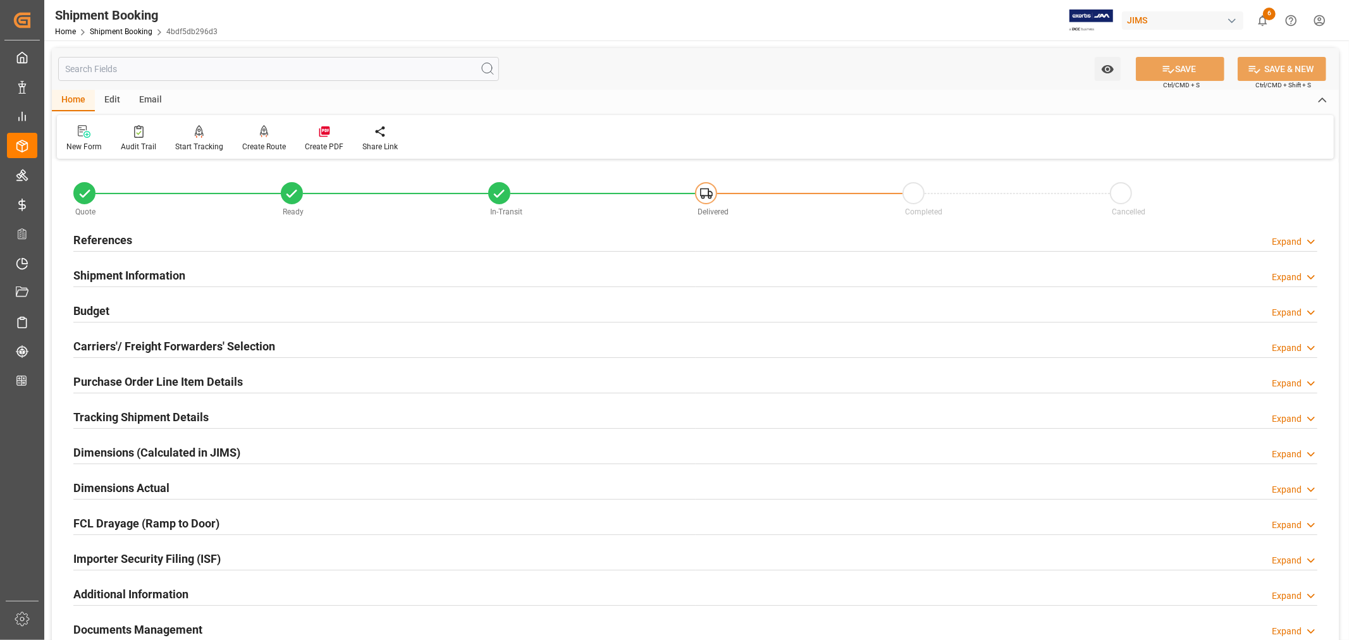
click at [150, 414] on h2 "Tracking Shipment Details" at bounding box center [140, 416] width 135 height 17
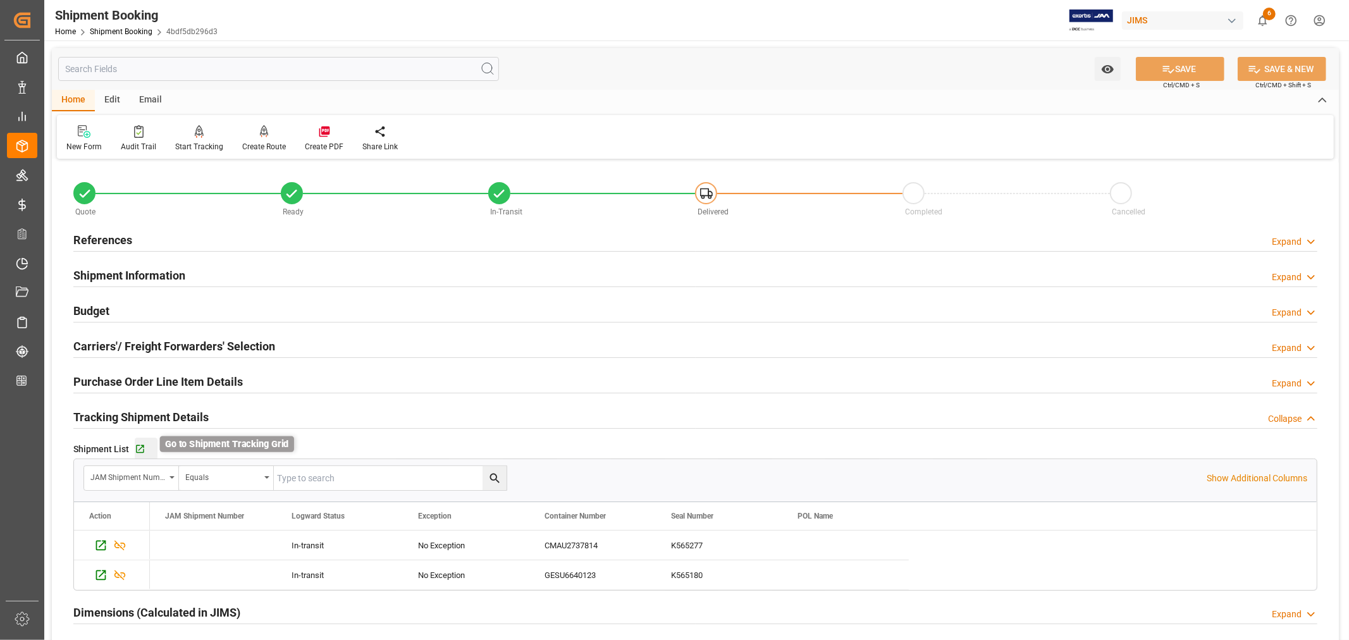
click at [140, 445] on icon "button" at bounding box center [140, 449] width 11 height 11
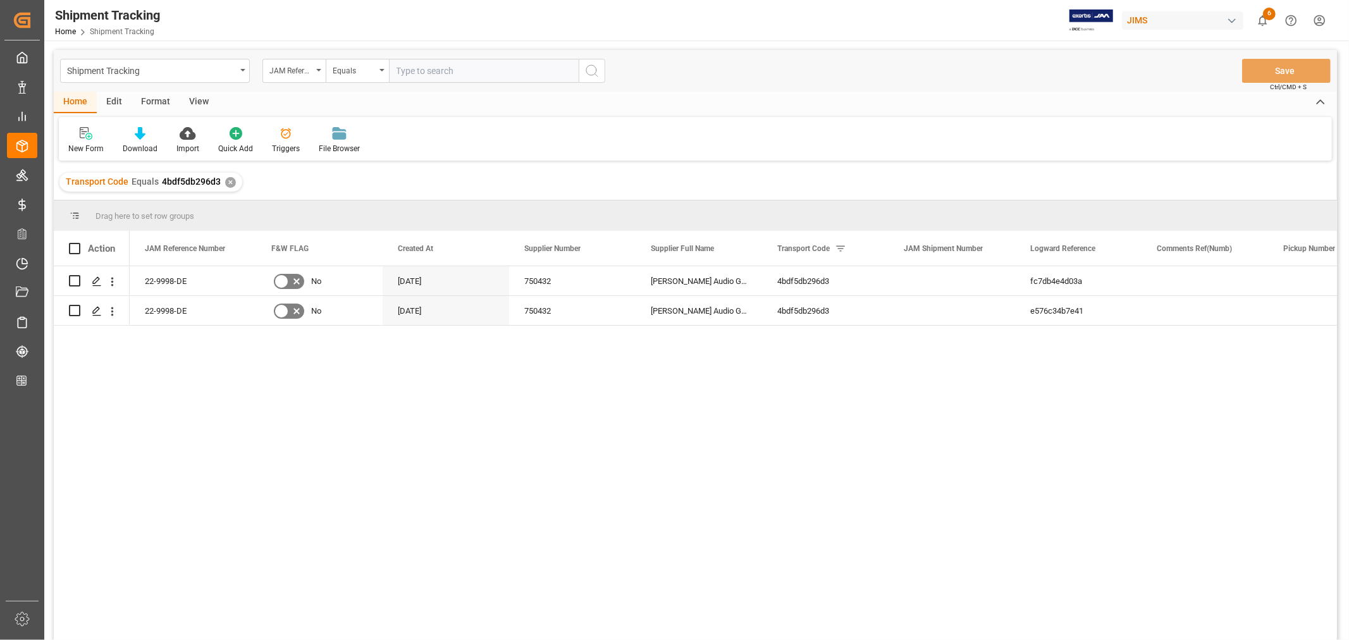
click at [200, 99] on div "View" at bounding box center [199, 102] width 39 height 21
click at [89, 147] on div "Default" at bounding box center [80, 148] width 25 height 11
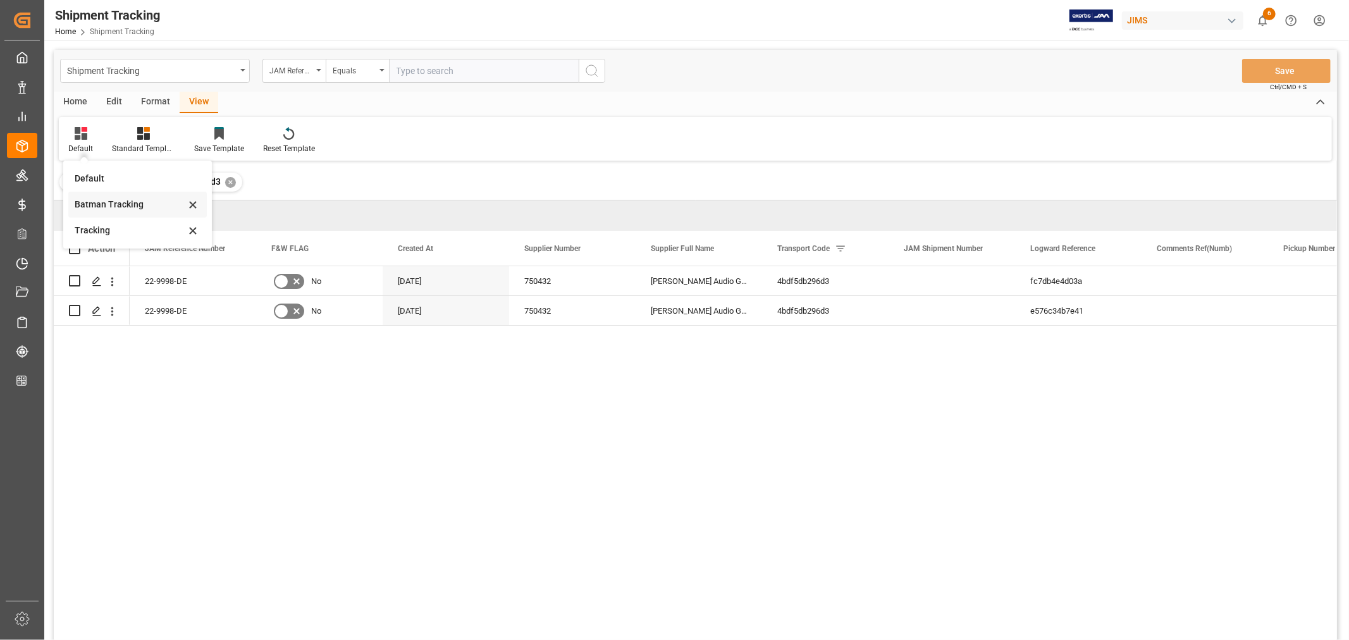
click at [104, 201] on div "Batman Tracking" at bounding box center [130, 204] width 111 height 13
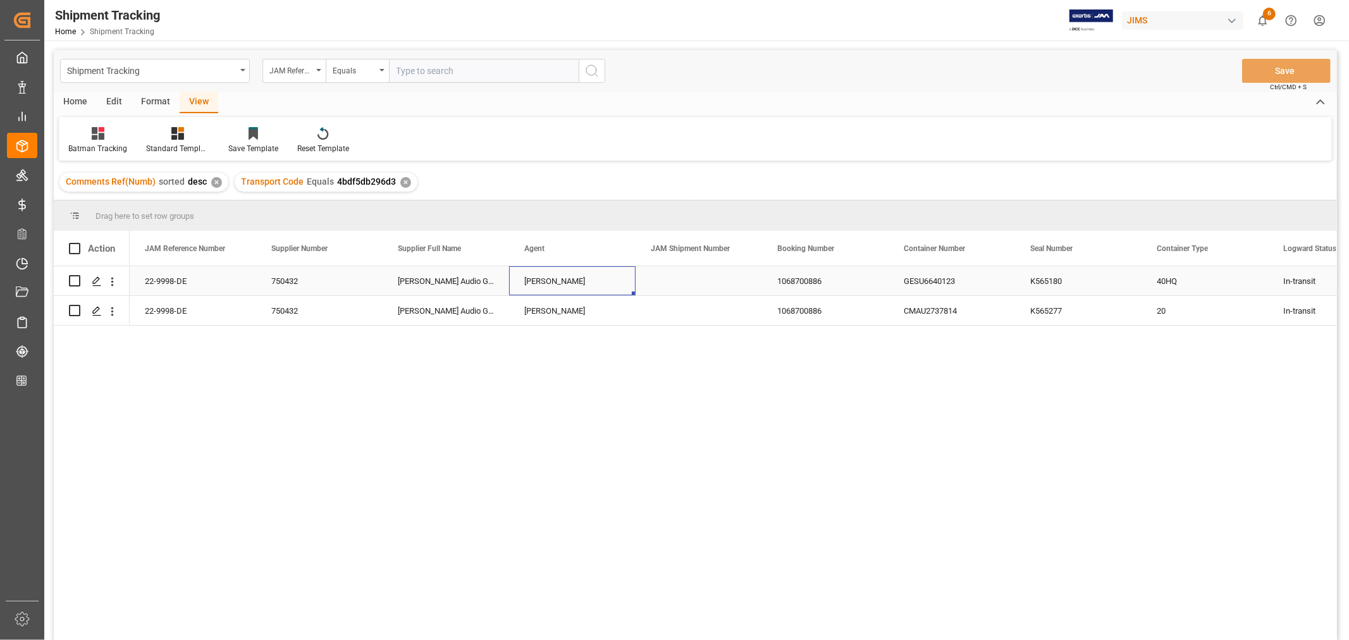
click at [627, 274] on div "[PERSON_NAME]" at bounding box center [572, 280] width 126 height 29
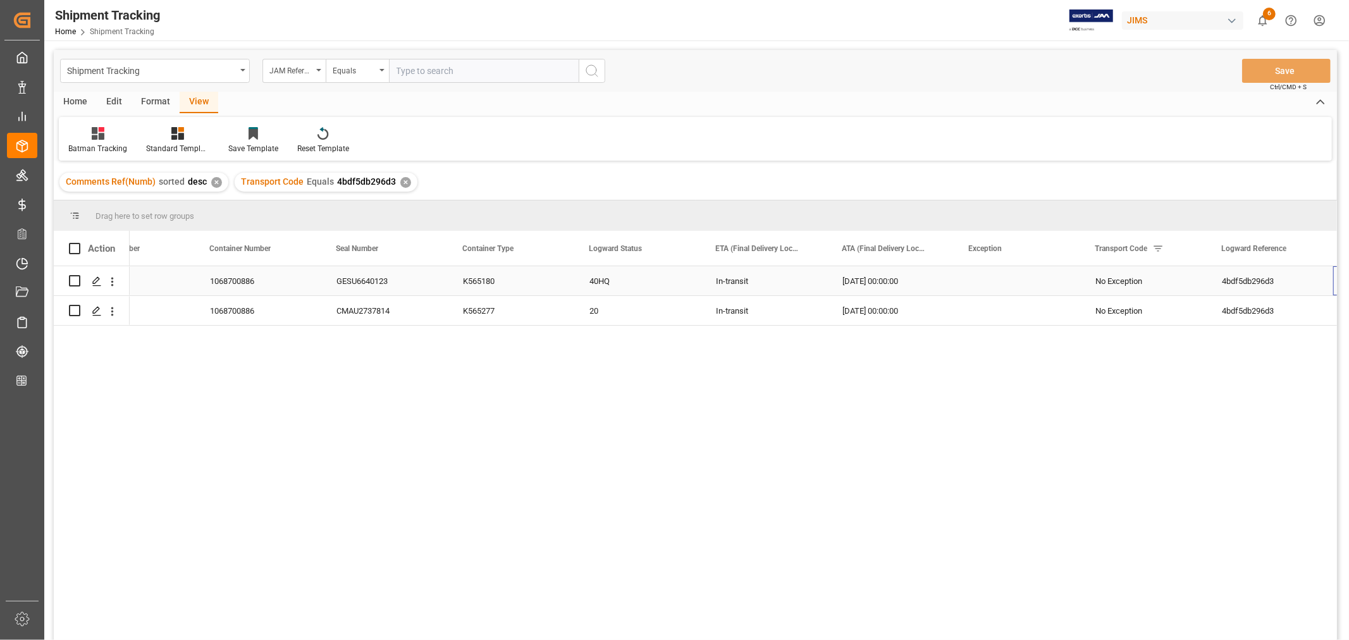
scroll to position [0, 694]
click at [1000, 276] on div "No Exception" at bounding box center [1017, 281] width 96 height 29
click at [1055, 288] on icon "open menu" at bounding box center [1056, 288] width 15 height 15
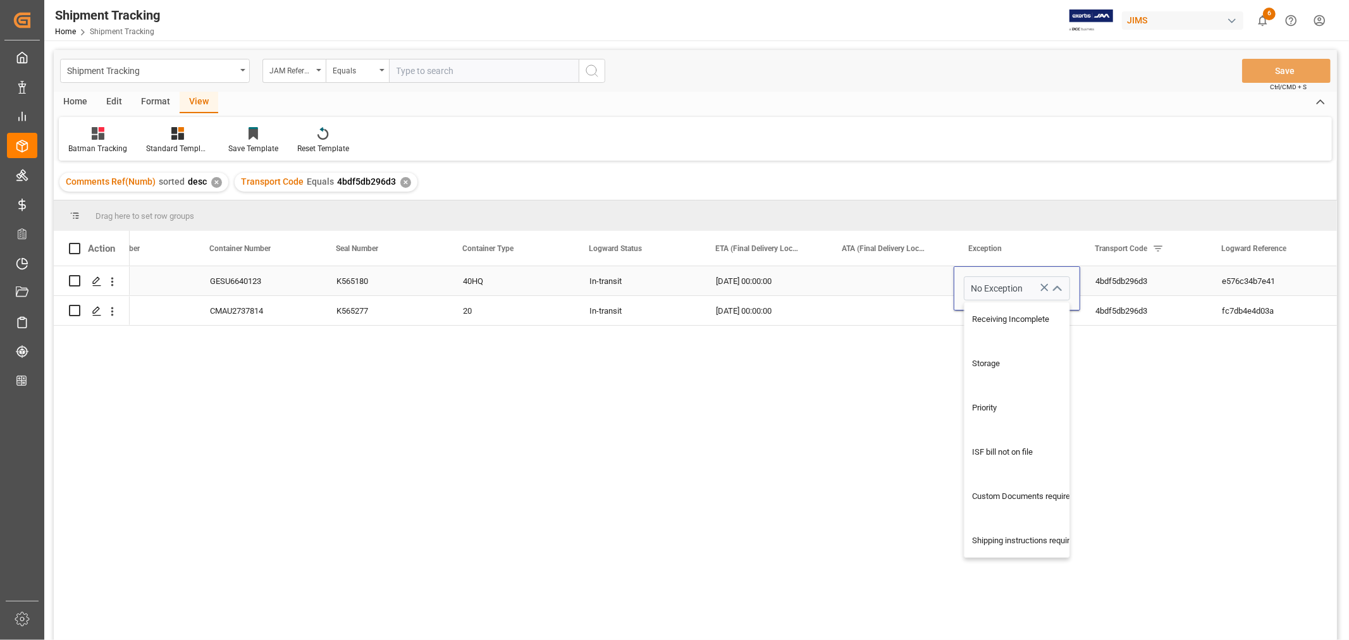
scroll to position [561, 0]
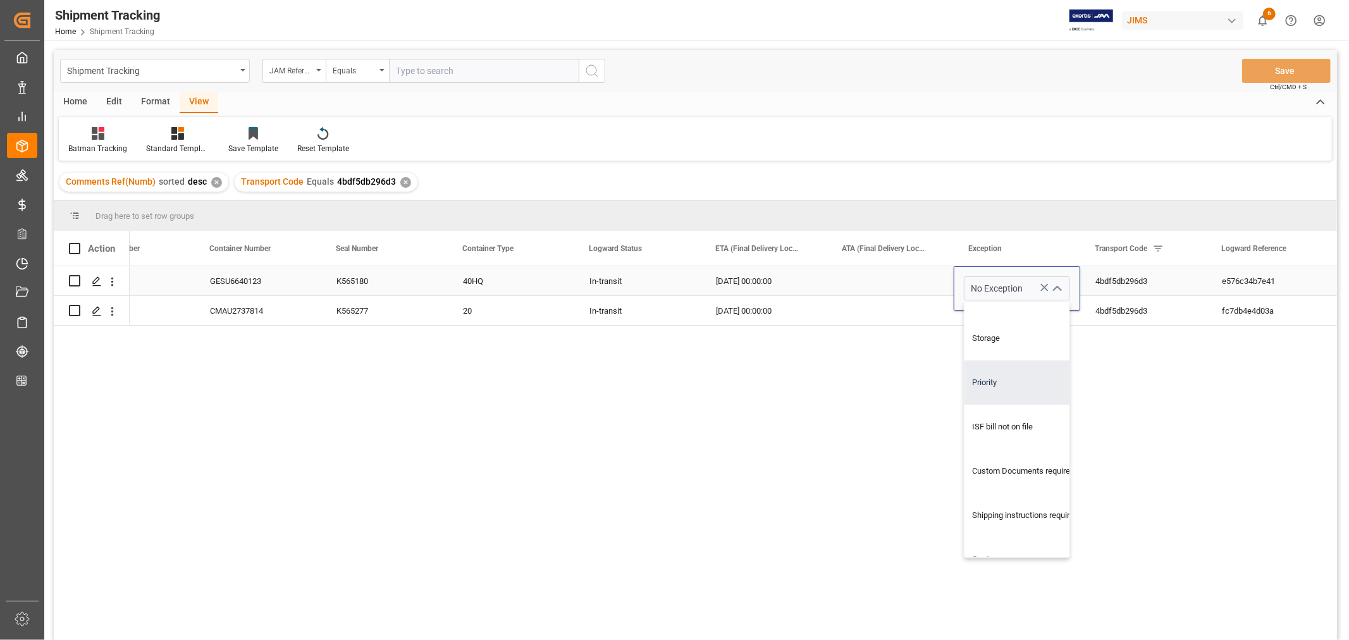
click at [988, 384] on div "Priority" at bounding box center [1024, 382] width 121 height 44
type input "Priority"
click at [887, 271] on div "Press SPACE to select this row." at bounding box center [890, 280] width 126 height 29
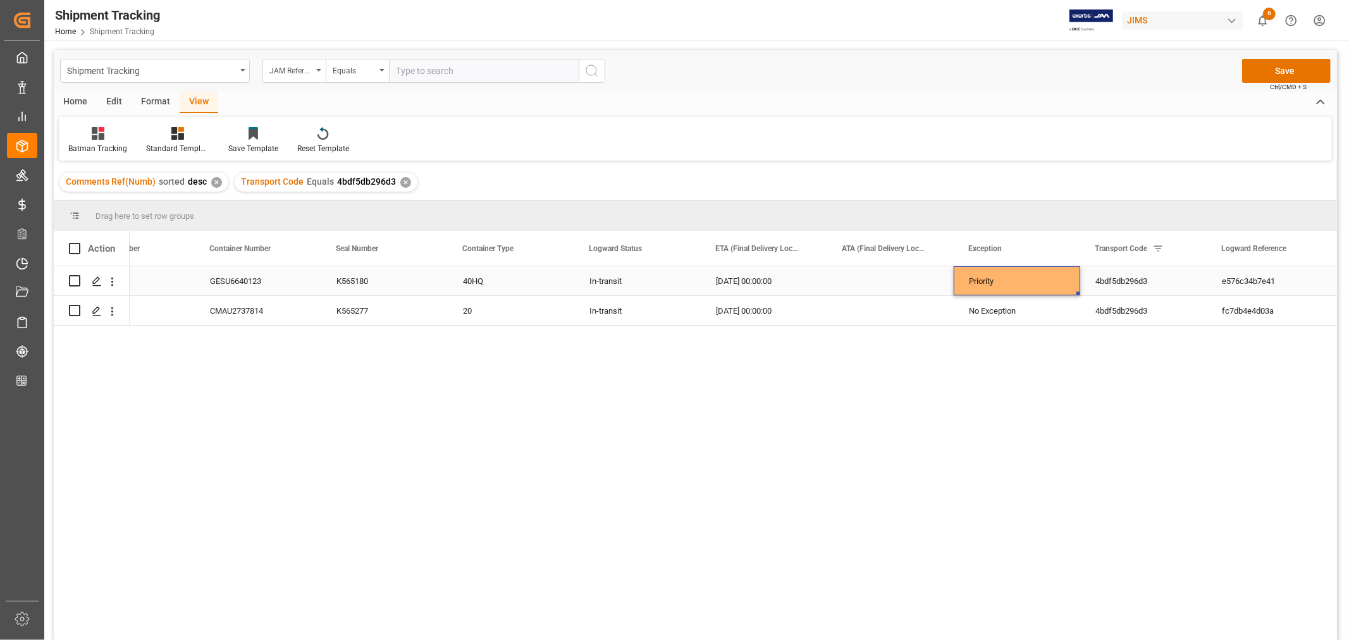
click at [999, 276] on div "Priority" at bounding box center [1017, 281] width 96 height 29
drag, startPoint x: 1076, startPoint y: 293, endPoint x: 1071, endPoint y: 319, distance: 25.8
click at [1275, 71] on button "Save" at bounding box center [1286, 71] width 89 height 24
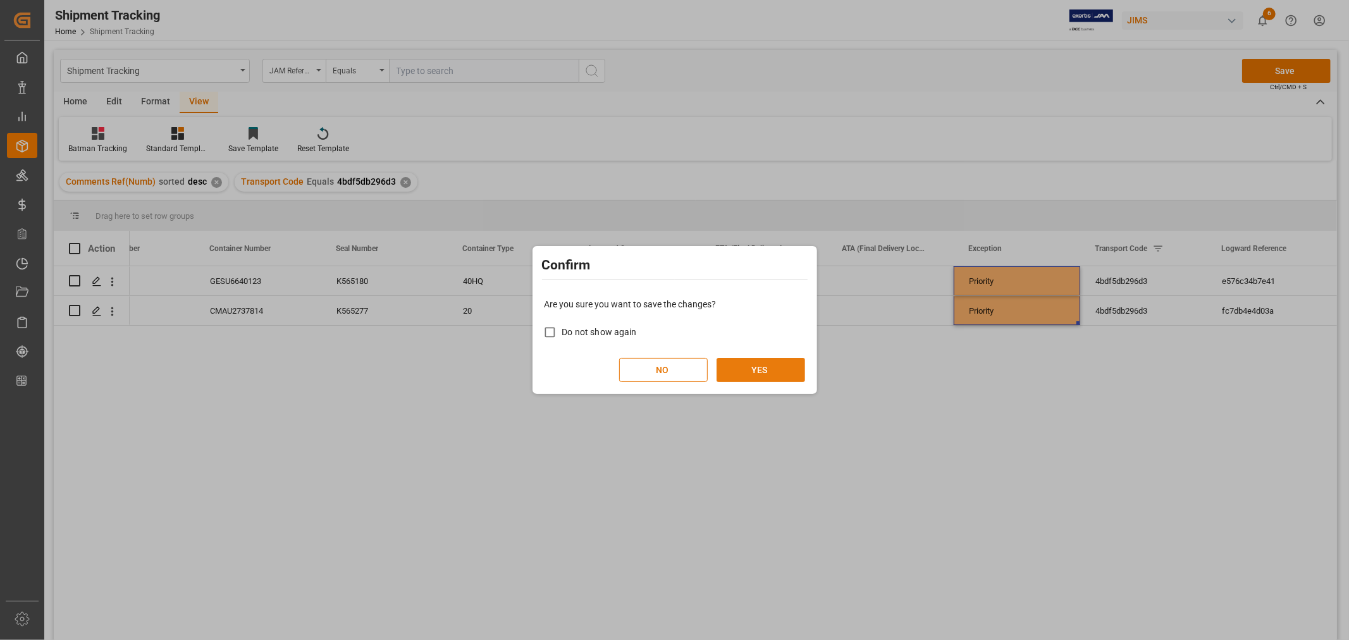
click at [763, 371] on button "YES" at bounding box center [760, 370] width 89 height 24
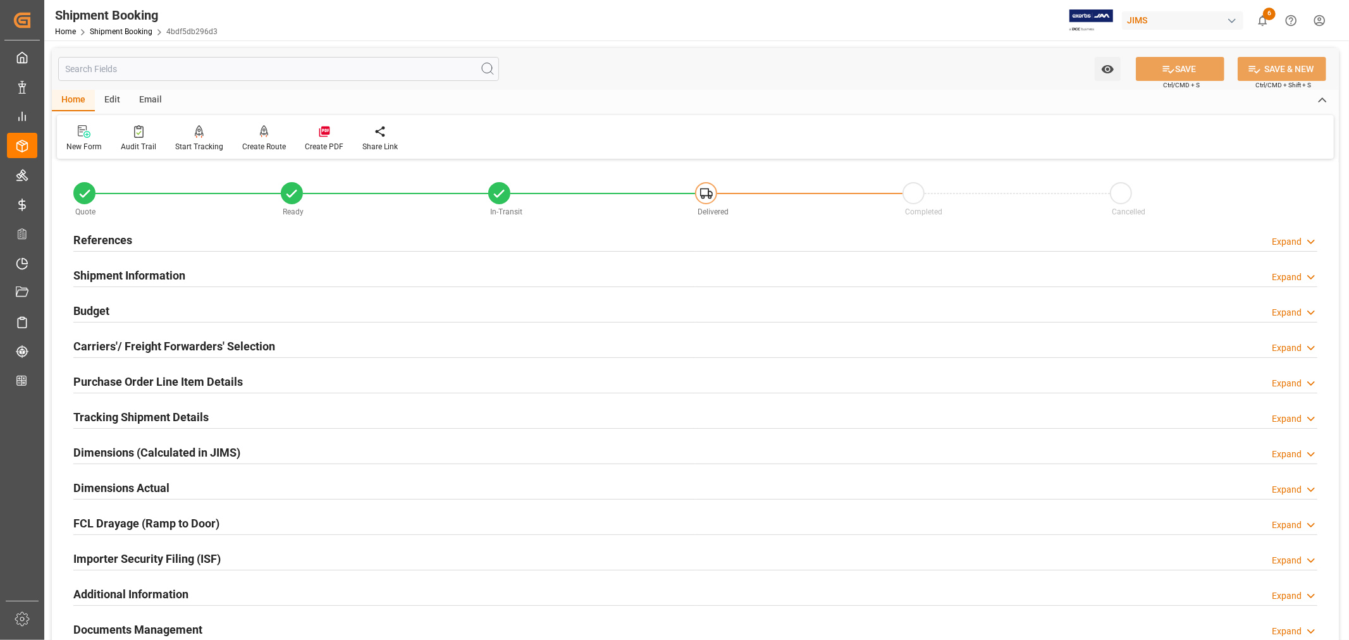
click at [171, 410] on h2 "Tracking Shipment Details" at bounding box center [140, 416] width 135 height 17
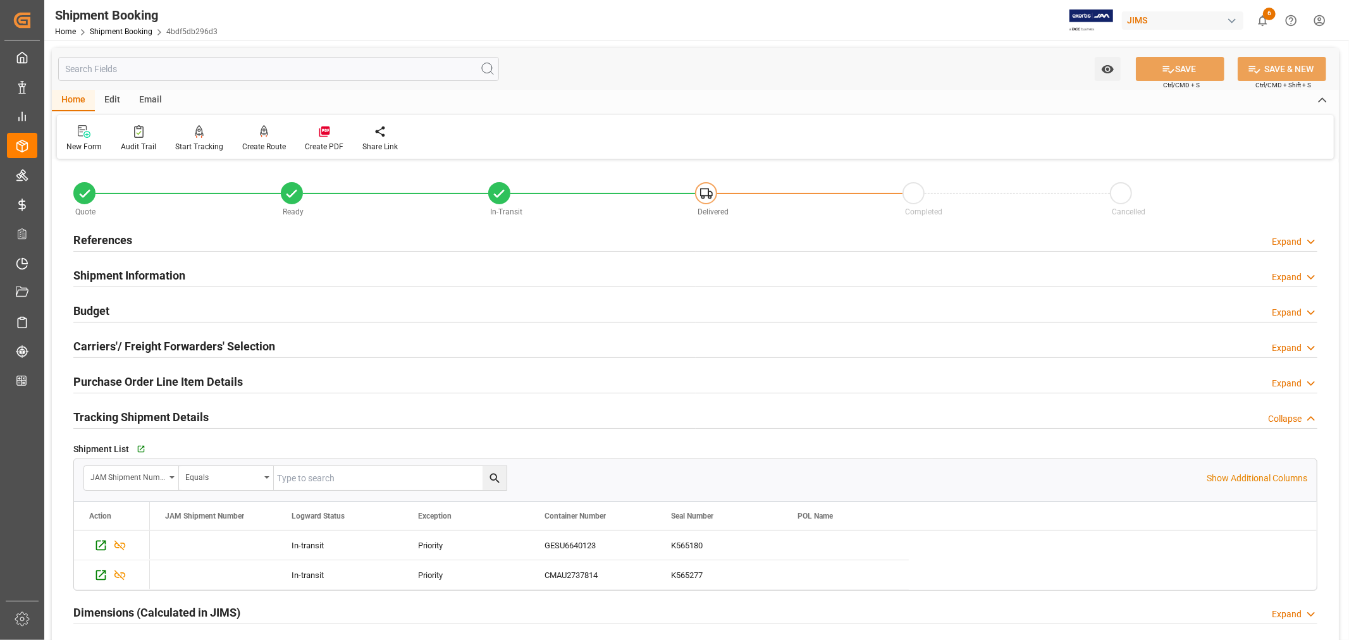
click at [171, 410] on h2 "Tracking Shipment Details" at bounding box center [140, 416] width 135 height 17
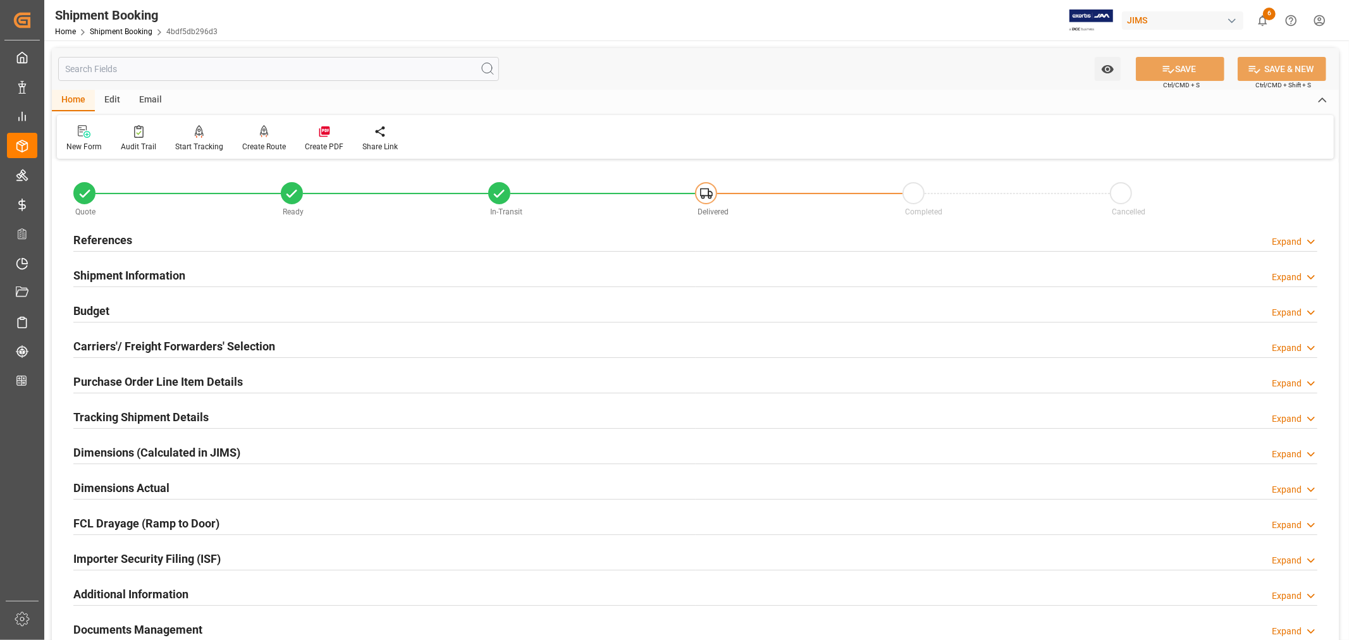
click at [102, 231] on h2 "References" at bounding box center [102, 239] width 59 height 17
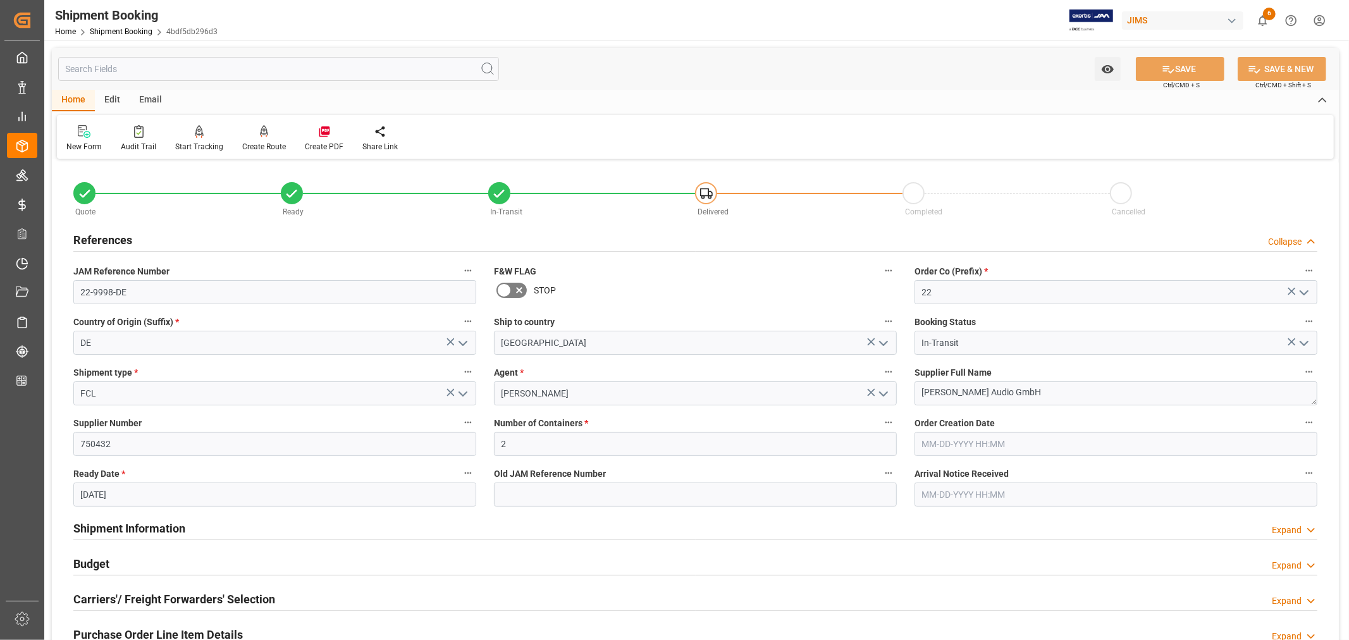
click at [102, 231] on h2 "References" at bounding box center [102, 239] width 59 height 17
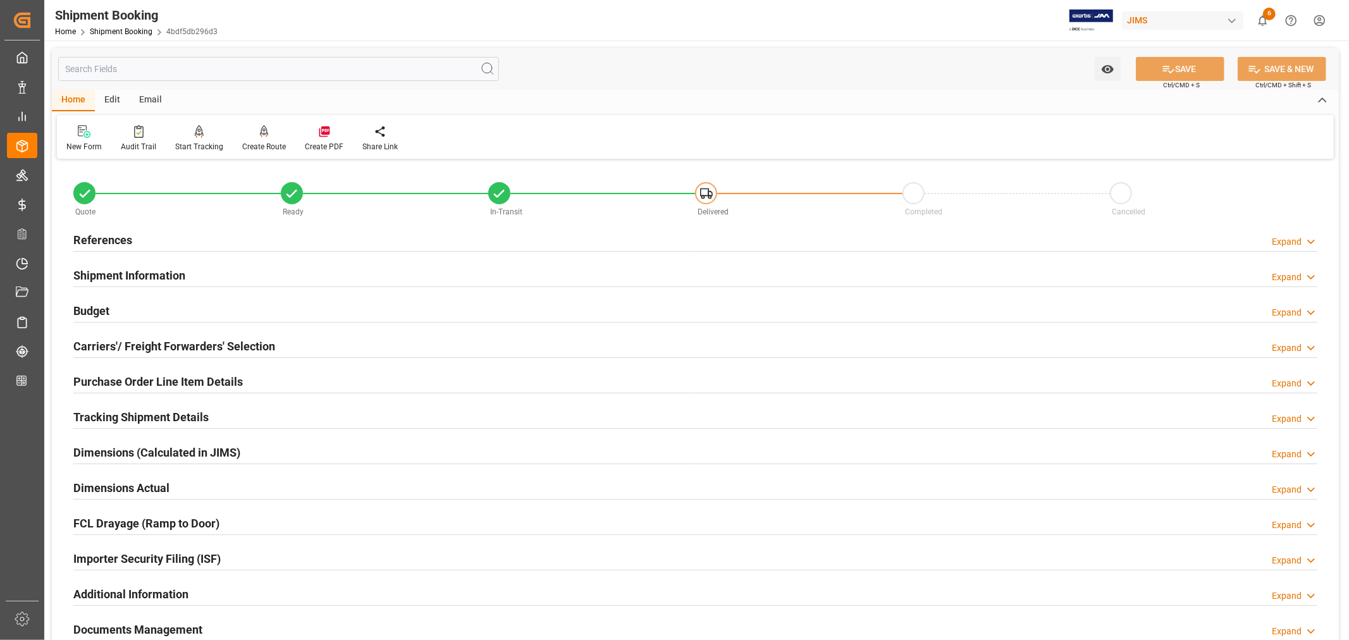
click at [109, 381] on h2 "Purchase Order Line Item Details" at bounding box center [157, 381] width 169 height 17
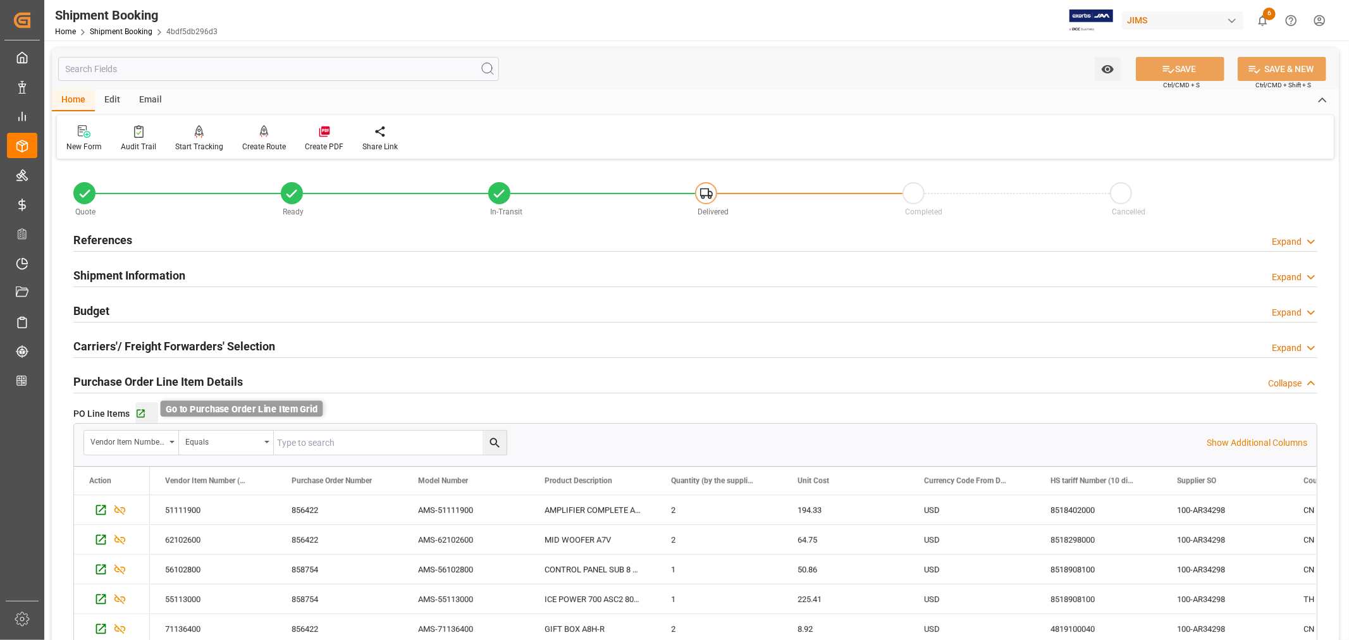
click at [141, 414] on icon "button" at bounding box center [140, 413] width 11 height 11
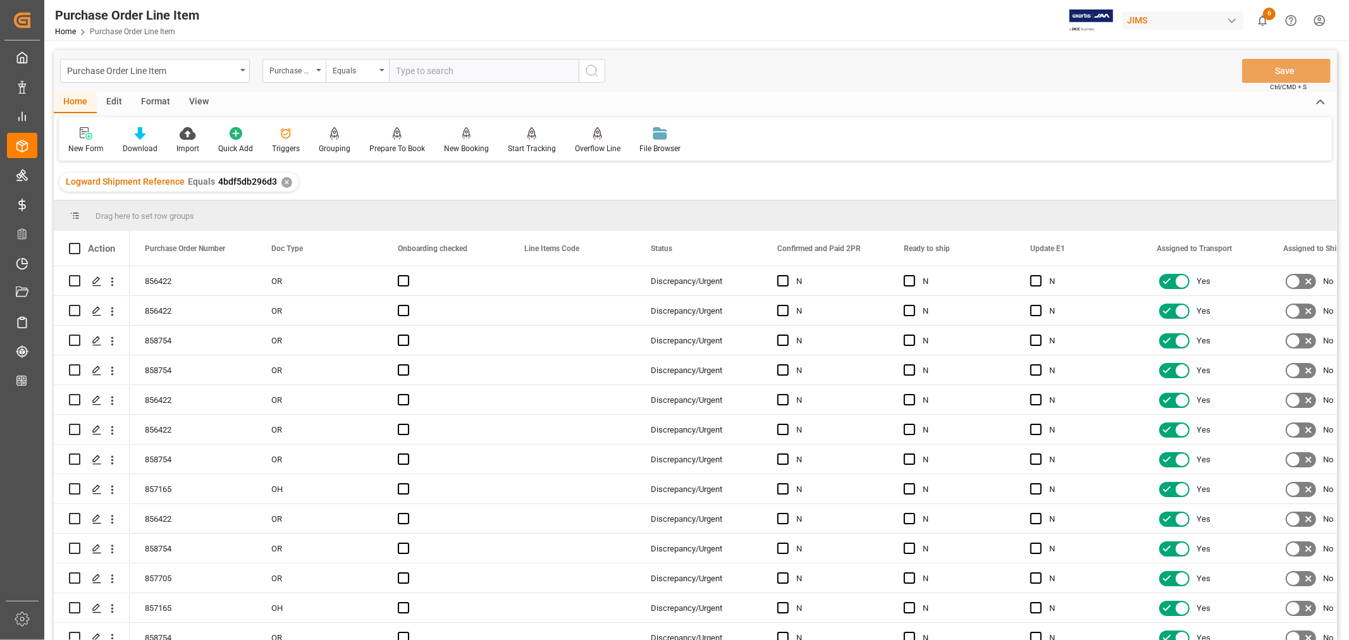
click at [197, 99] on div "View" at bounding box center [199, 102] width 39 height 21
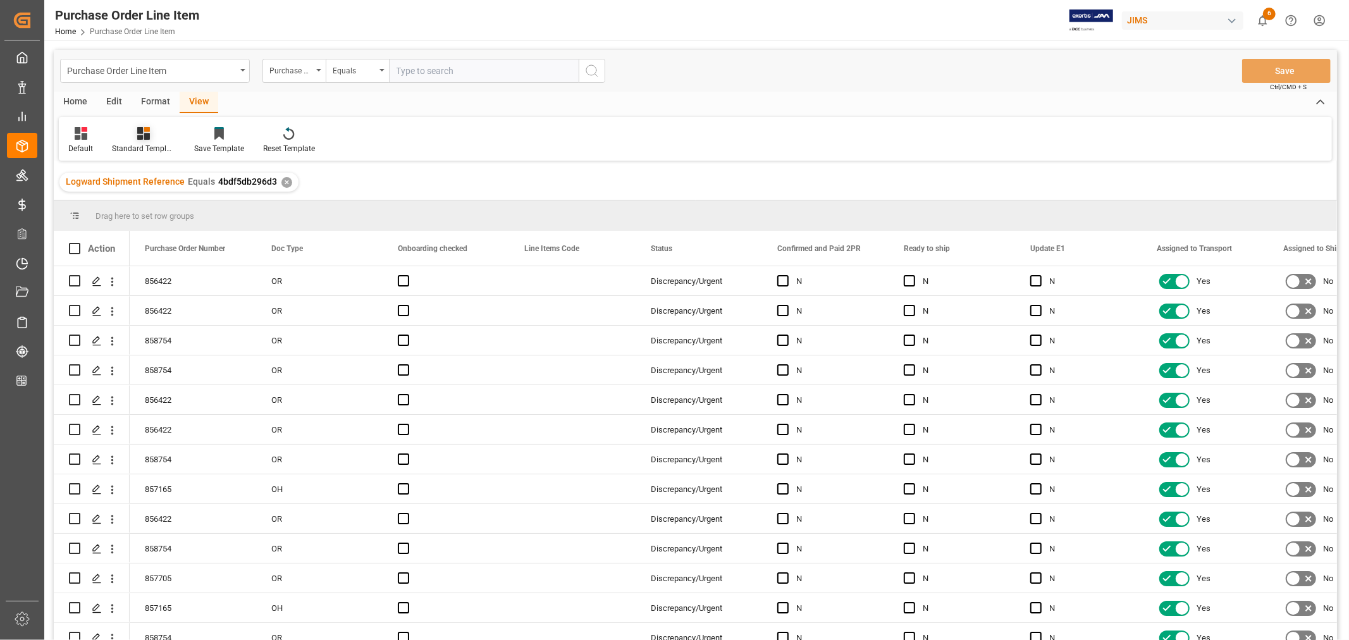
drag, startPoint x: 147, startPoint y: 138, endPoint x: 146, endPoint y: 148, distance: 10.2
click at [147, 139] on icon at bounding box center [143, 133] width 13 height 13
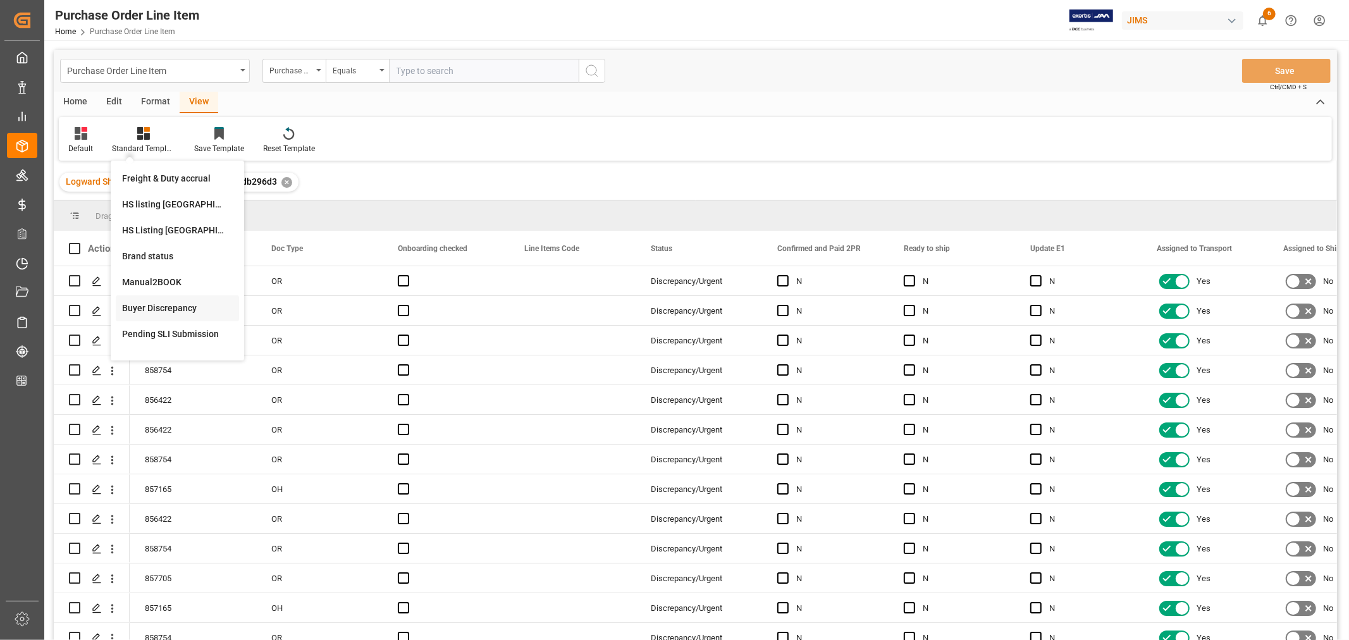
click at [145, 304] on div "Buyer Discrepancy" at bounding box center [177, 308] width 111 height 13
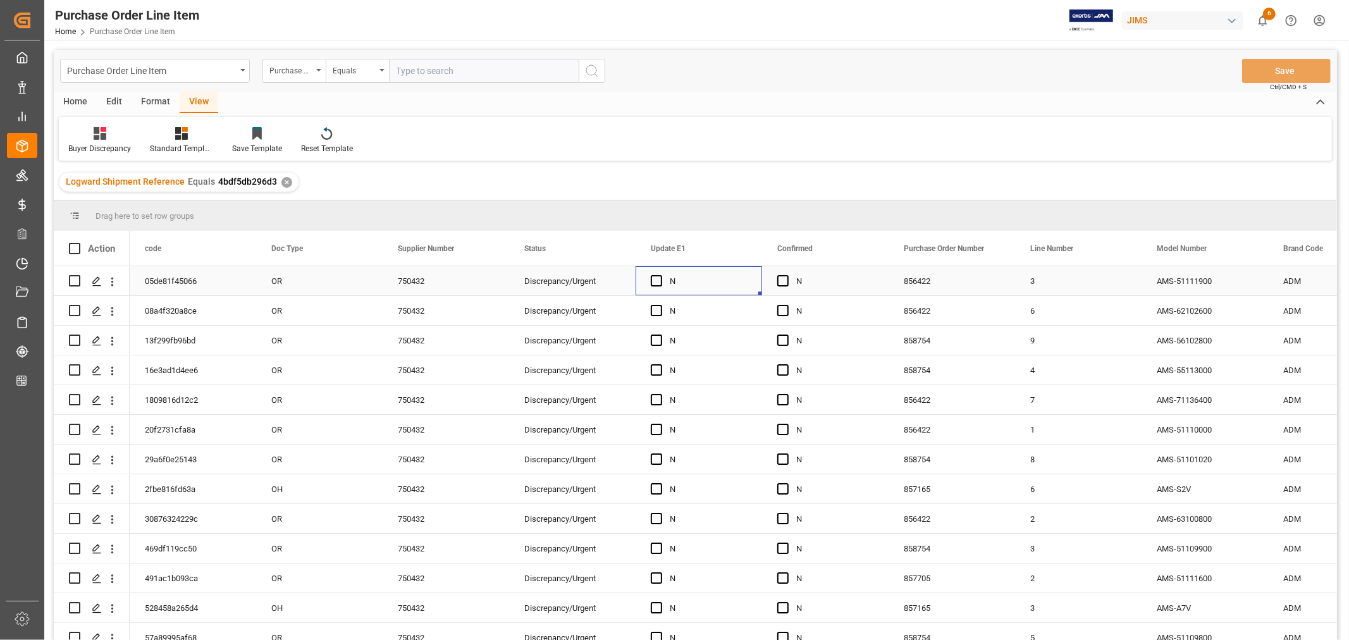
click at [715, 277] on div "N" at bounding box center [708, 281] width 77 height 29
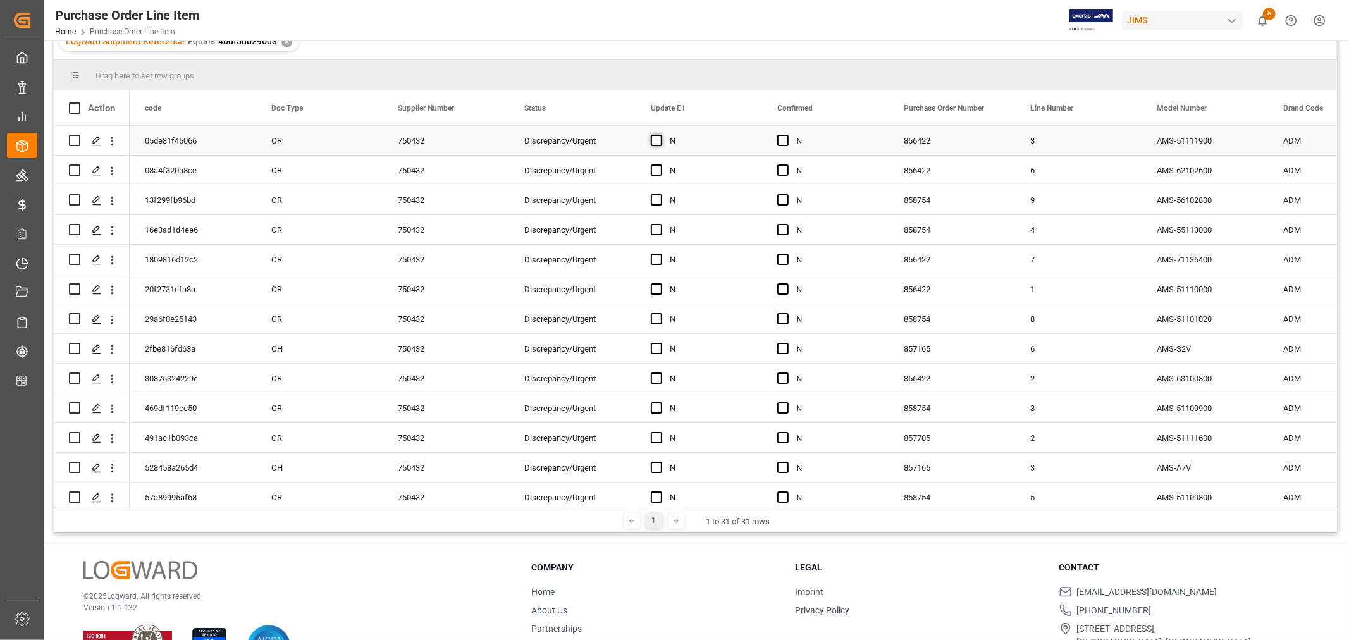
click at [659, 141] on span "Press SPACE to select this row." at bounding box center [656, 140] width 11 height 11
click at [660, 135] on input "Press SPACE to select this row." at bounding box center [660, 135] width 0 height 0
click at [784, 140] on span "Press SPACE to select this row." at bounding box center [782, 140] width 11 height 11
click at [787, 135] on input "Press SPACE to select this row." at bounding box center [787, 135] width 0 height 0
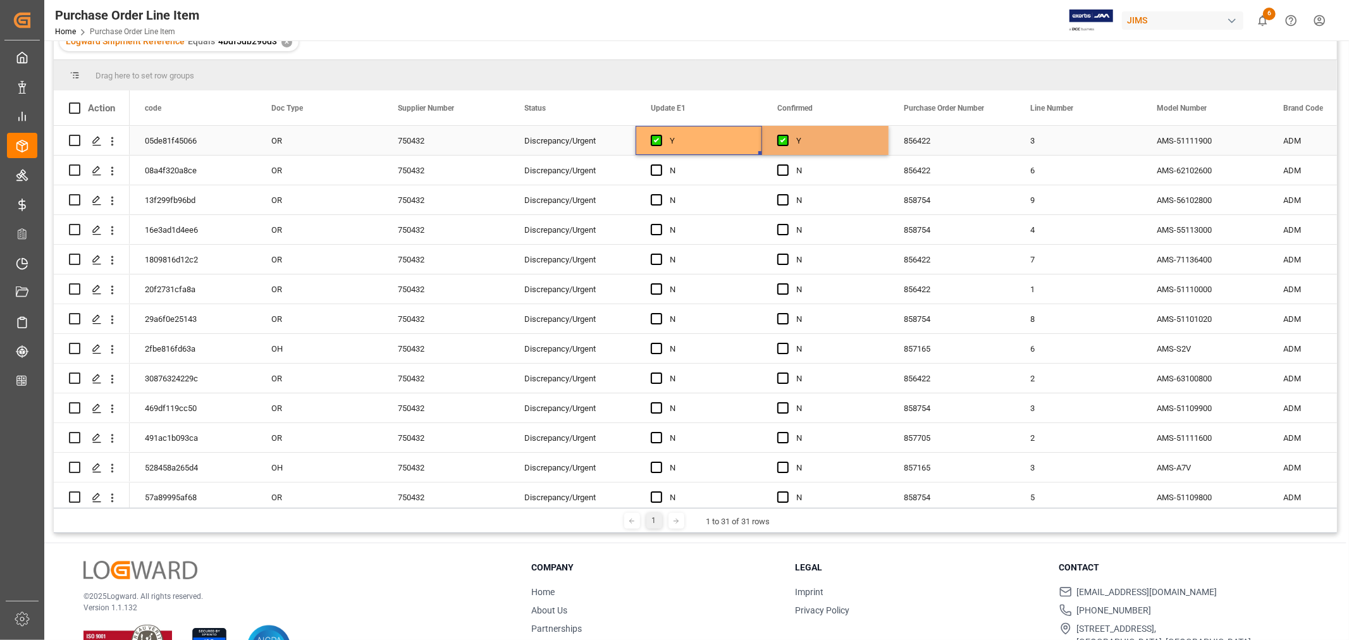
click at [694, 139] on div "Y" at bounding box center [708, 140] width 77 height 29
drag, startPoint x: 703, startPoint y: 137, endPoint x: 866, endPoint y: 133, distance: 163.2
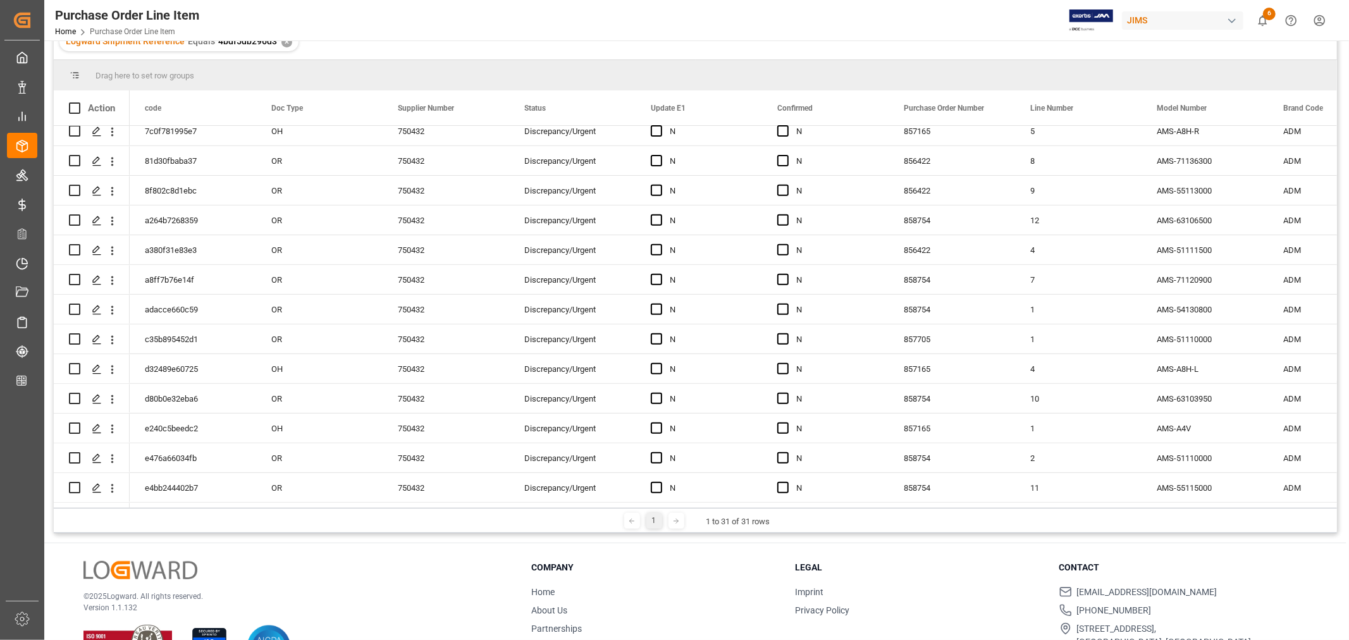
scroll to position [547, 0]
drag, startPoint x: 884, startPoint y: 153, endPoint x: 835, endPoint y: 483, distance: 333.6
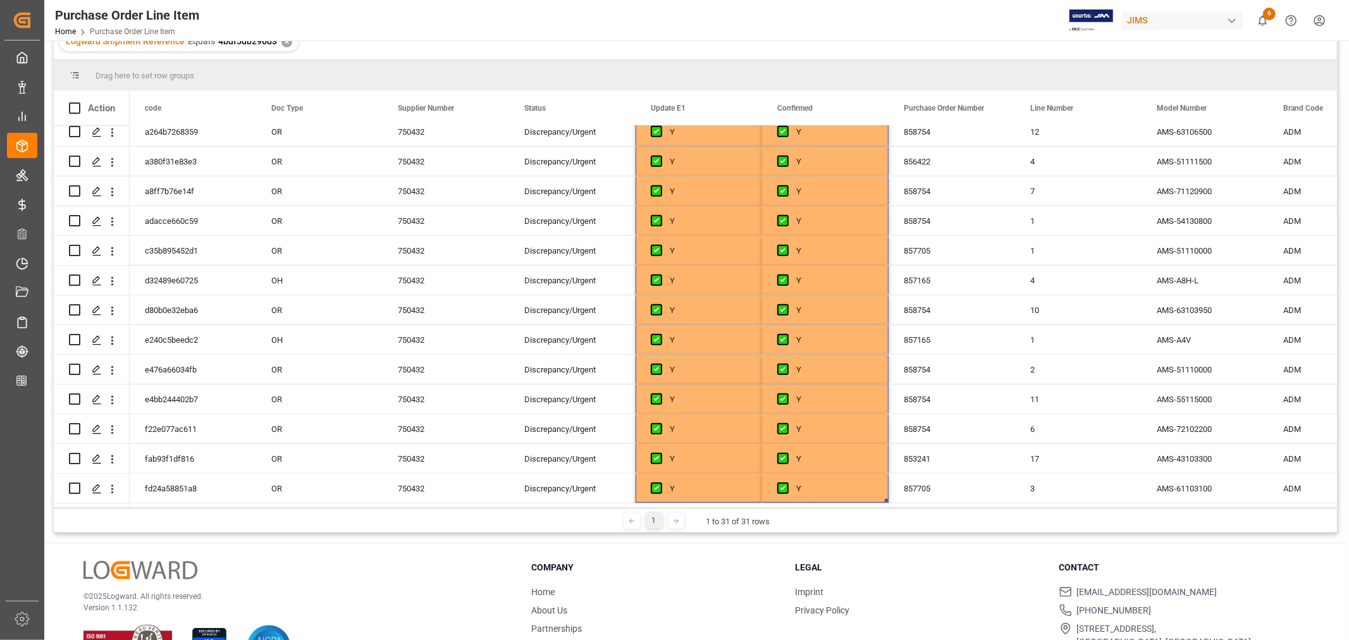
drag, startPoint x: 414, startPoint y: 507, endPoint x: 544, endPoint y: 507, distance: 130.3
click at [544, 508] on div "1 1 to 31 of 31 rows" at bounding box center [695, 520] width 1283 height 25
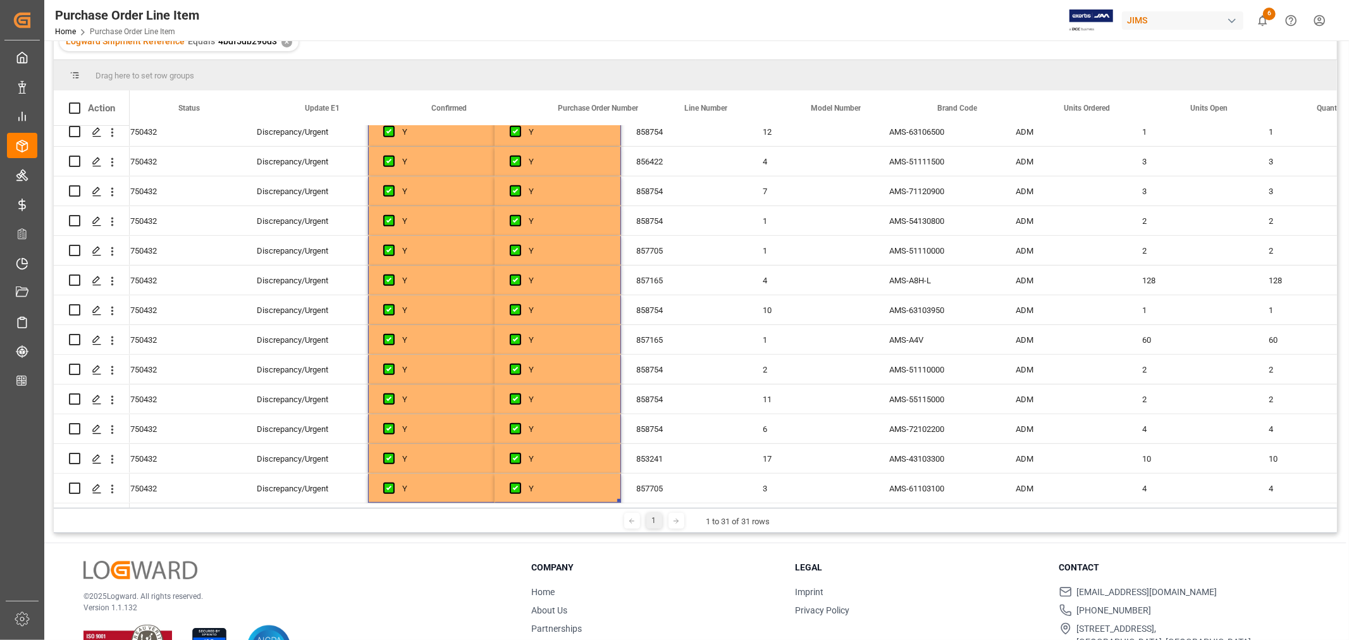
scroll to position [0, 362]
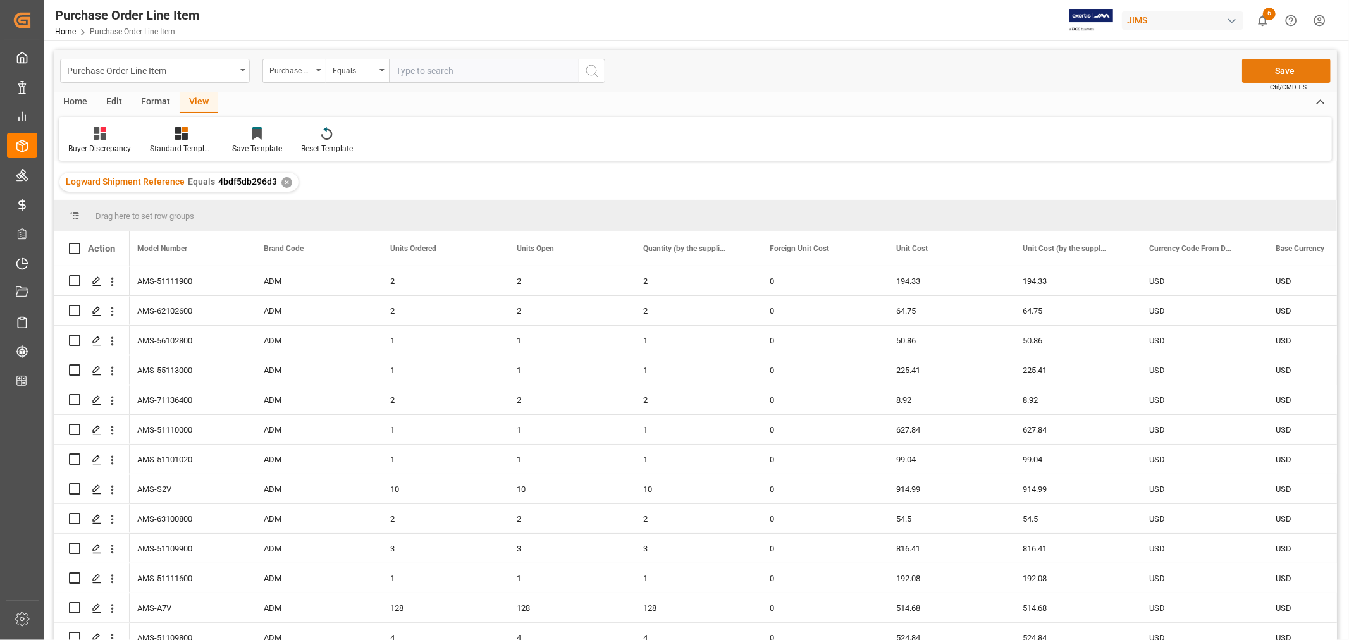
click at [1279, 77] on button "Save" at bounding box center [1286, 71] width 89 height 24
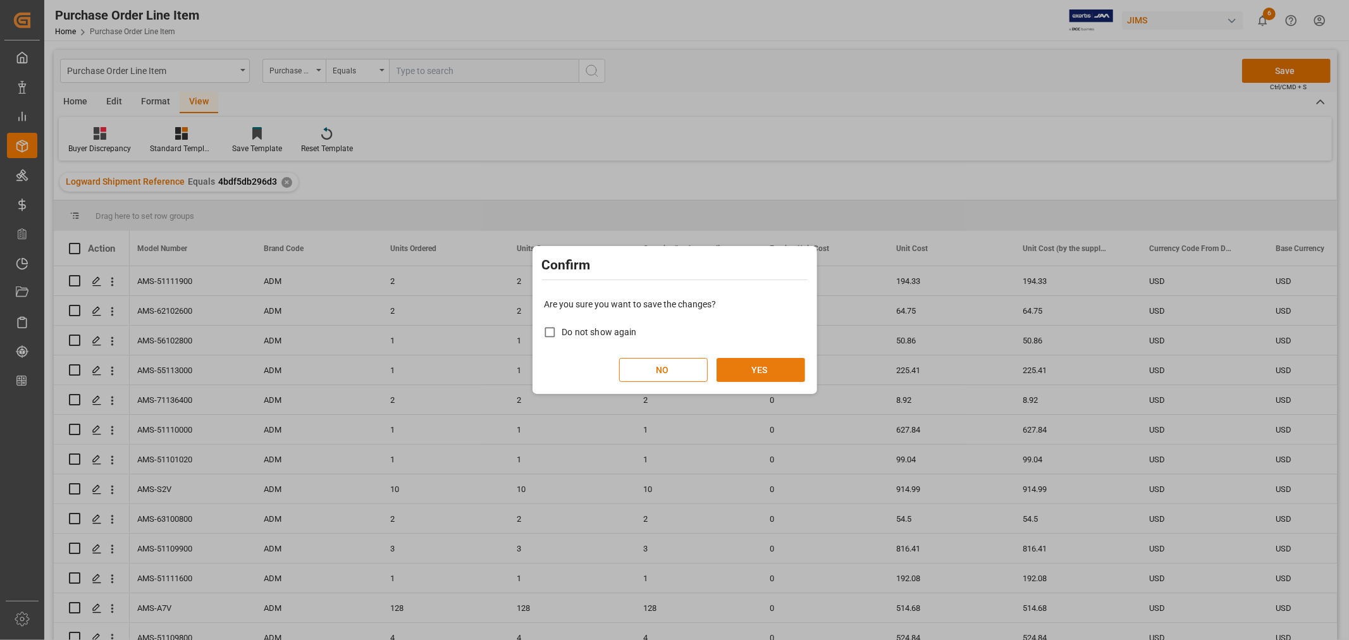
click at [768, 372] on button "YES" at bounding box center [760, 370] width 89 height 24
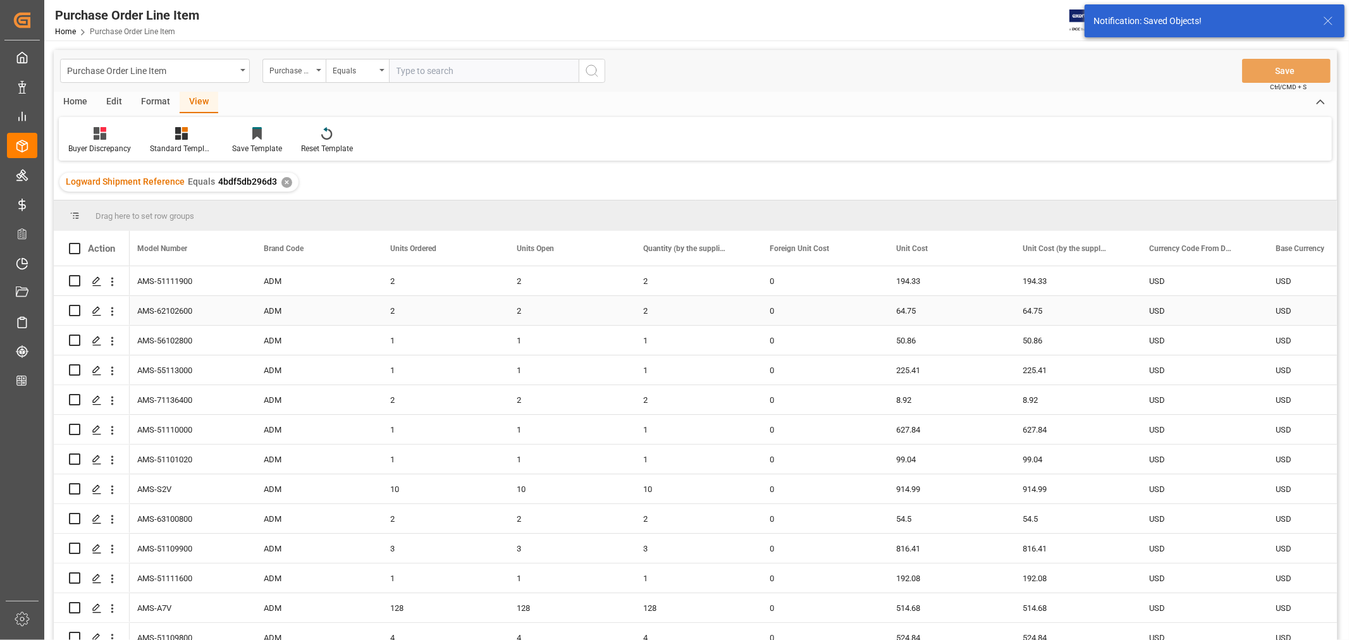
click at [593, 313] on div "2" at bounding box center [564, 310] width 126 height 29
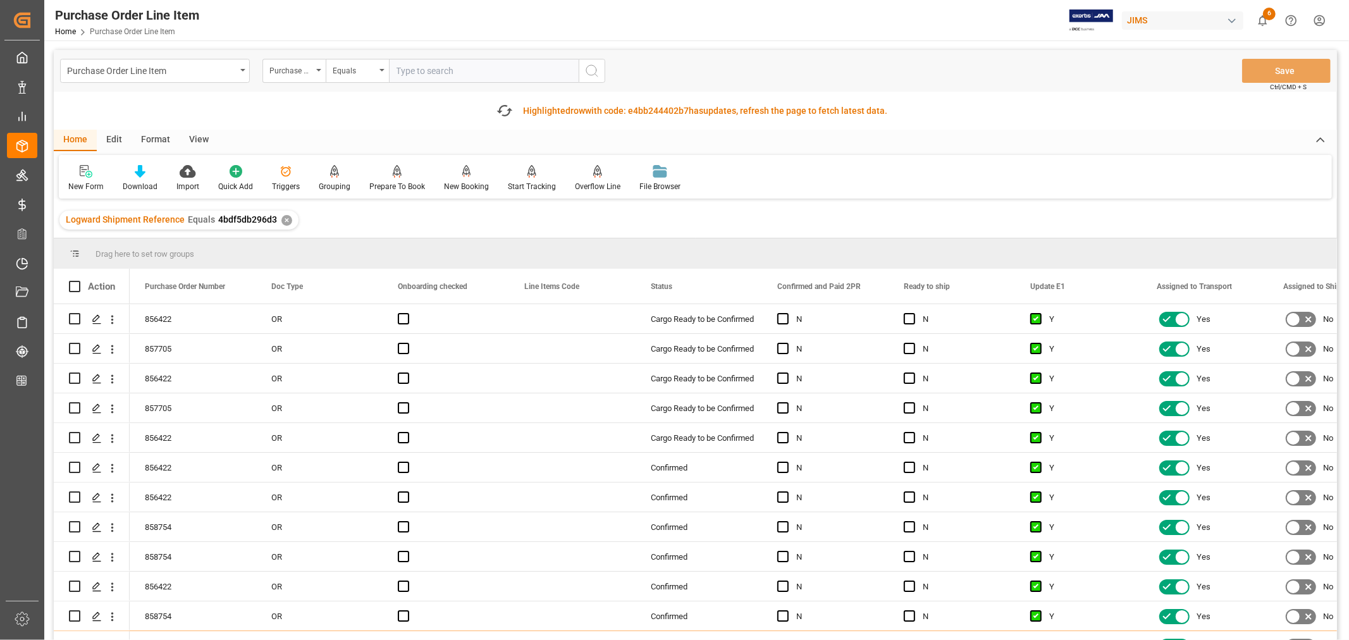
click at [198, 138] on div "View" at bounding box center [199, 140] width 39 height 21
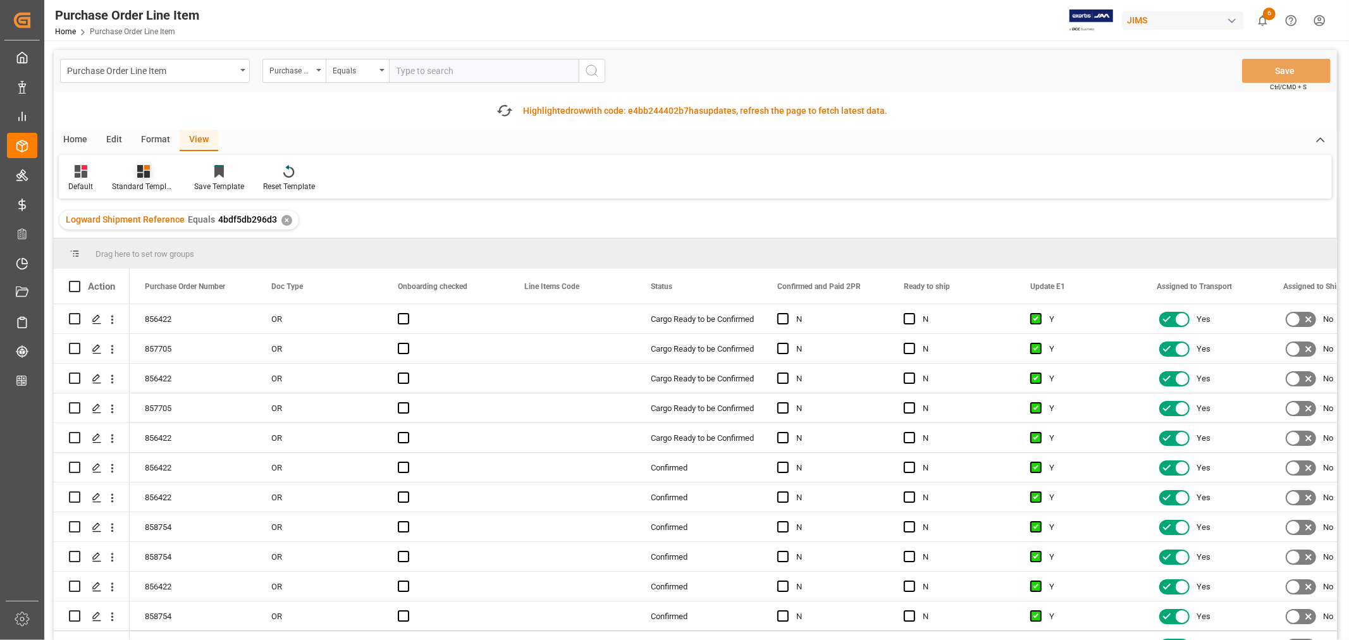
click at [150, 180] on div "Standard Templates" at bounding box center [143, 178] width 82 height 28
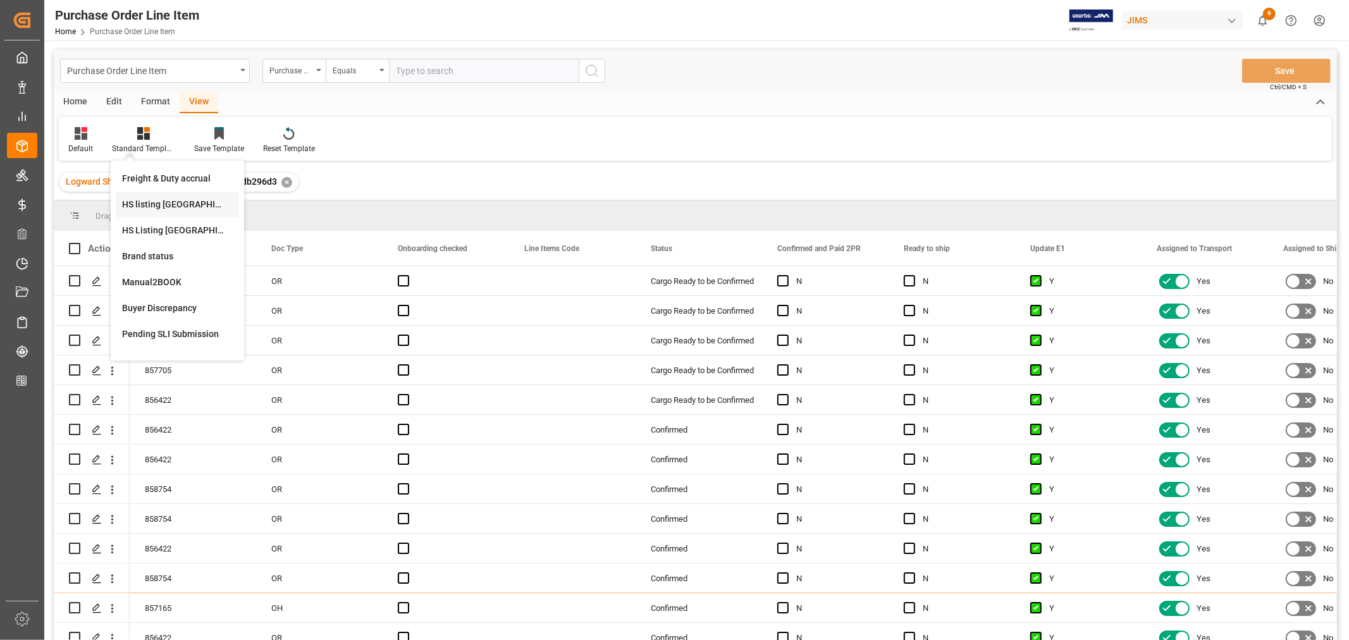
click at [154, 205] on div "Freight & Duty accrual HS listing USA HS Listing CANADA Brand status Manual2BOO…" at bounding box center [177, 261] width 123 height 190
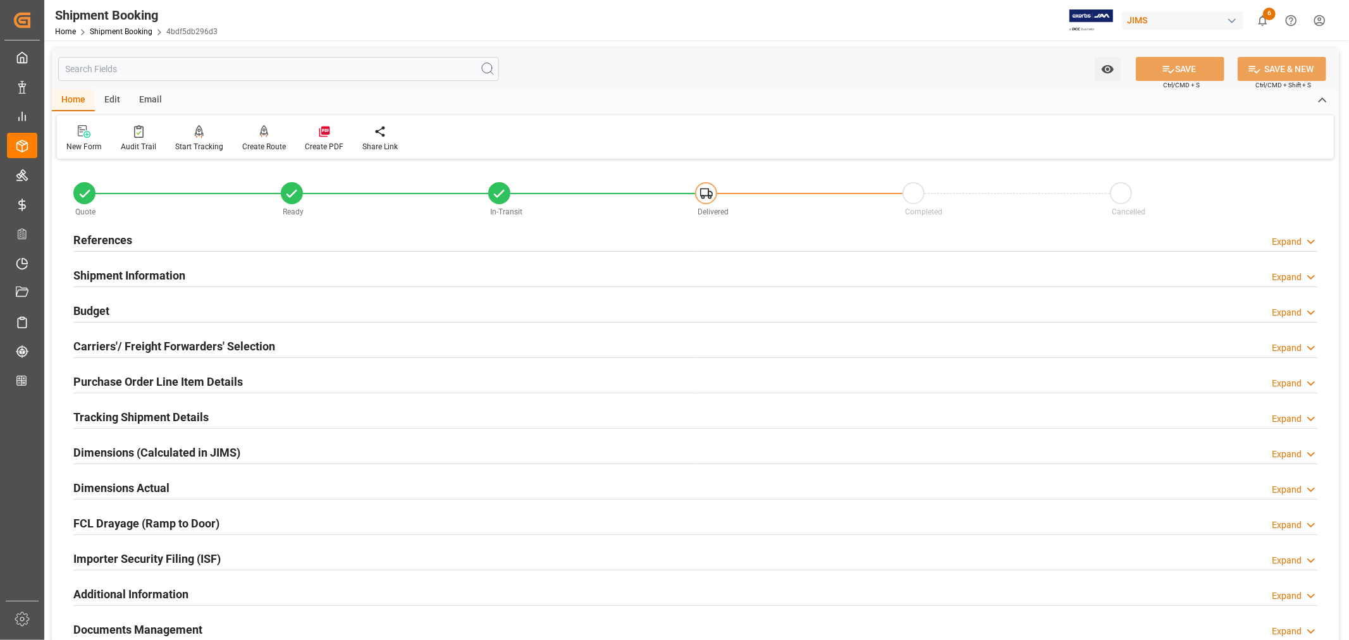
click at [152, 383] on h2 "Purchase Order Line Item Details" at bounding box center [157, 381] width 169 height 17
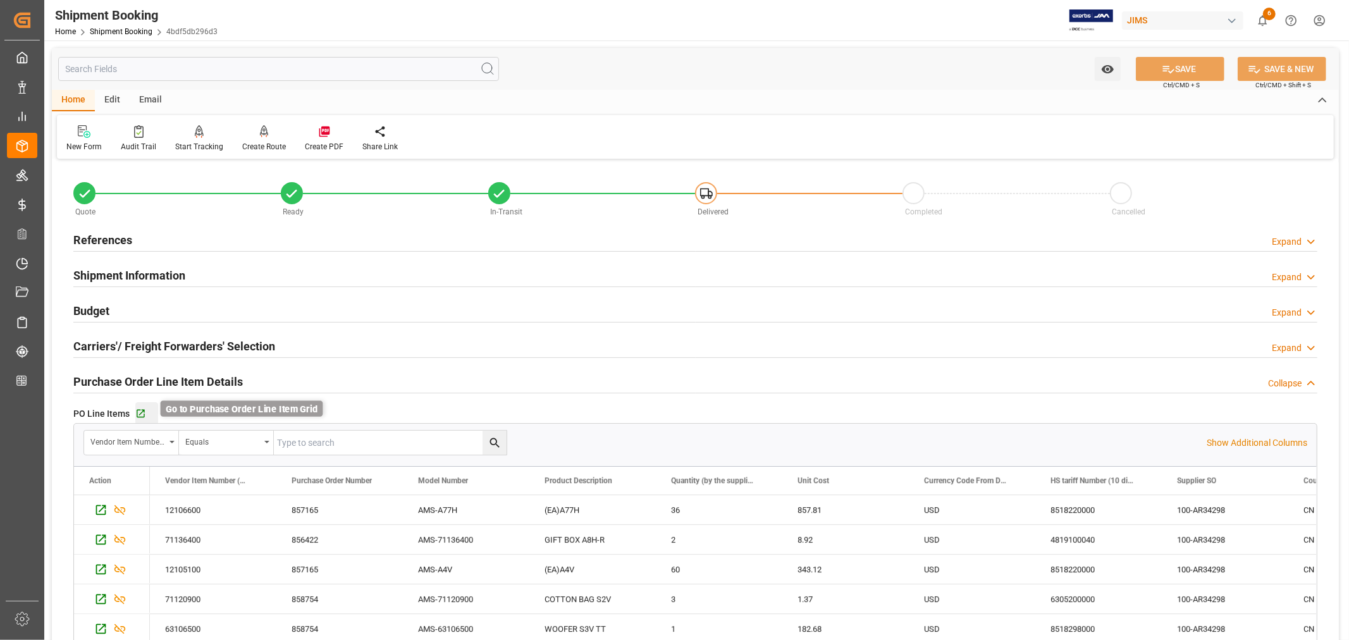
click at [140, 412] on icon "button" at bounding box center [140, 413] width 11 height 11
click at [130, 32] on link "Shipment Booking" at bounding box center [121, 31] width 63 height 9
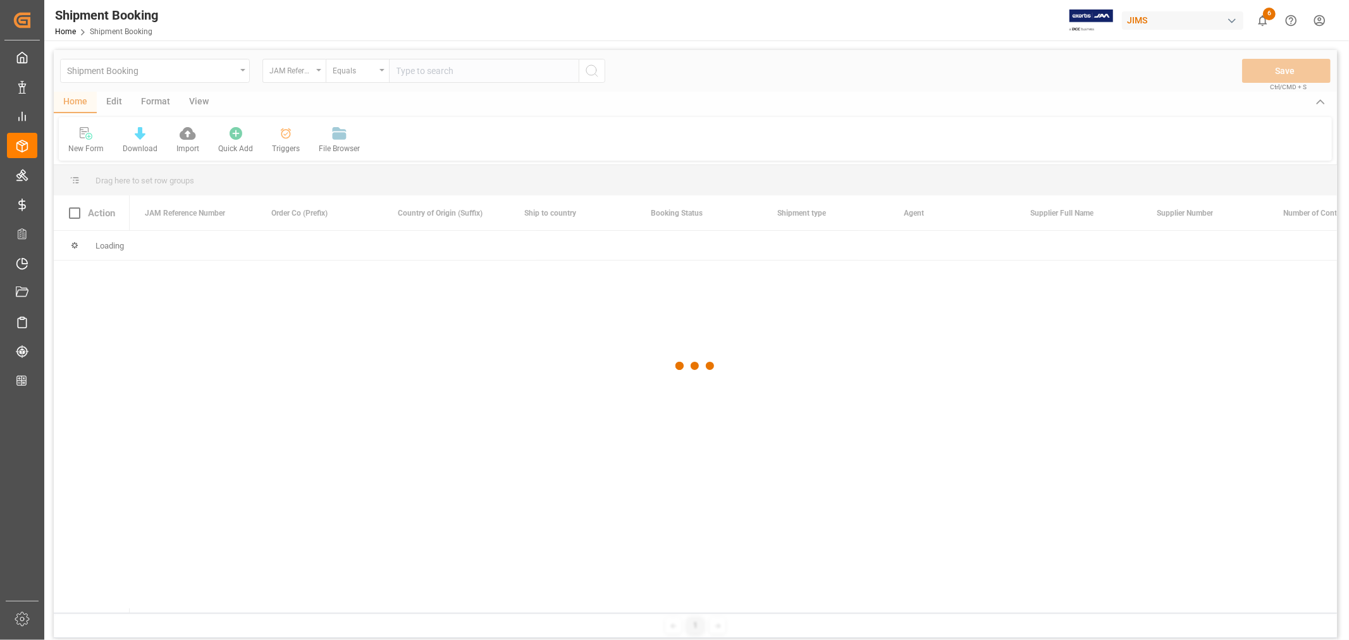
type input "22-9328-CN"
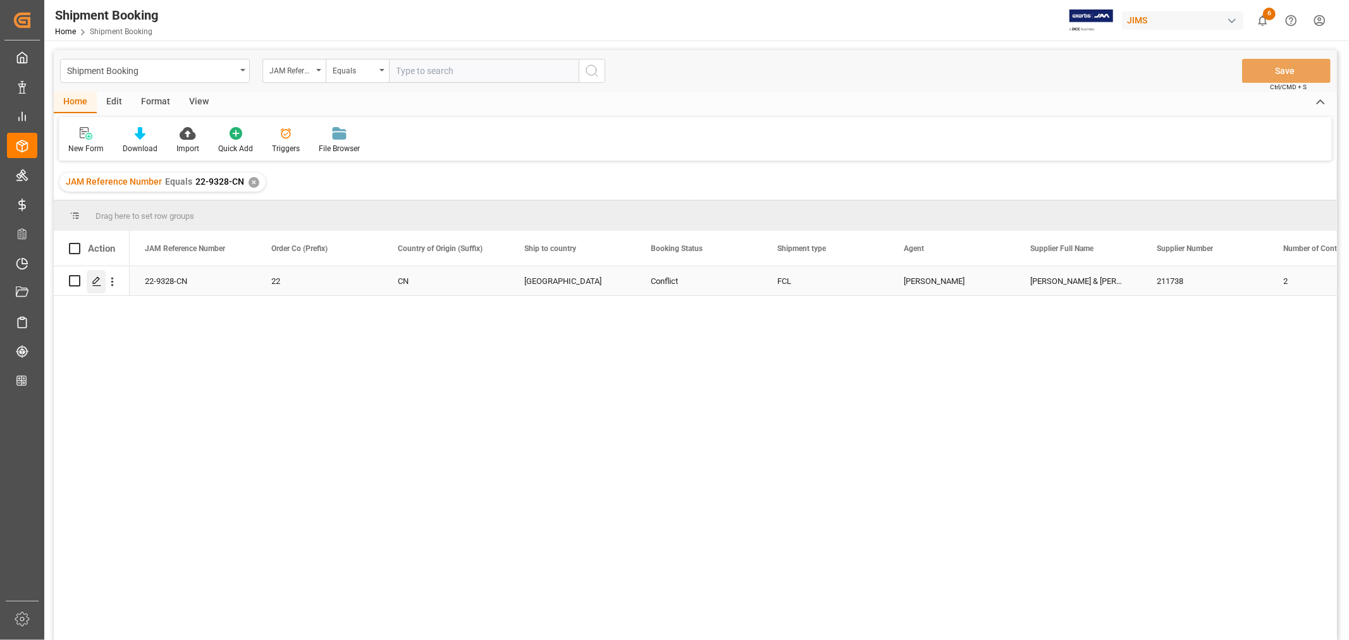
click at [93, 283] on polygon "Press SPACE to select this row." at bounding box center [96, 280] width 6 height 6
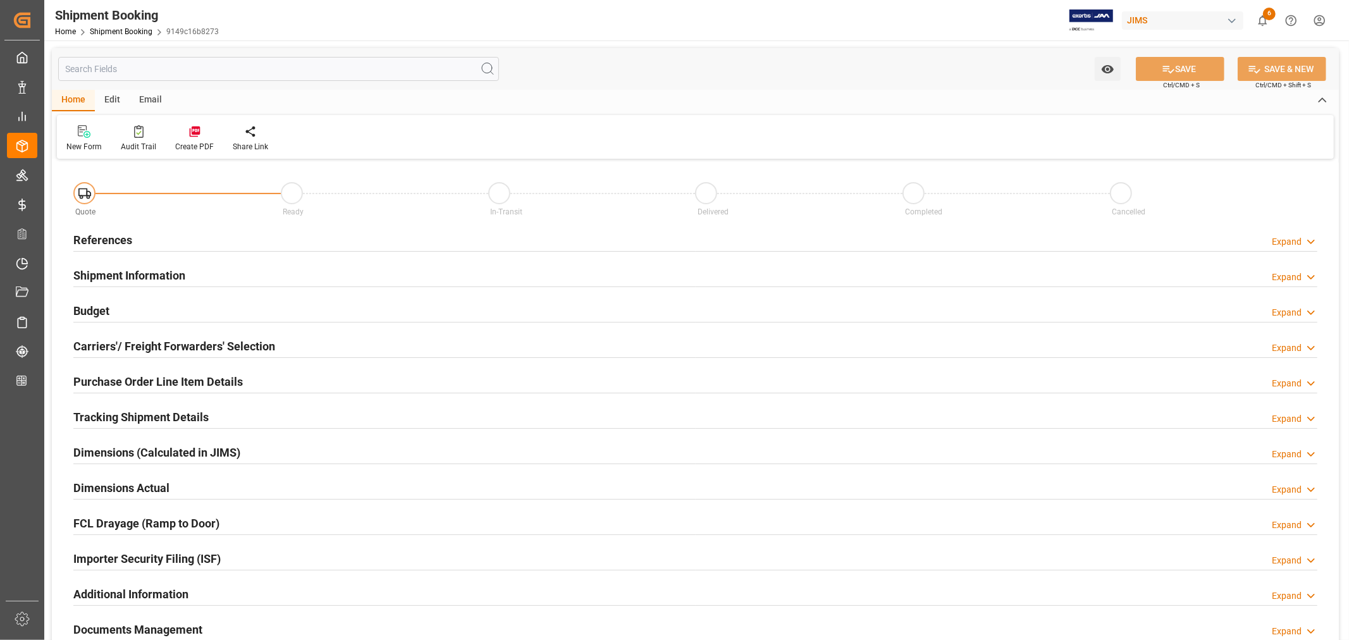
type input "2"
click at [120, 242] on h2 "References" at bounding box center [102, 239] width 59 height 17
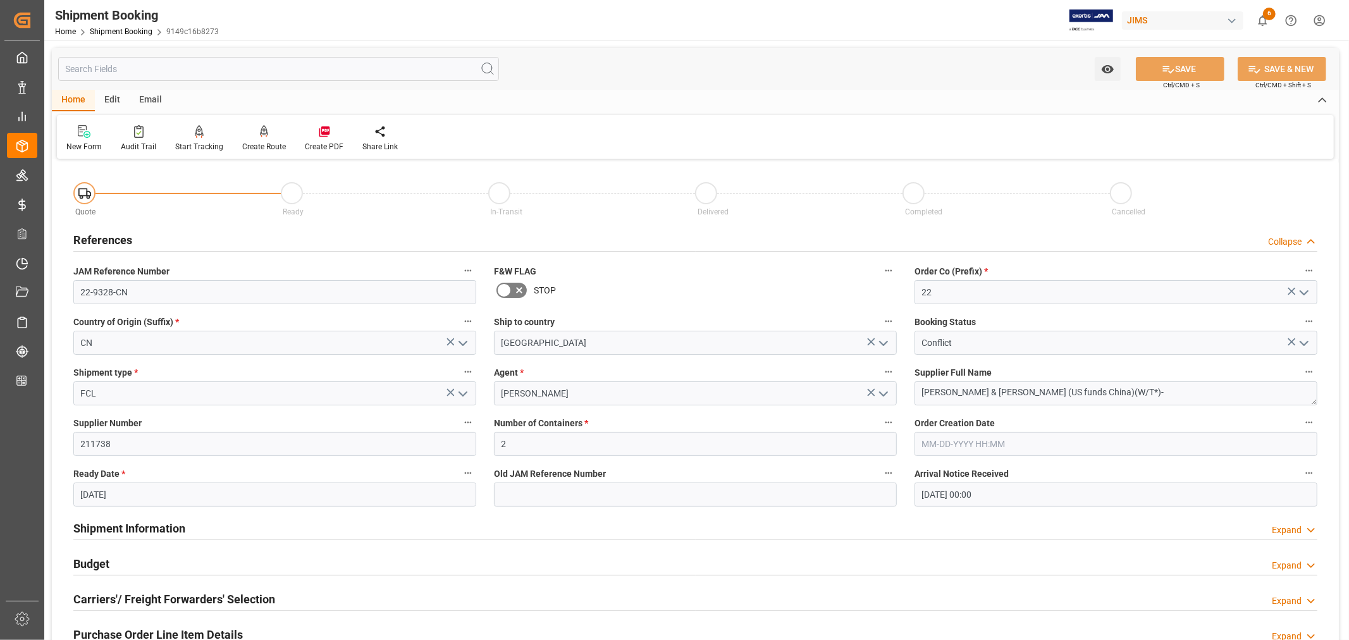
click at [119, 242] on h2 "References" at bounding box center [102, 239] width 59 height 17
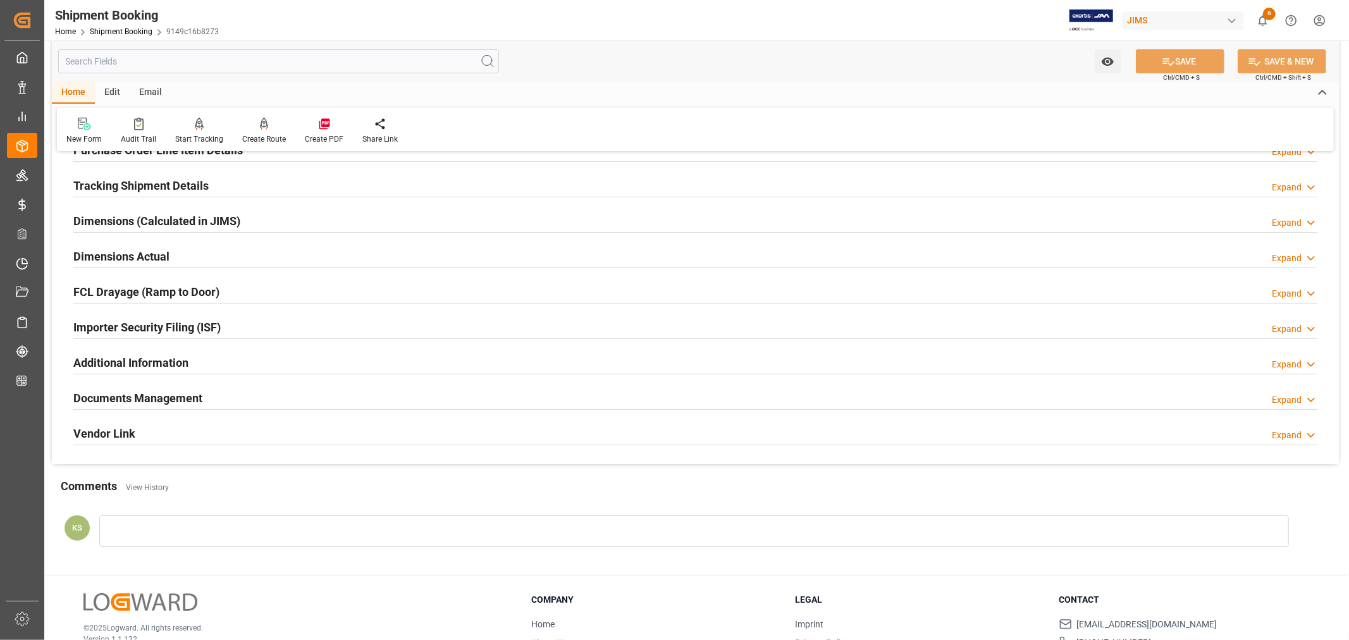
scroll to position [310, 0]
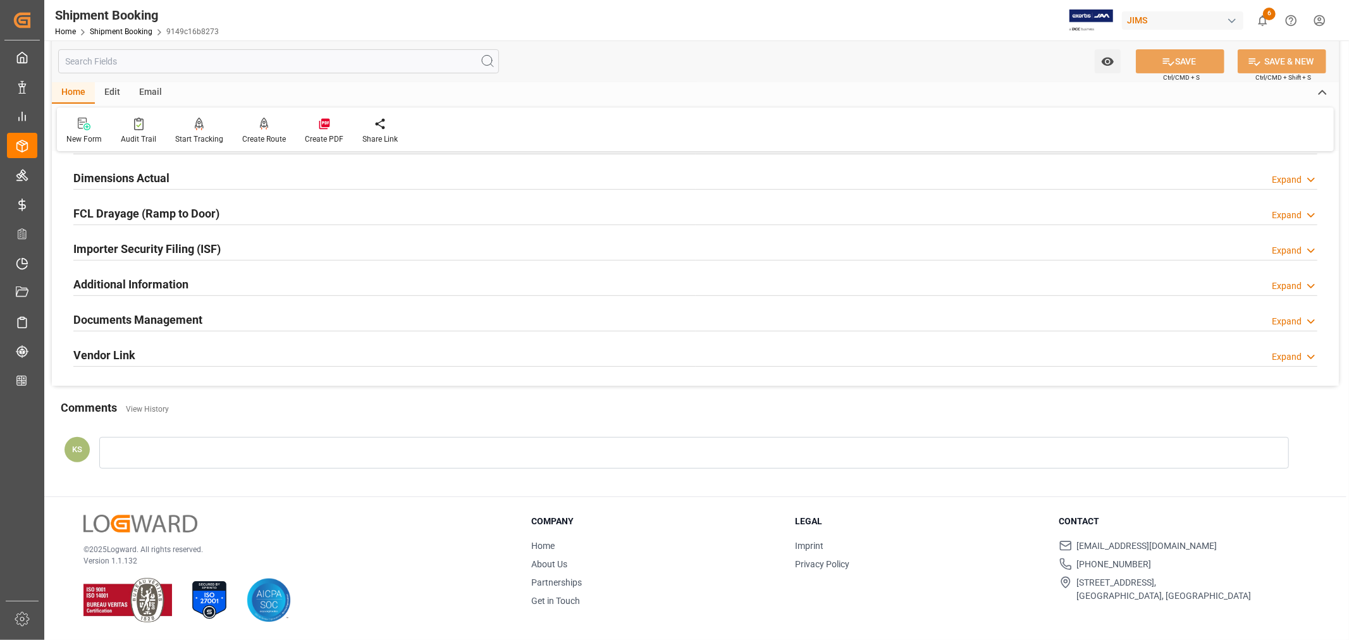
click at [211, 315] on div "Documents Management Expand" at bounding box center [695, 319] width 1244 height 24
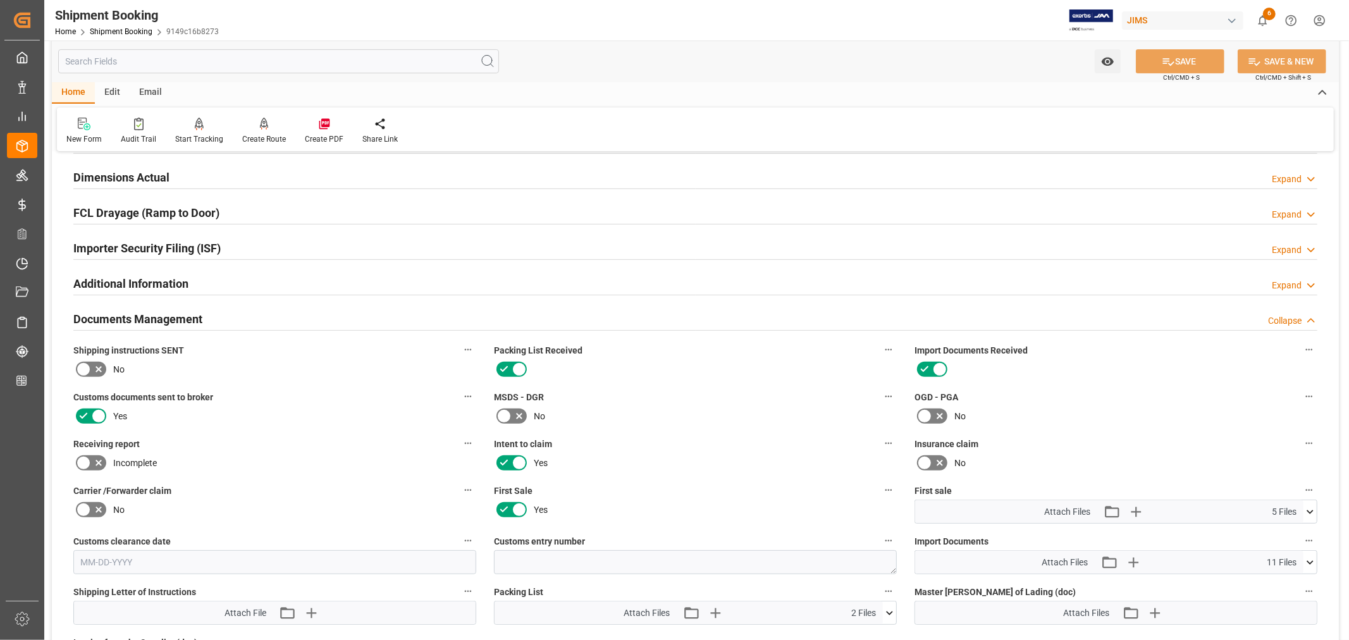
scroll to position [0, 0]
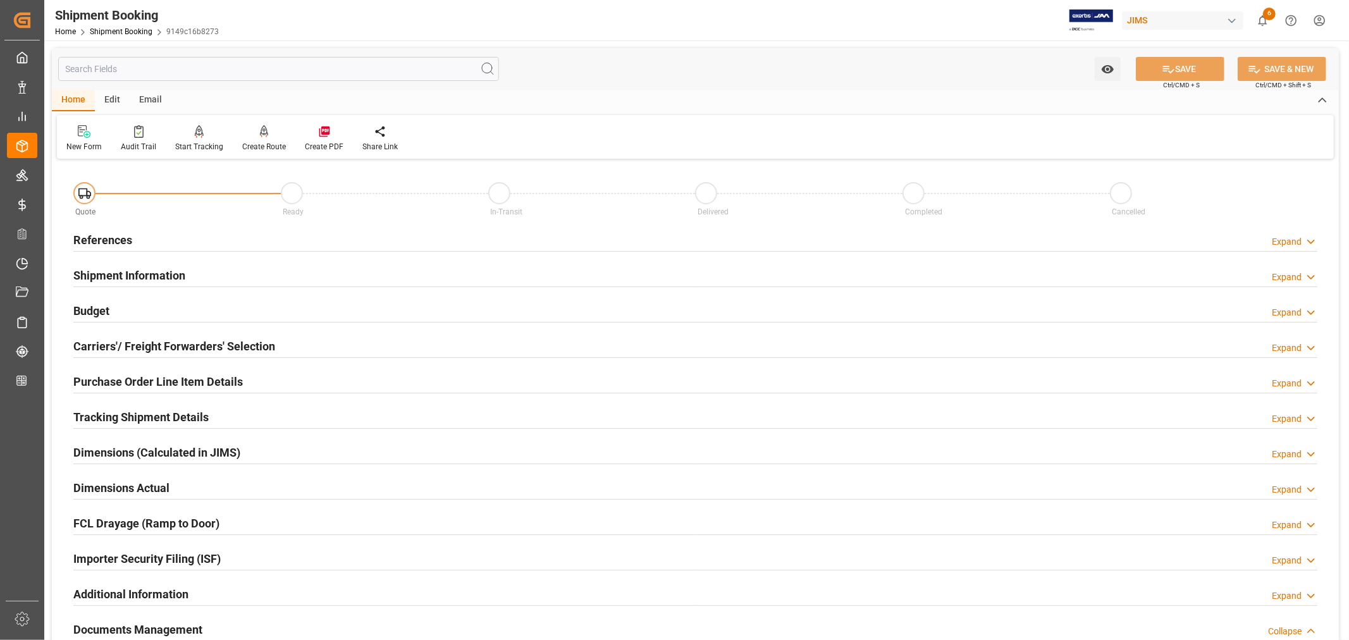
click at [107, 231] on h2 "References" at bounding box center [102, 239] width 59 height 17
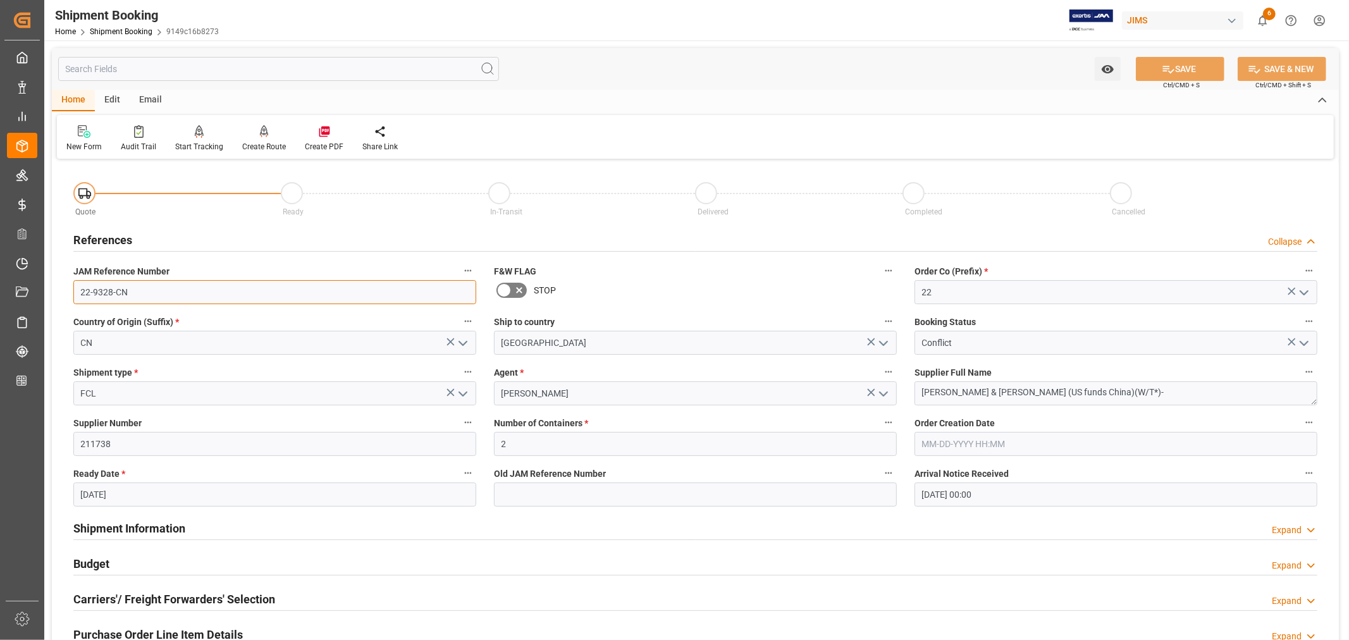
drag, startPoint x: 127, startPoint y: 293, endPoint x: 79, endPoint y: 293, distance: 48.1
click at [79, 293] on input "22-9328-CN" at bounding box center [274, 292] width 403 height 24
click at [131, 33] on link "Shipment Booking" at bounding box center [121, 31] width 63 height 9
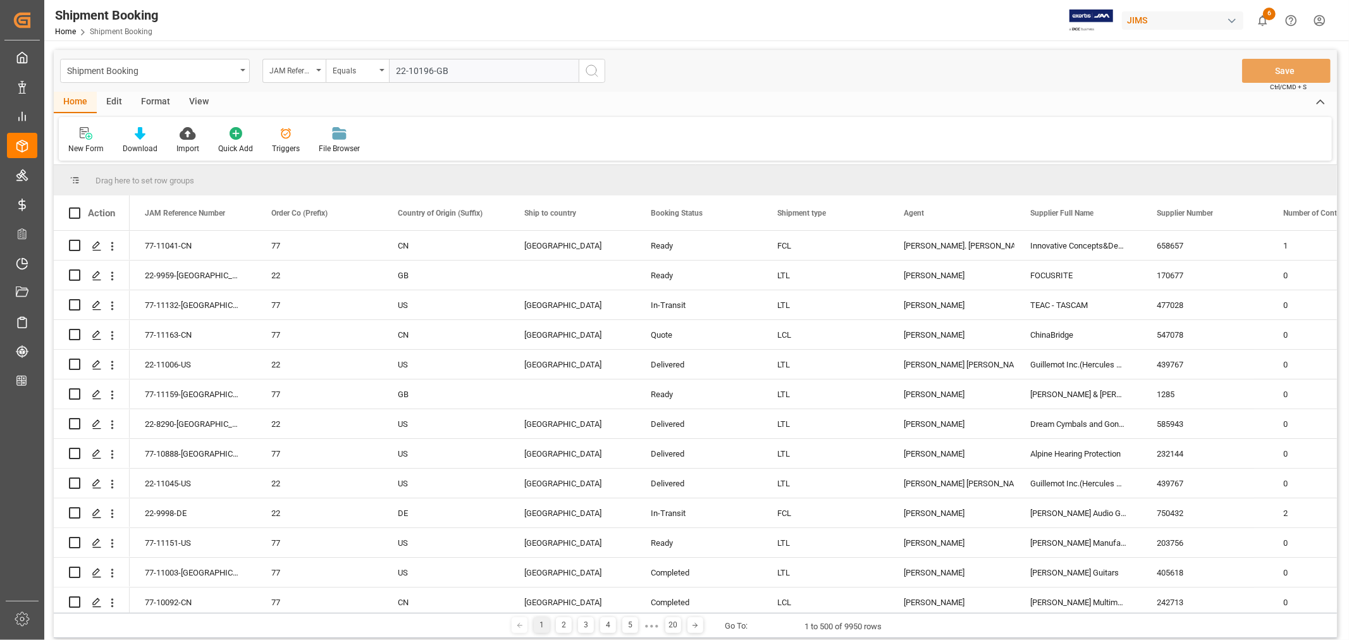
type input "22-10196-GB"
click at [591, 70] on icon "search button" at bounding box center [591, 70] width 15 height 15
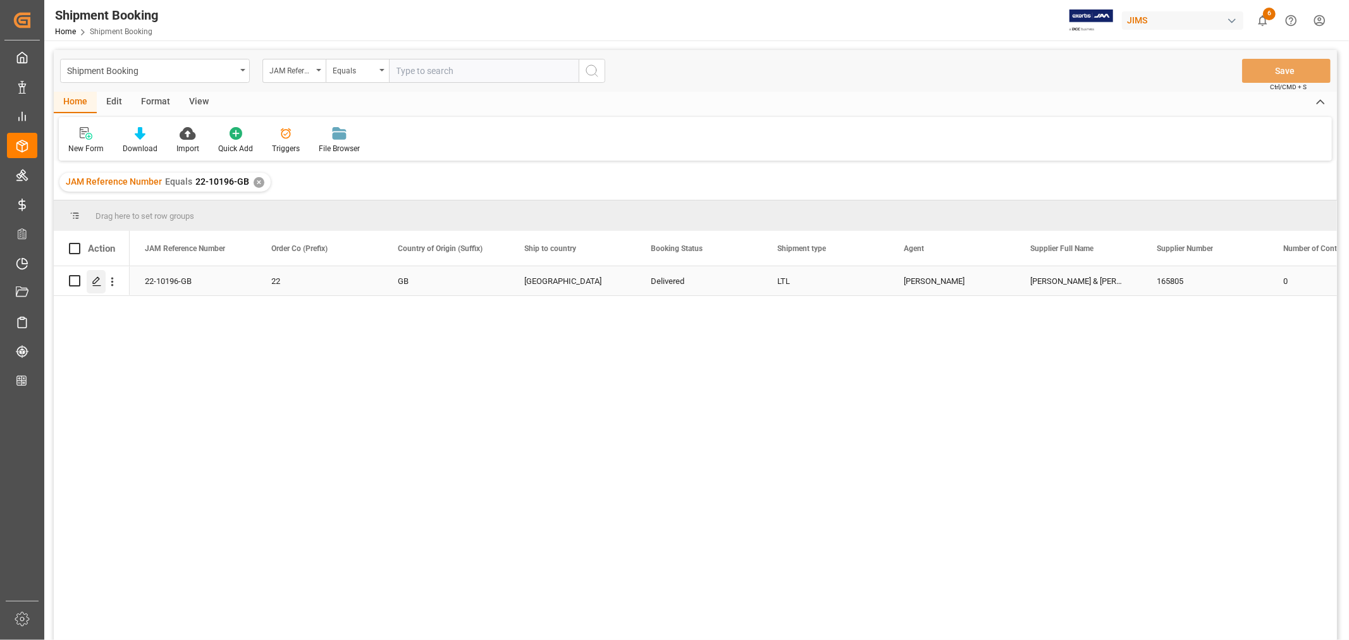
click at [94, 278] on icon "Press SPACE to select this row." at bounding box center [97, 281] width 10 height 10
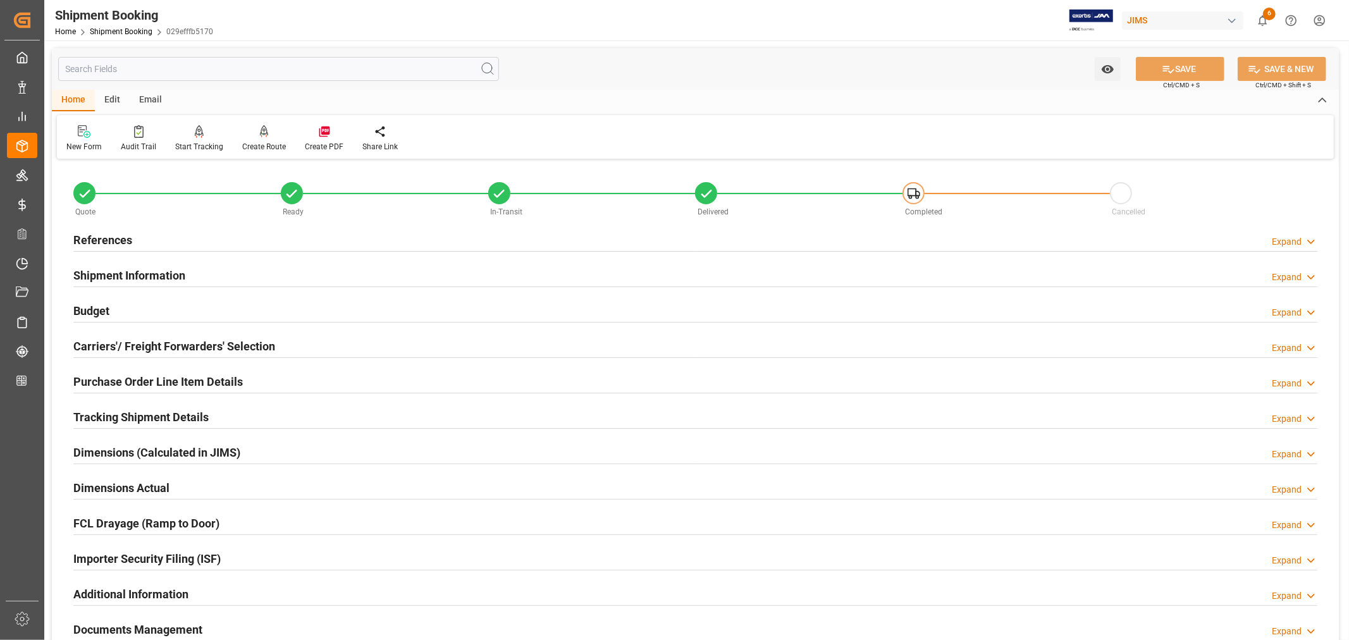
click at [111, 235] on h2 "References" at bounding box center [102, 239] width 59 height 17
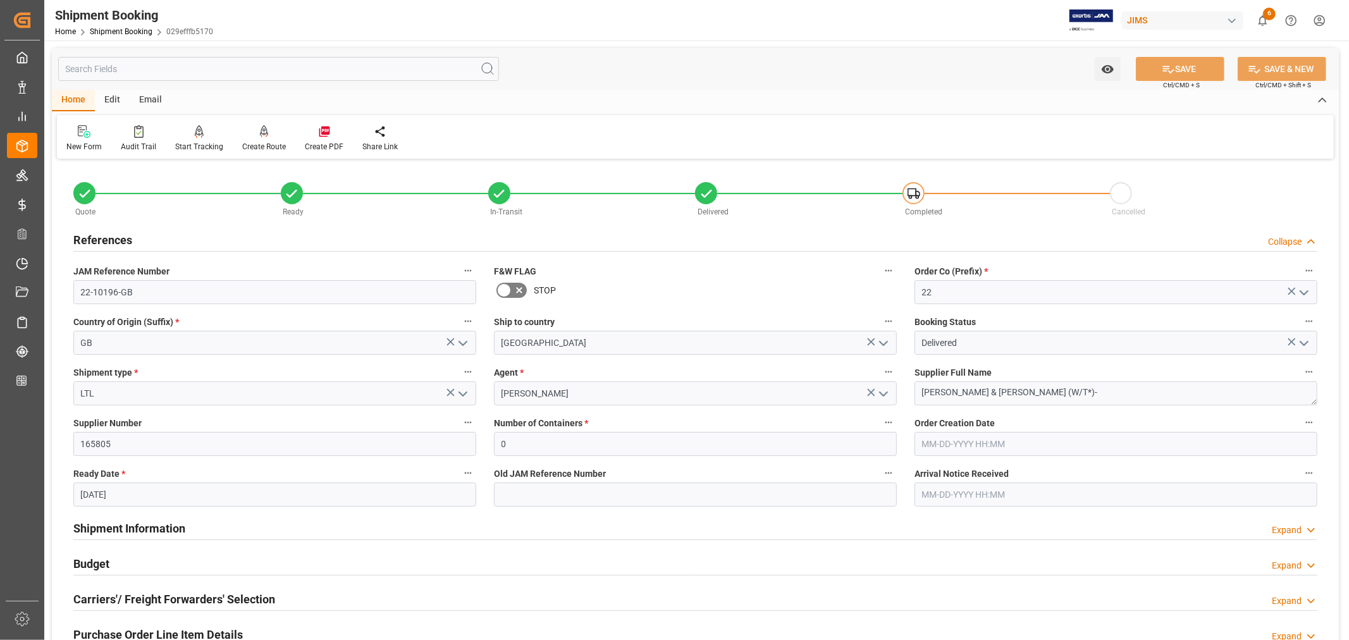
click at [111, 235] on h2 "References" at bounding box center [102, 239] width 59 height 17
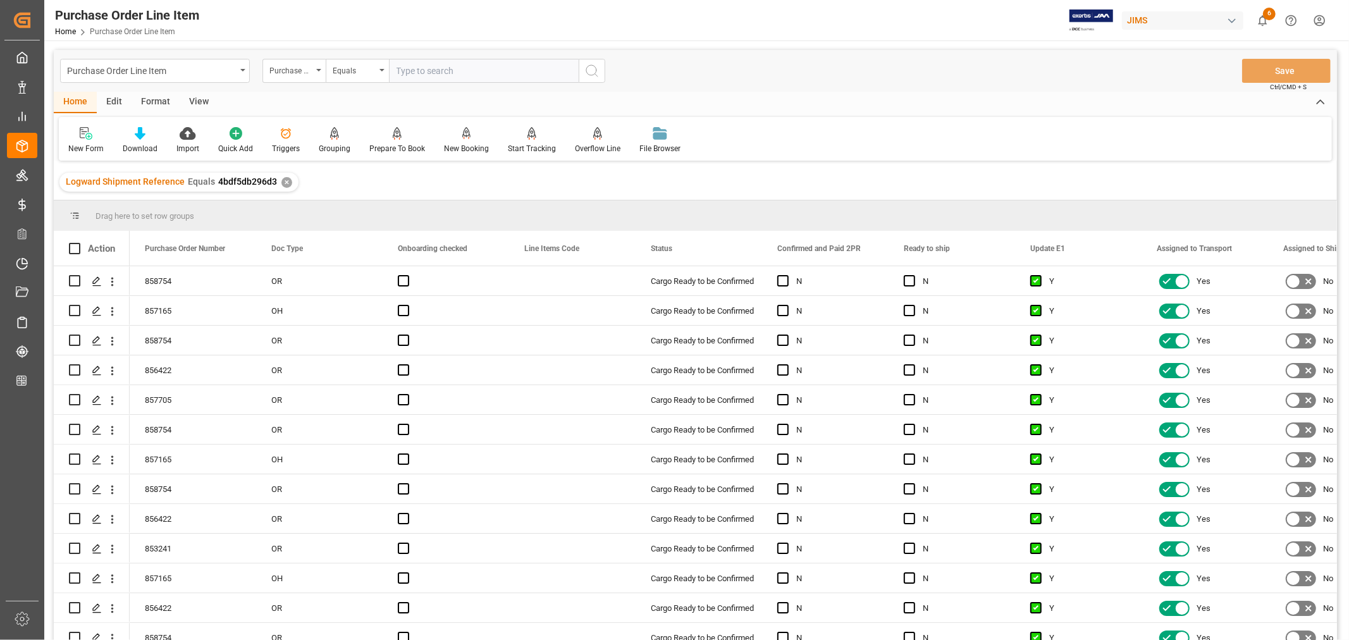
click at [204, 102] on div "View" at bounding box center [199, 102] width 39 height 21
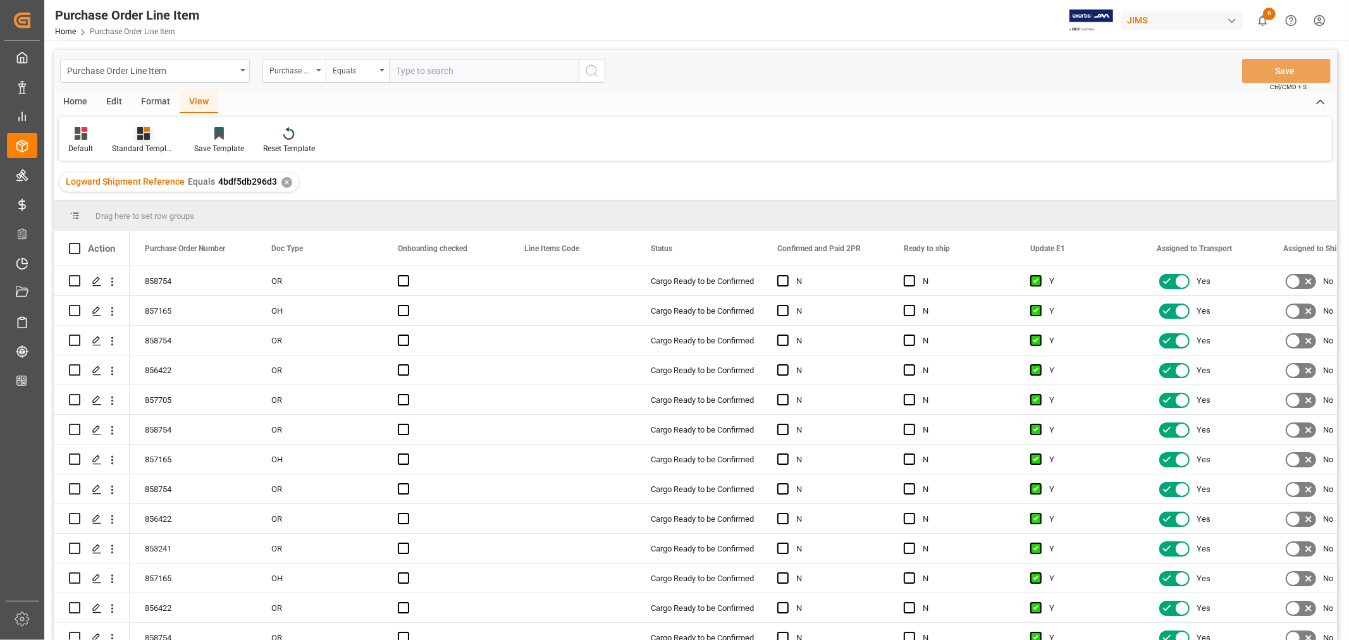
click at [162, 148] on div "Standard Templates" at bounding box center [143, 148] width 63 height 11
click at [157, 204] on div "HS listing [GEOGRAPHIC_DATA]" at bounding box center [177, 204] width 111 height 13
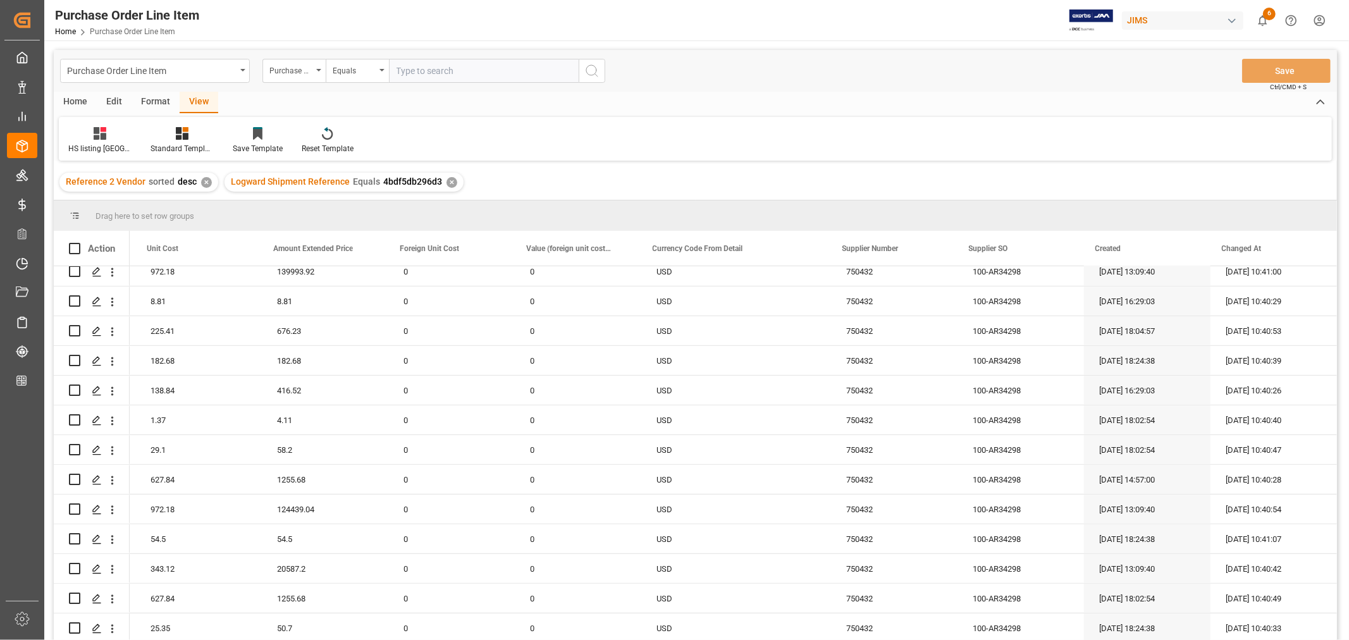
scroll to position [547, 0]
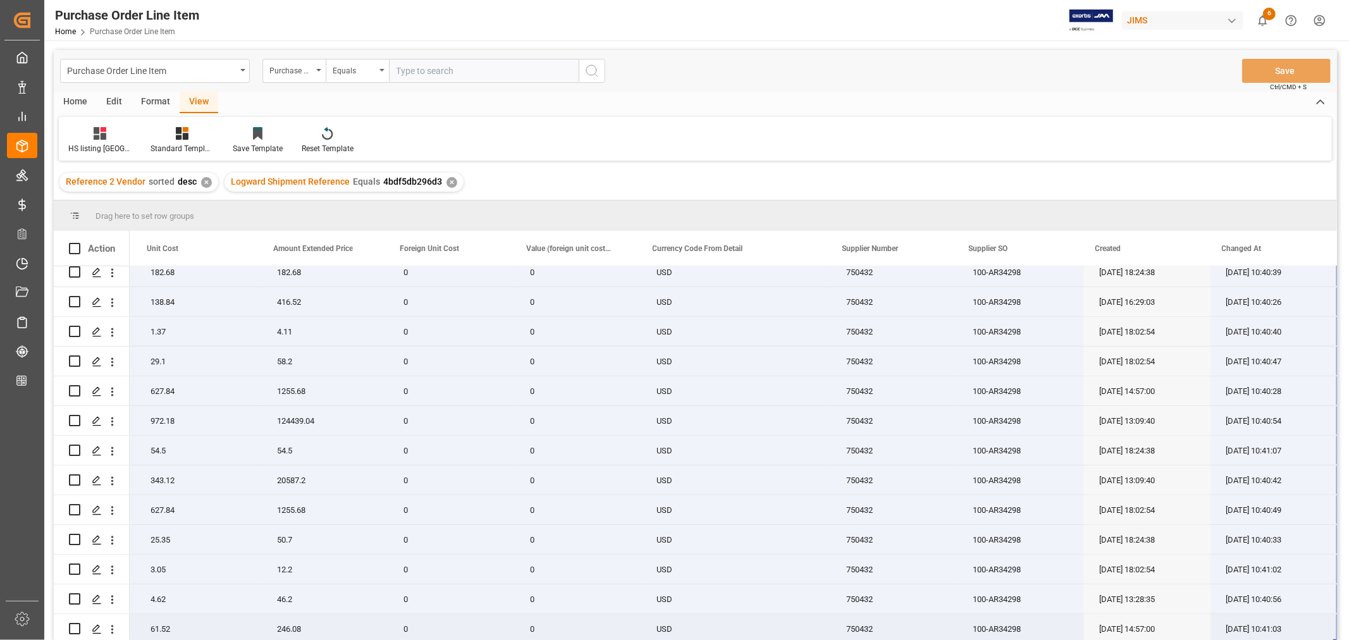
drag, startPoint x: 163, startPoint y: 276, endPoint x: 1314, endPoint y: 611, distance: 1198.6
click at [1314, 611] on div "22-9998-DE AMPLIFIER COMPLETE A8HR 2 194.33 388.66 0 0 USD 750432 100-AR34298 […" at bounding box center [293, 182] width 2087 height 921
